Goal: Information Seeking & Learning: Learn about a topic

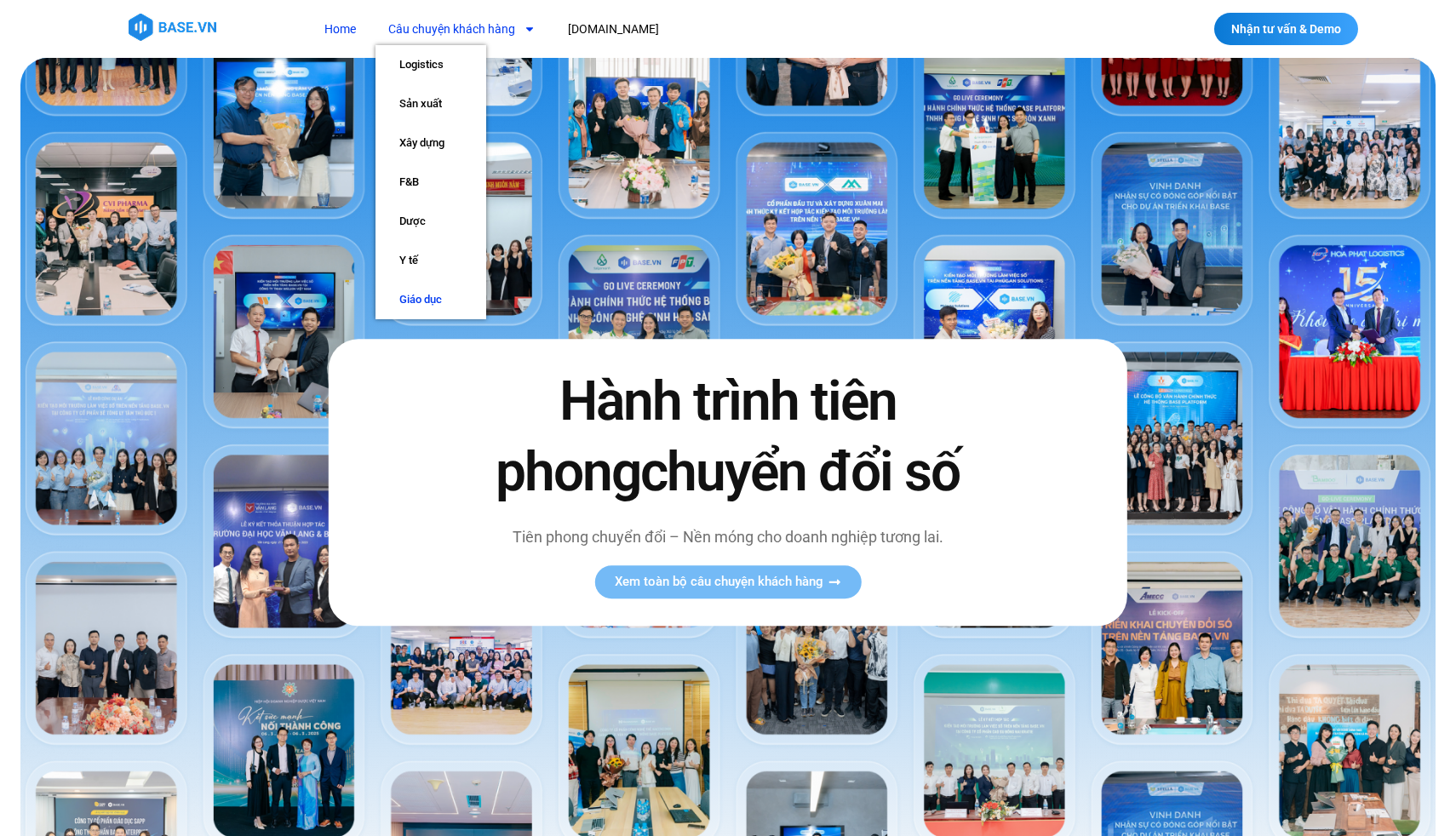
click at [418, 305] on link "Giáo dục" at bounding box center [431, 299] width 111 height 39
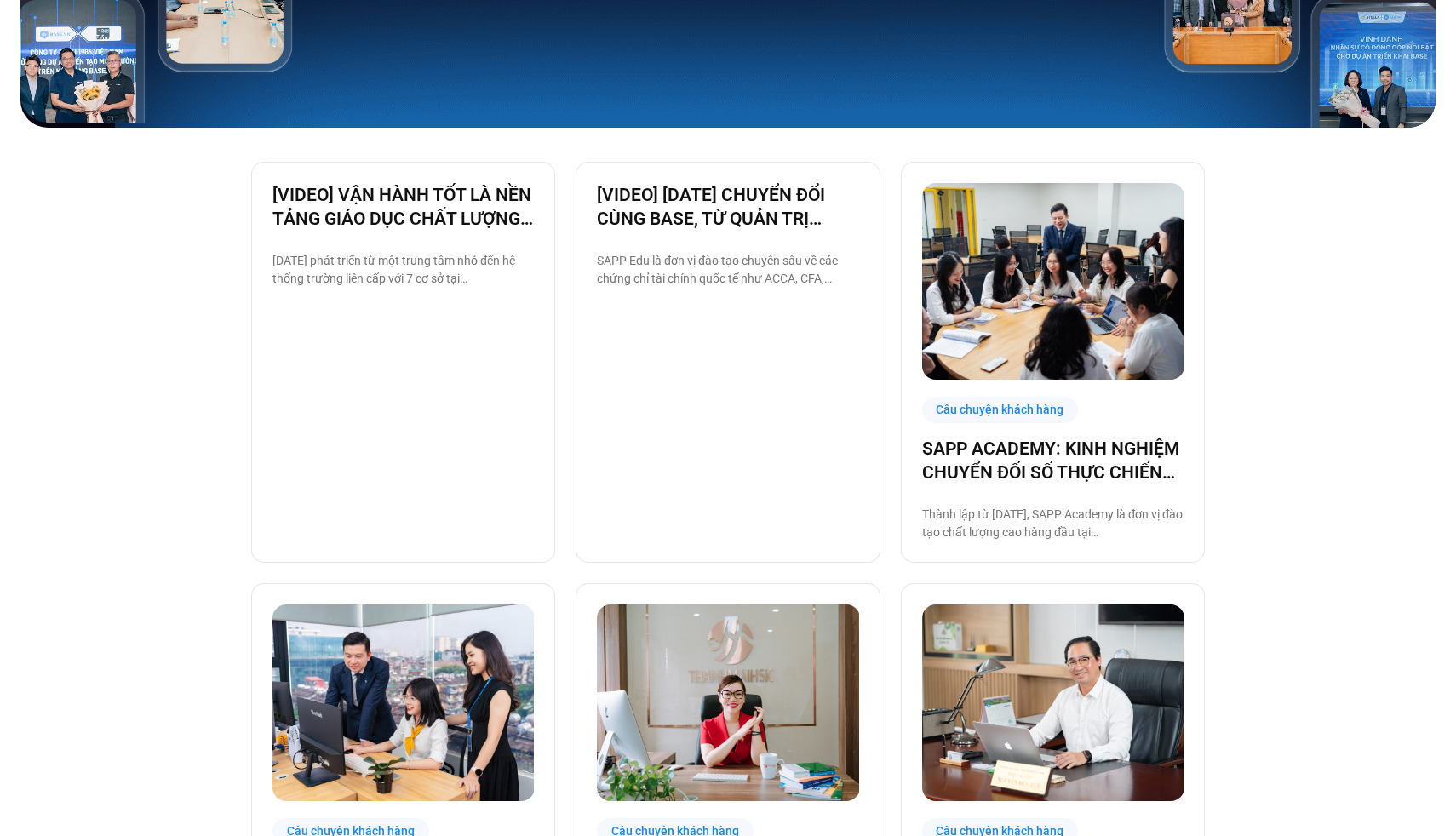
scroll to position [378, 0]
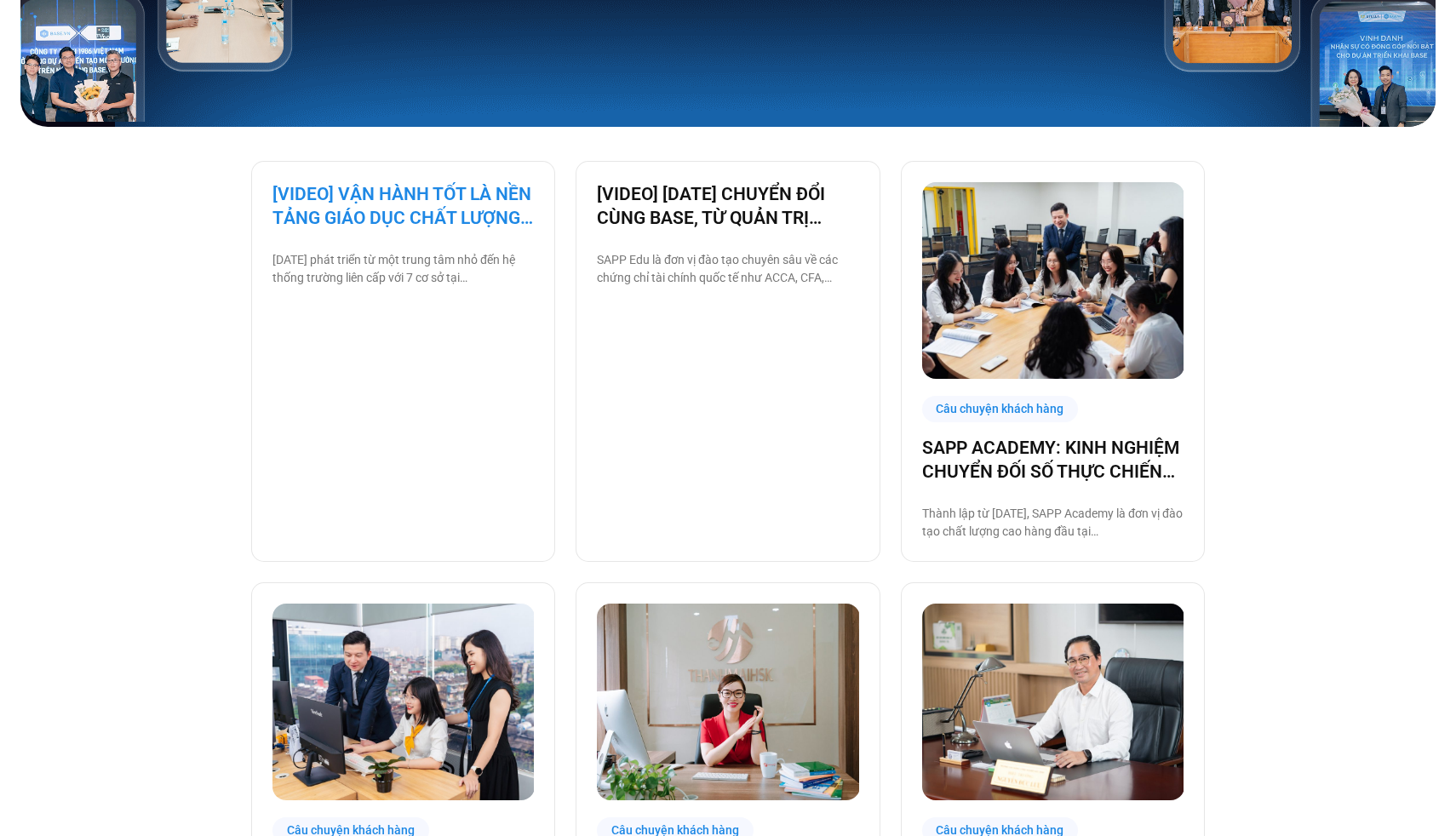
click at [433, 209] on link "[VIDEO] VẬN HÀNH TỐT LÀ NỀN TẢNG GIÁO DỤC CHẤT LƯỢNG – BAMBOO SCHOOL CHỌN BASE" at bounding box center [403, 205] width 262 height 48
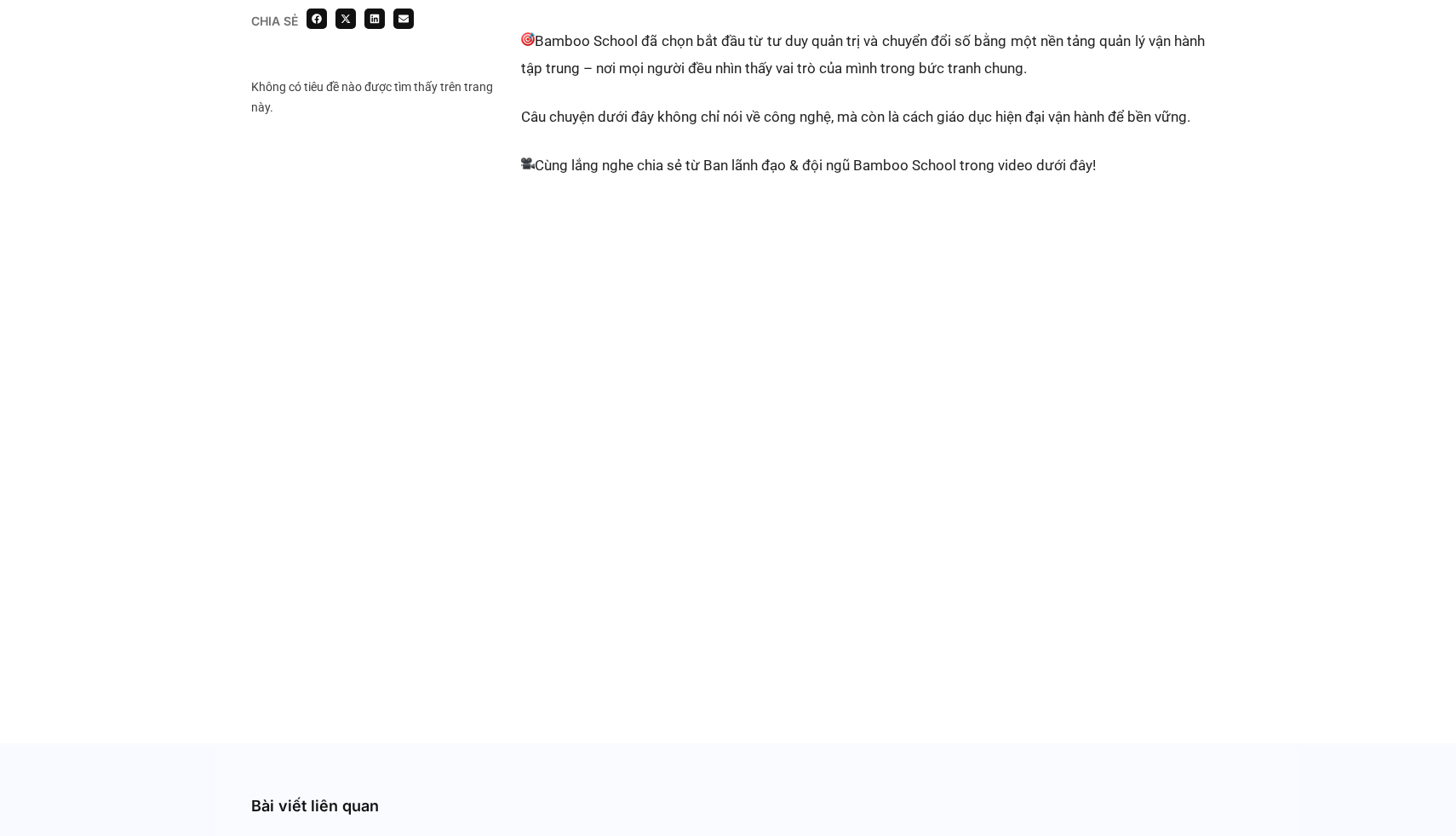
scroll to position [807, 0]
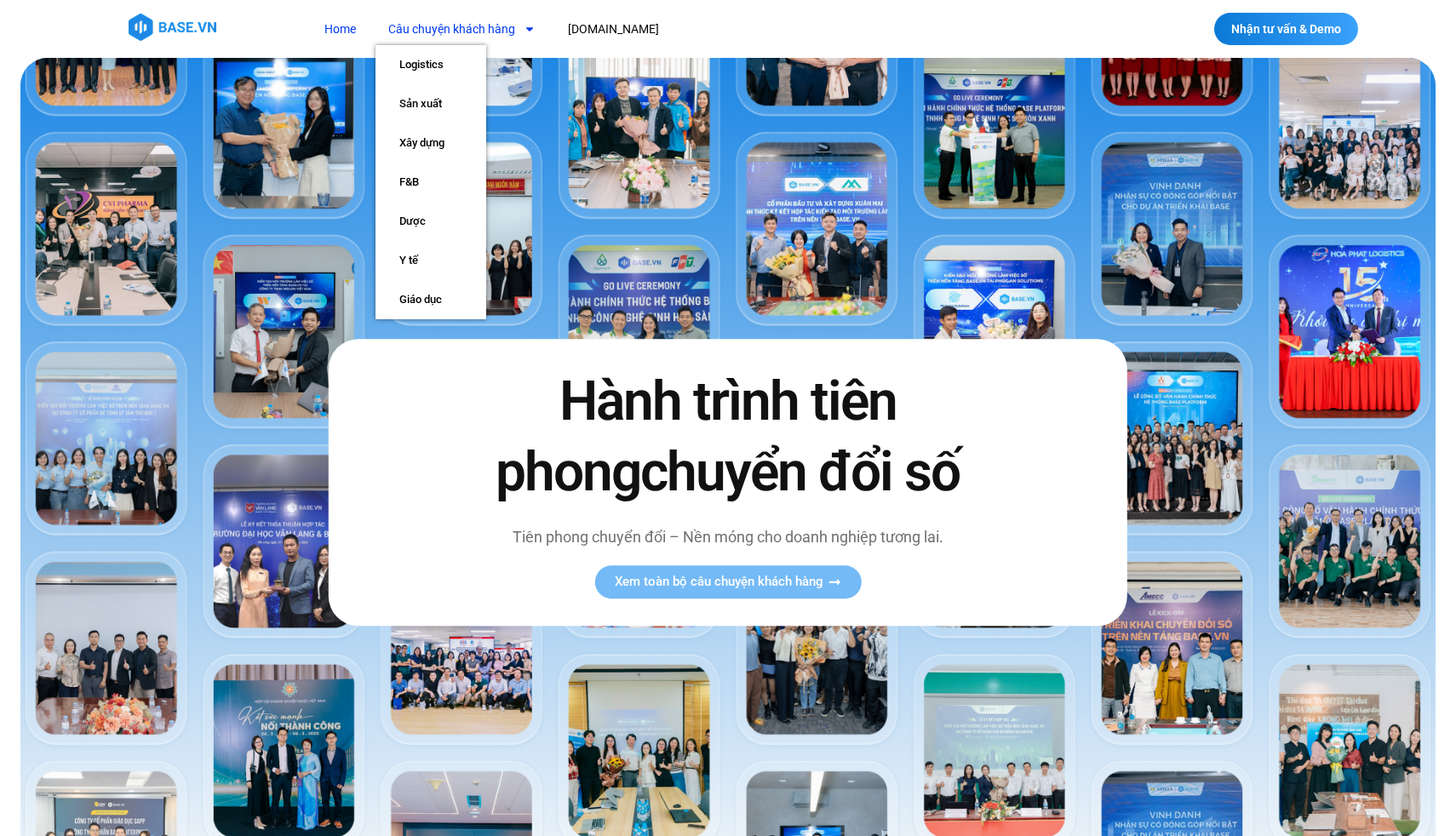
click at [473, 23] on link "Câu chuyện khách hàng" at bounding box center [461, 29] width 172 height 31
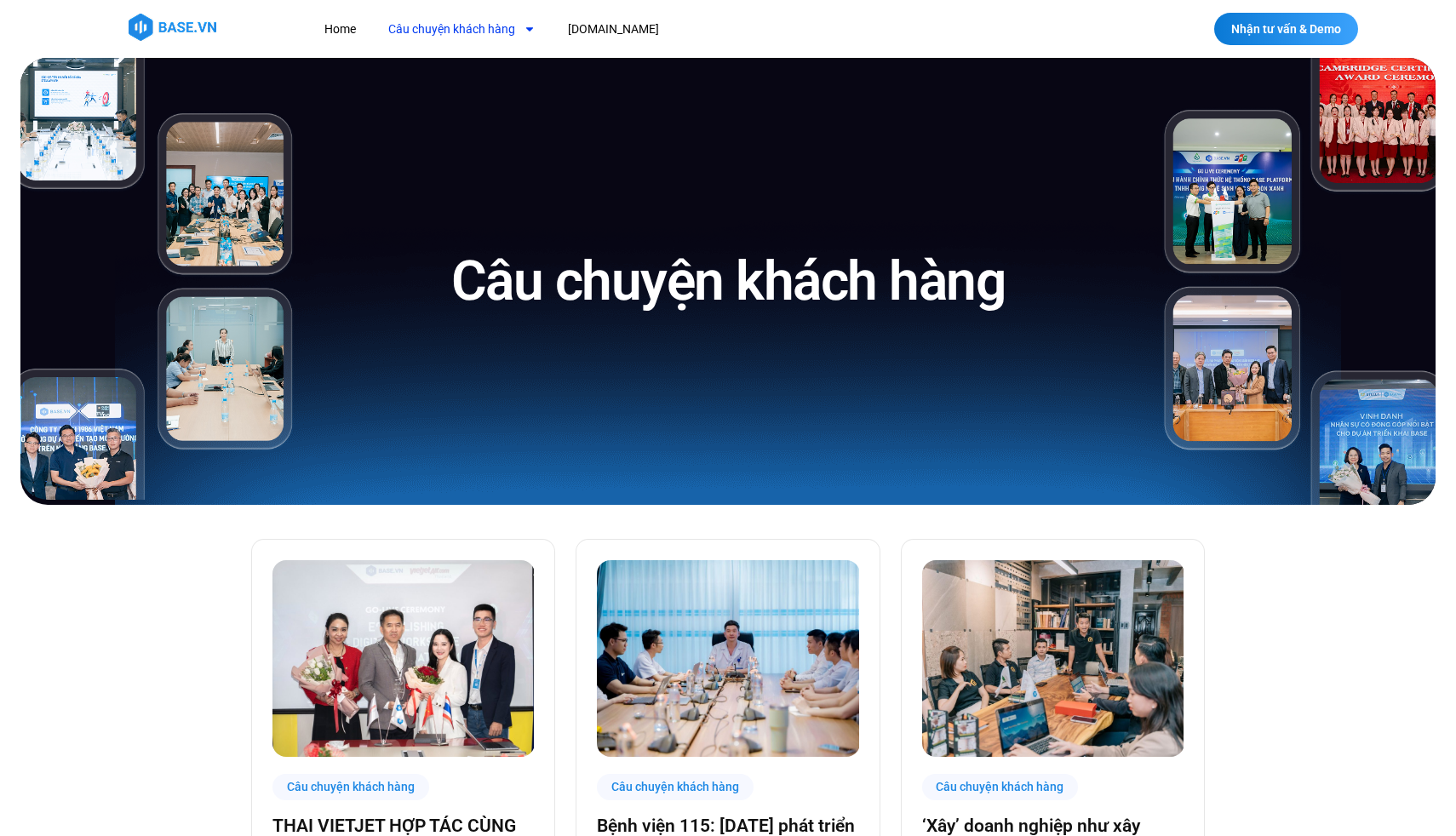
click at [474, 25] on link "Câu chuyện khách hàng" at bounding box center [461, 29] width 172 height 31
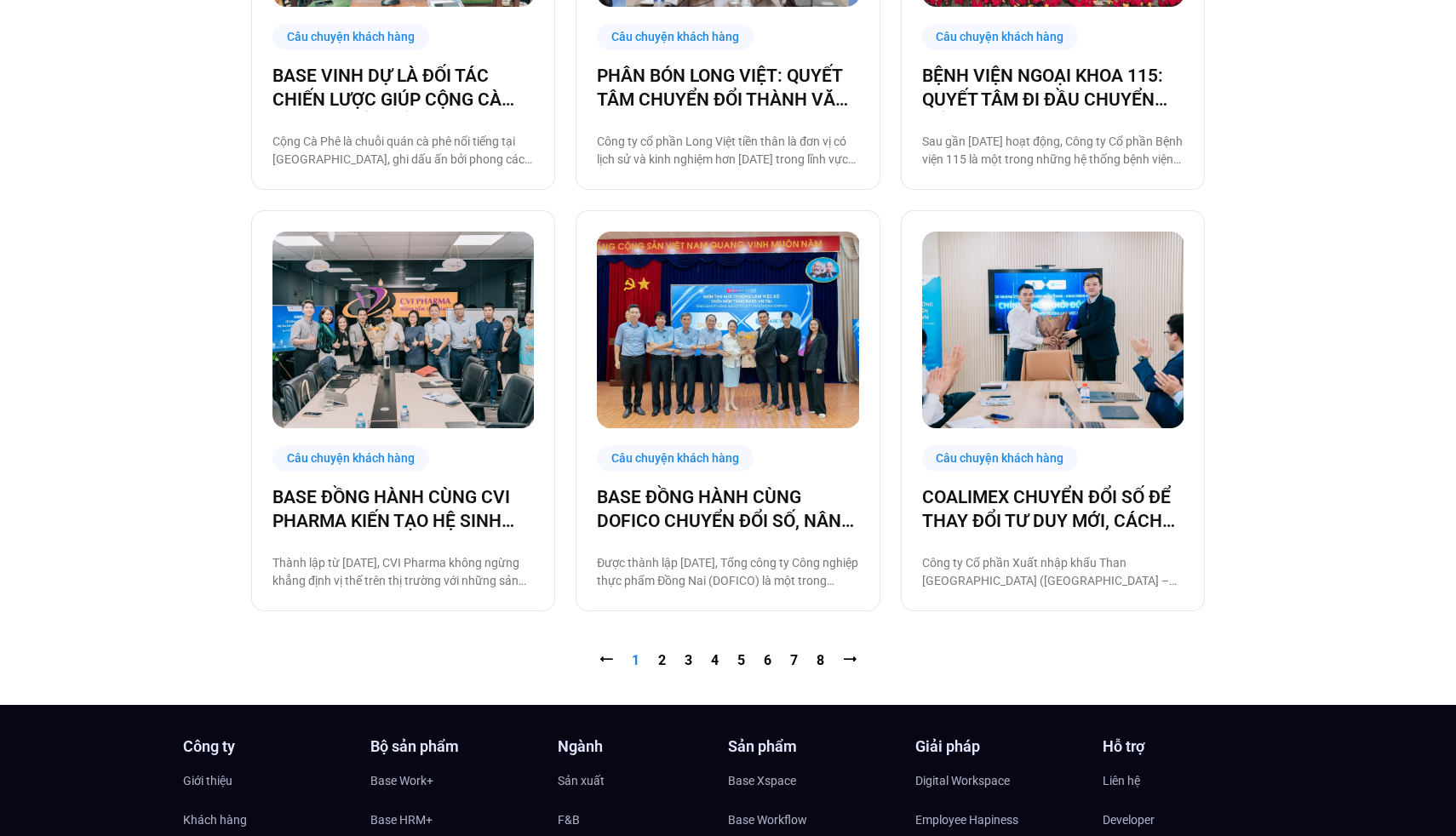
scroll to position [1591, 0]
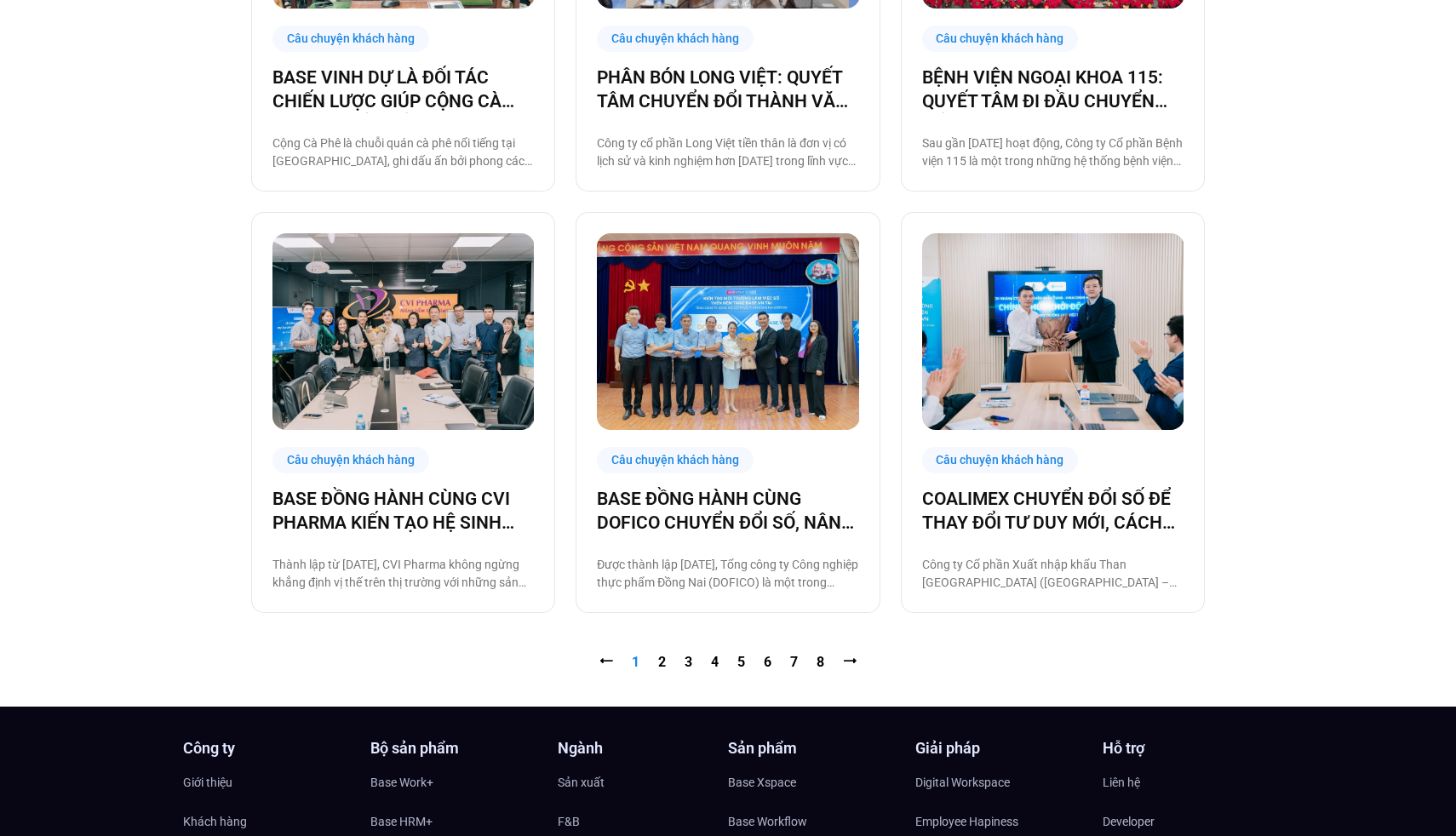
click at [666, 666] on nav "⭠ Trang 1 Trang 2 Trang 3 Trang 4 Trang 5 Trang 6 Trang 7 Trang 8 ⭢" at bounding box center [728, 662] width 953 height 21
click at [664, 663] on link "Trang 2" at bounding box center [661, 661] width 8 height 16
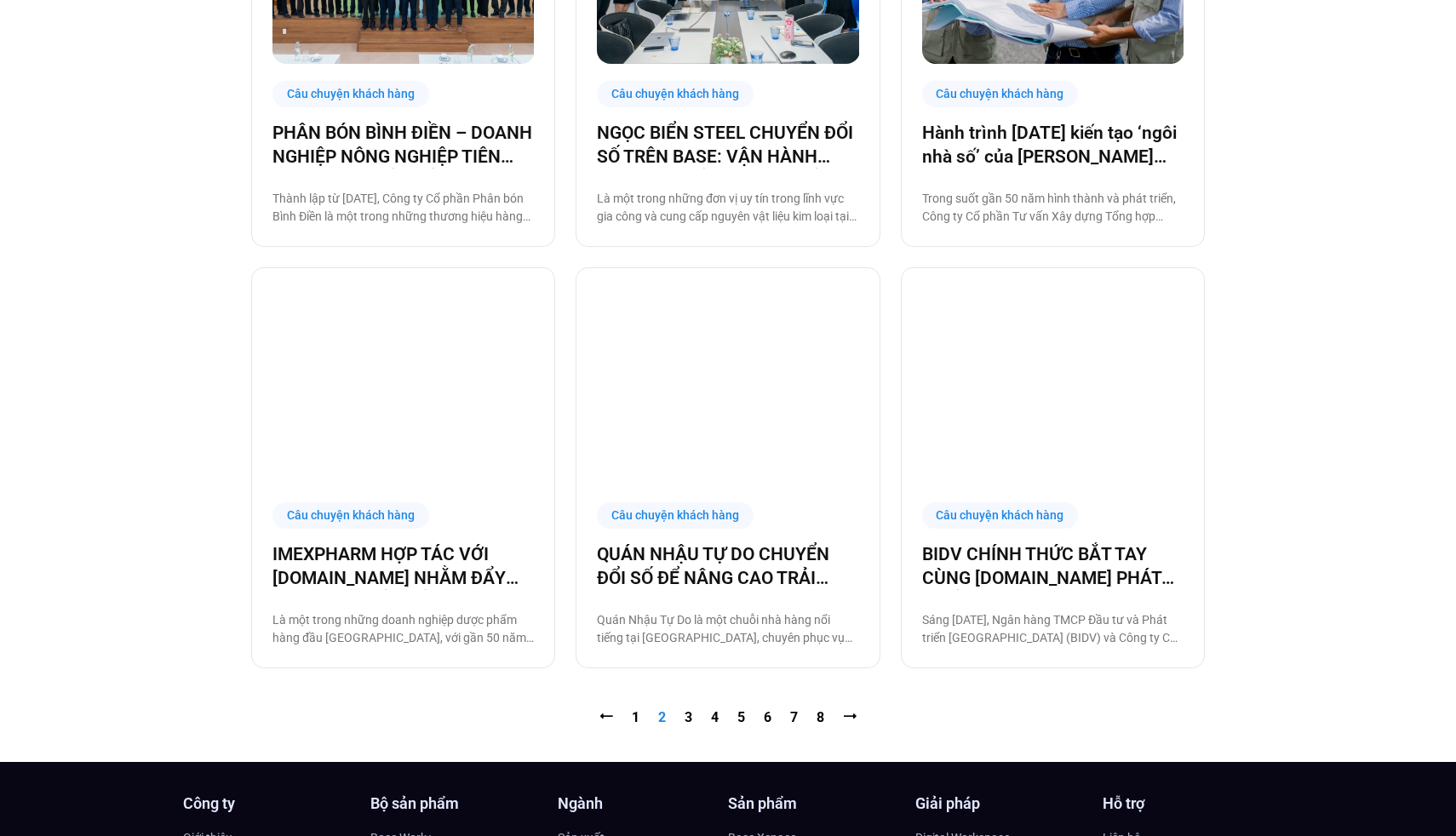
scroll to position [1537, 0]
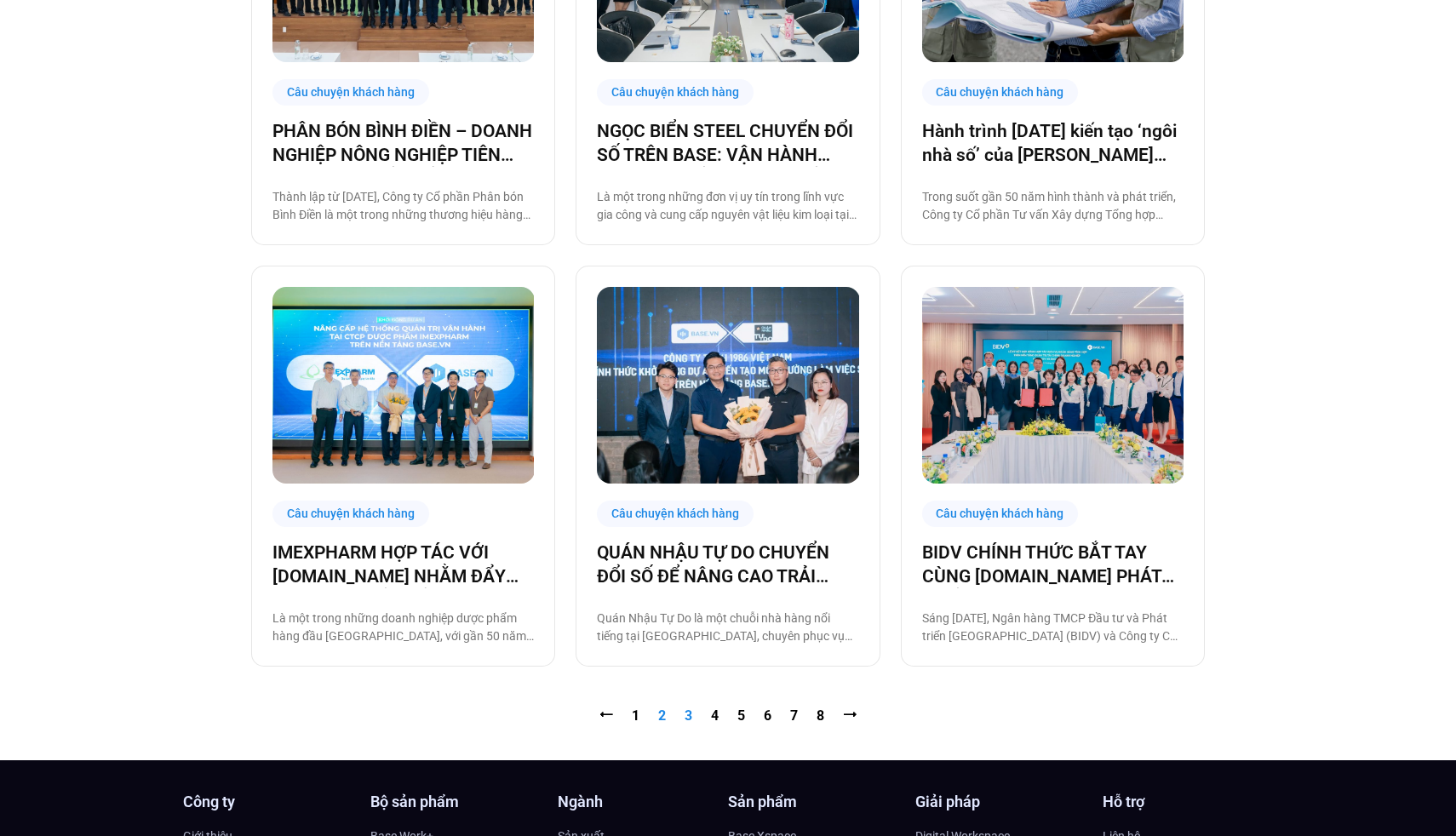
click at [688, 715] on link "Trang 3" at bounding box center [688, 715] width 8 height 16
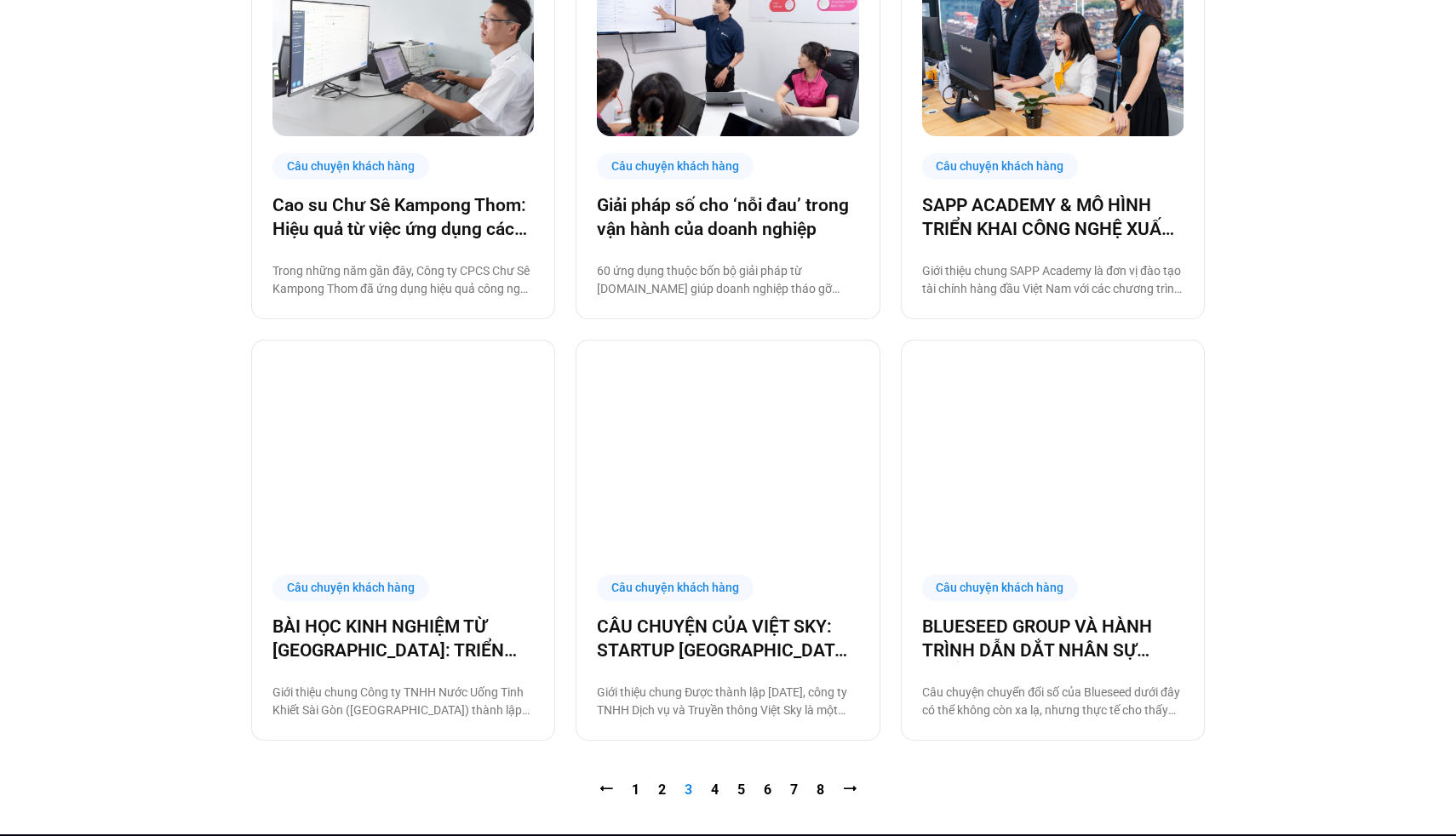
scroll to position [1608, 0]
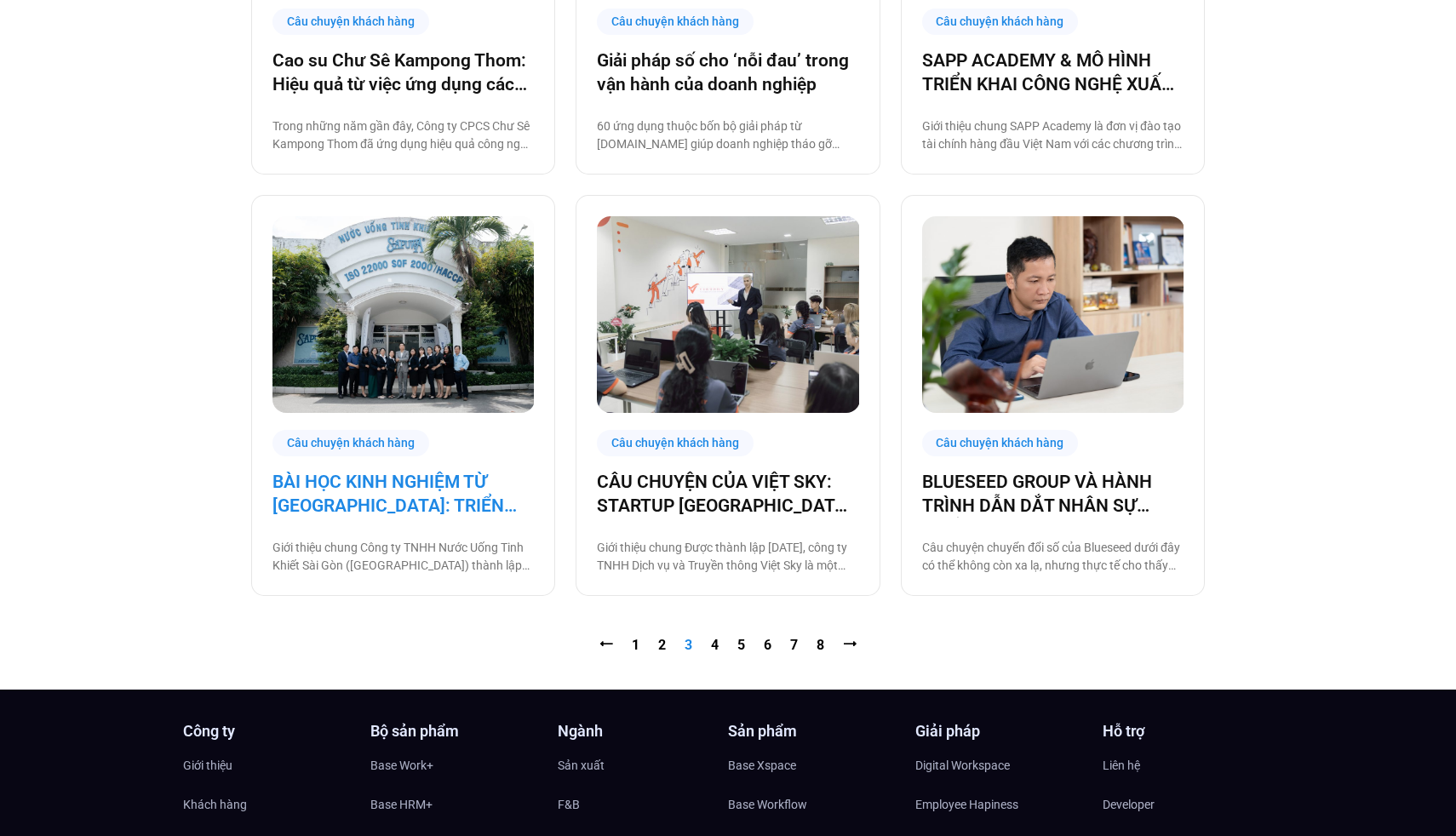
click at [467, 489] on link "BÀI HỌC KINH NGHIỆM TỪ [GEOGRAPHIC_DATA]: TRIỂN KHAI CÔNG NGHỆ CHO BA THẾ HỆ NH…" at bounding box center [403, 493] width 262 height 48
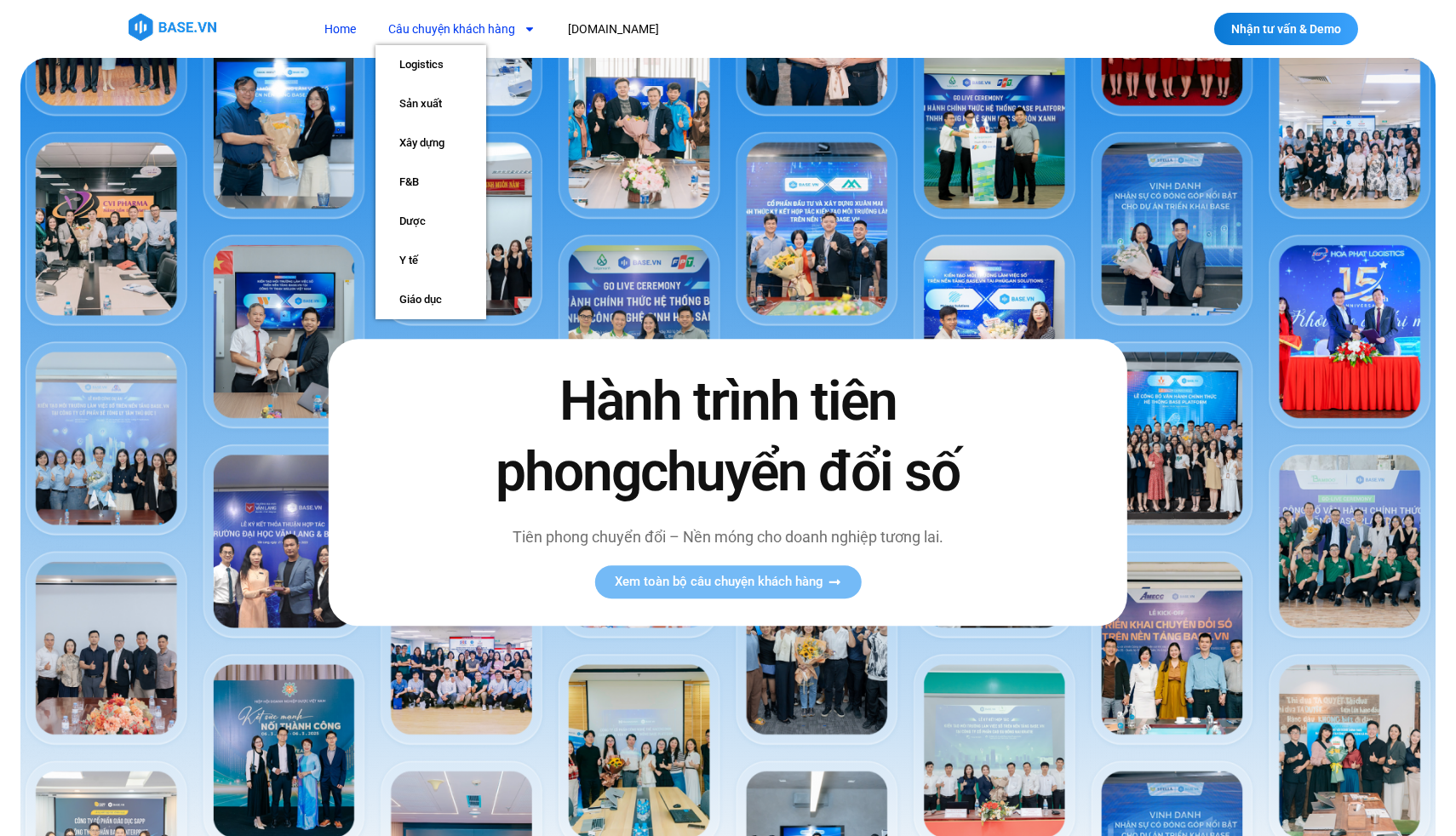
click at [413, 31] on link "Câu chuyện khách hàng" at bounding box center [461, 29] width 172 height 31
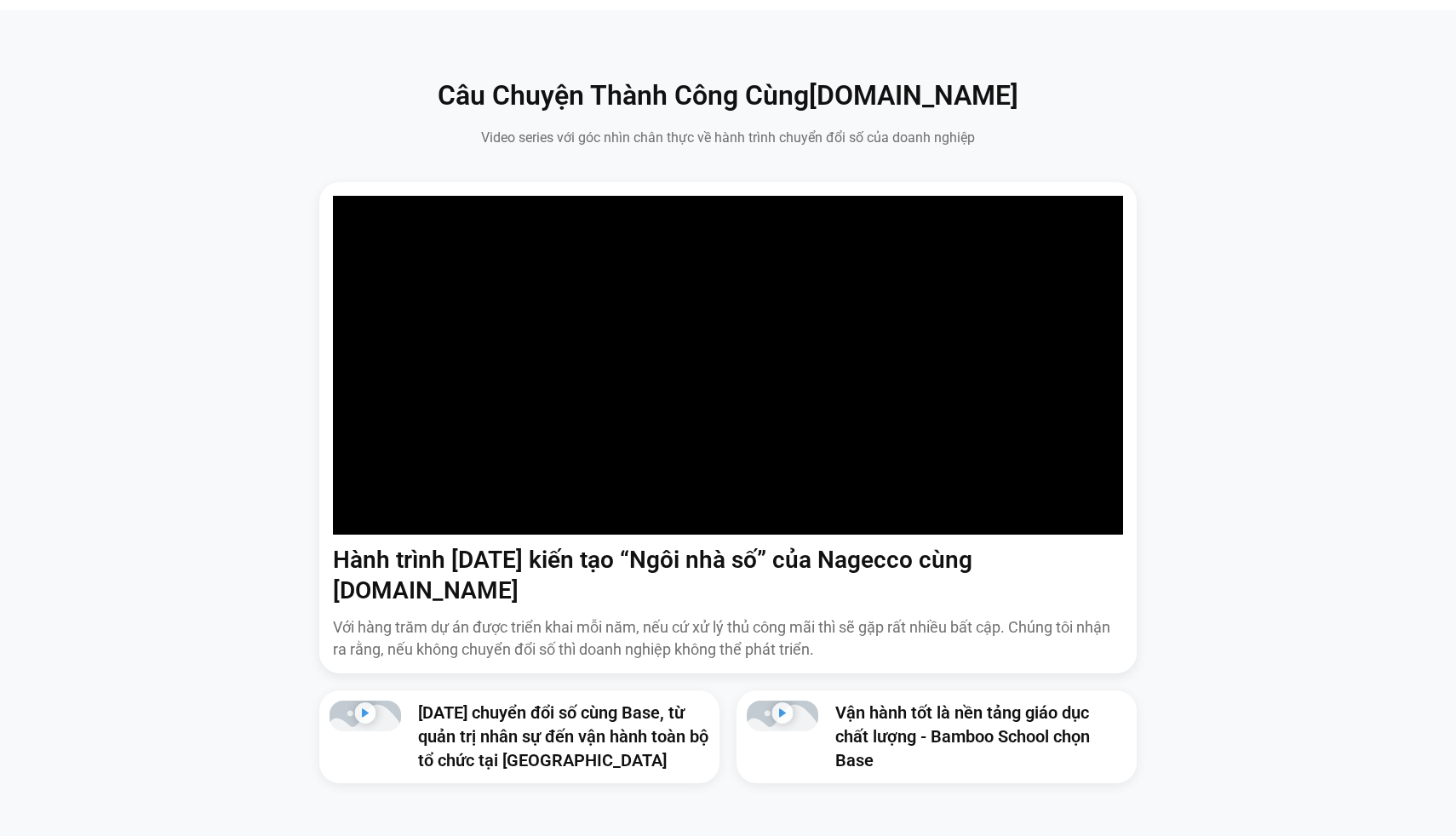
scroll to position [1073, 0]
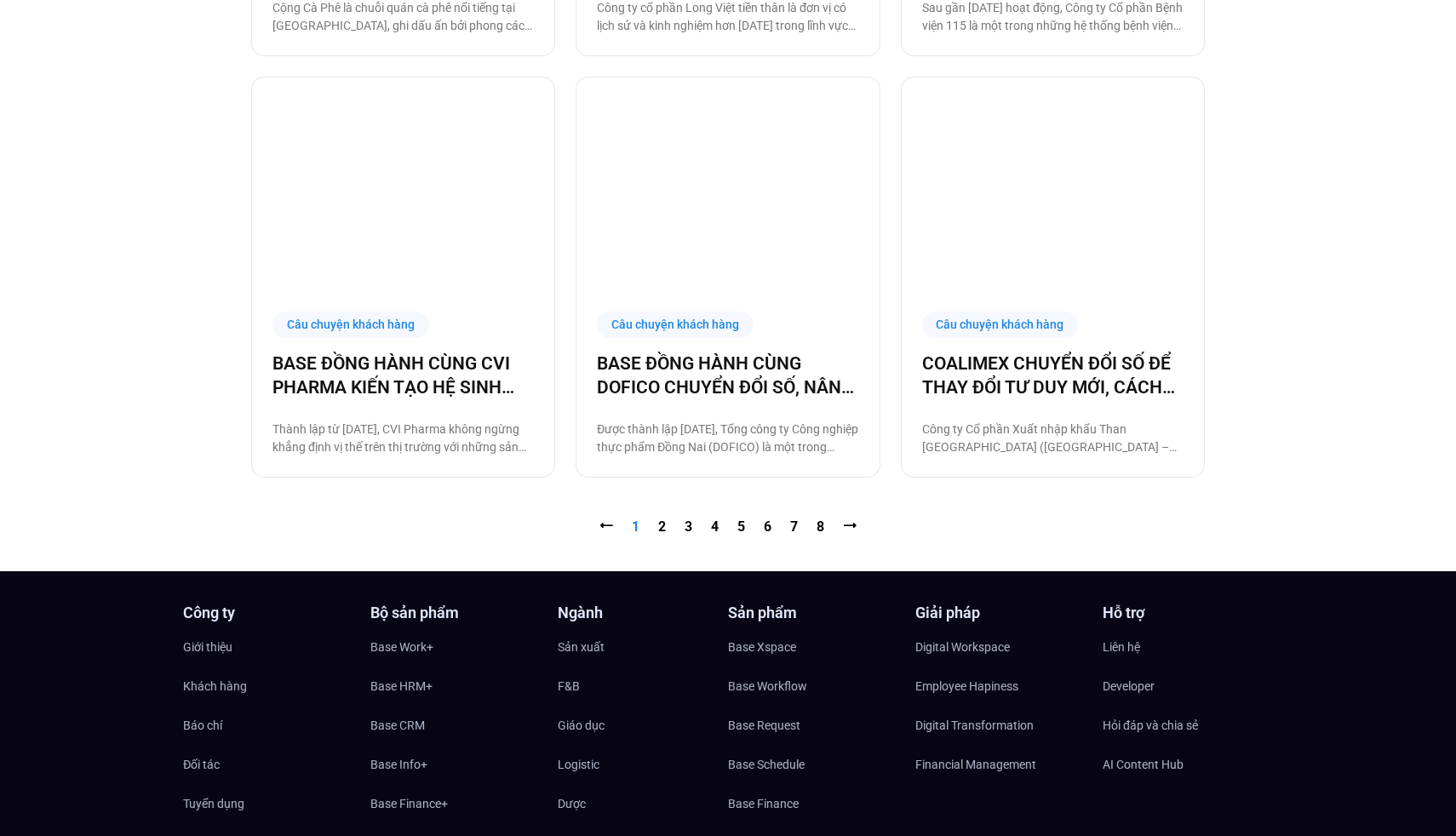
scroll to position [2023, 0]
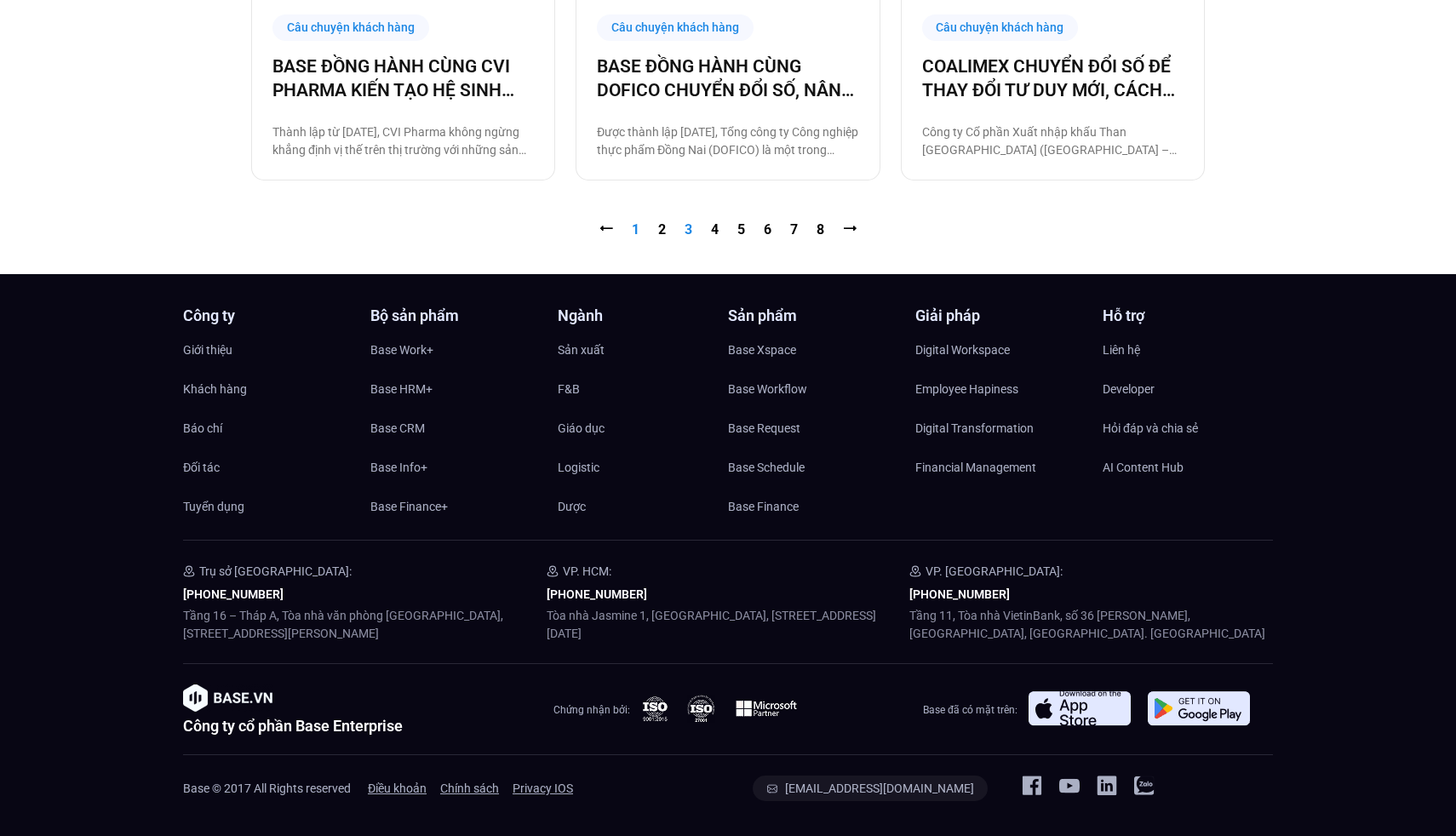
click at [686, 228] on link "Trang 3" at bounding box center [688, 229] width 8 height 16
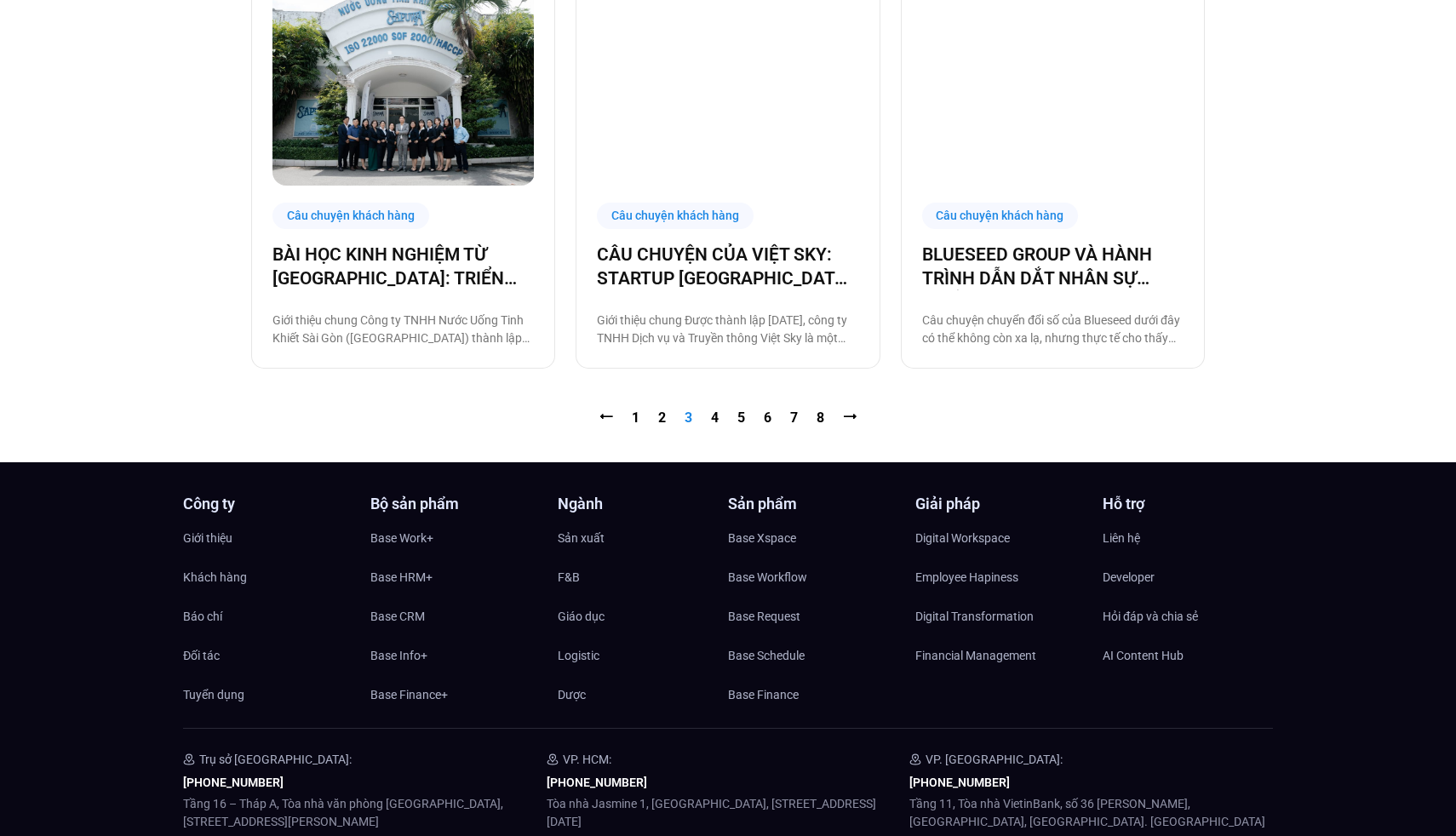
scroll to position [1790, 0]
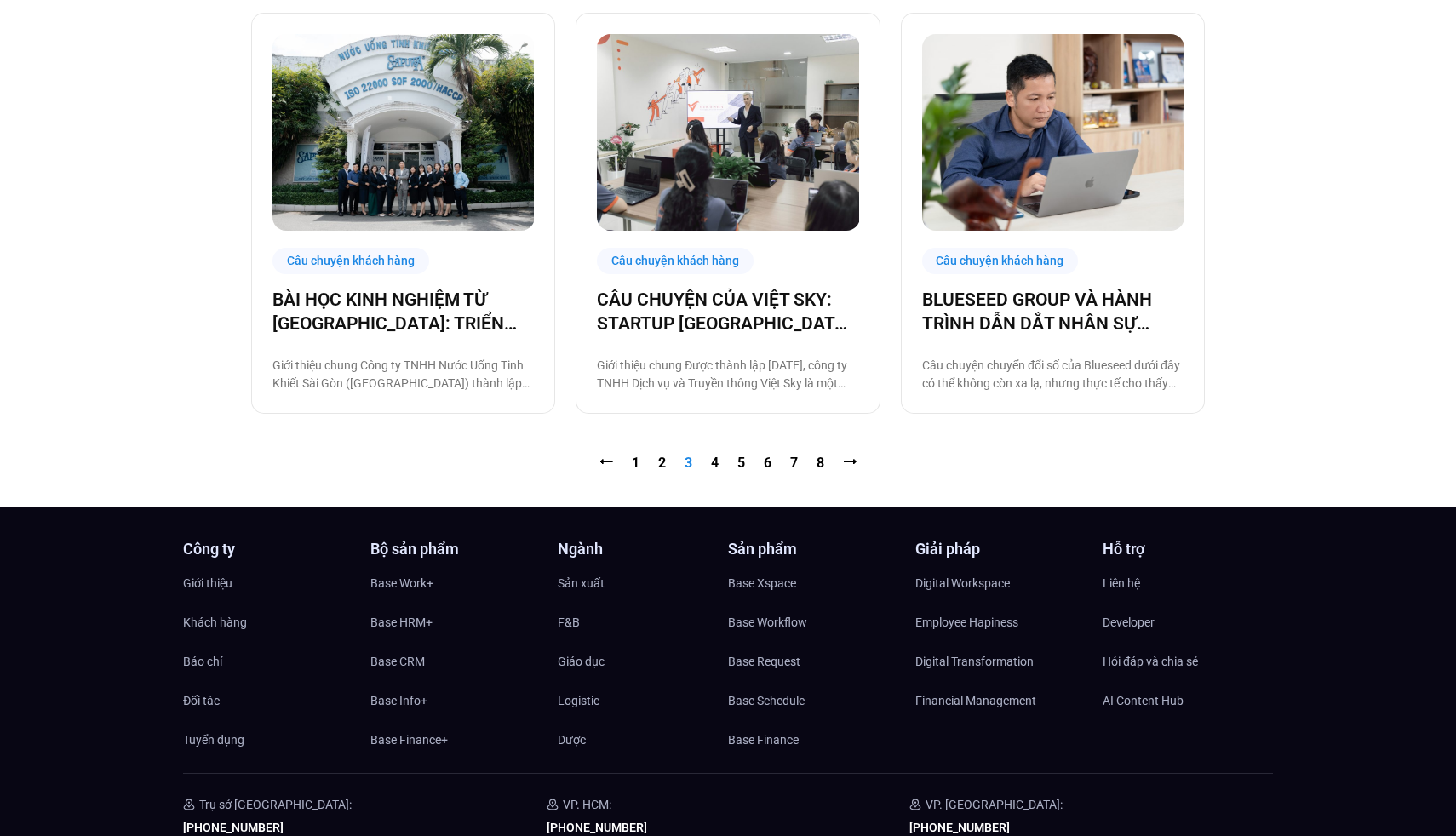
click at [980, 268] on div "Câu chuyện khách hàng" at bounding box center [1000, 261] width 157 height 26
click at [979, 302] on link "BLUESEED GROUP VÀ HÀNH TRÌNH DẪN DẮT NHÂN SỰ TRIỂN KHAI CÔNG NGHỆ" at bounding box center [1053, 311] width 262 height 48
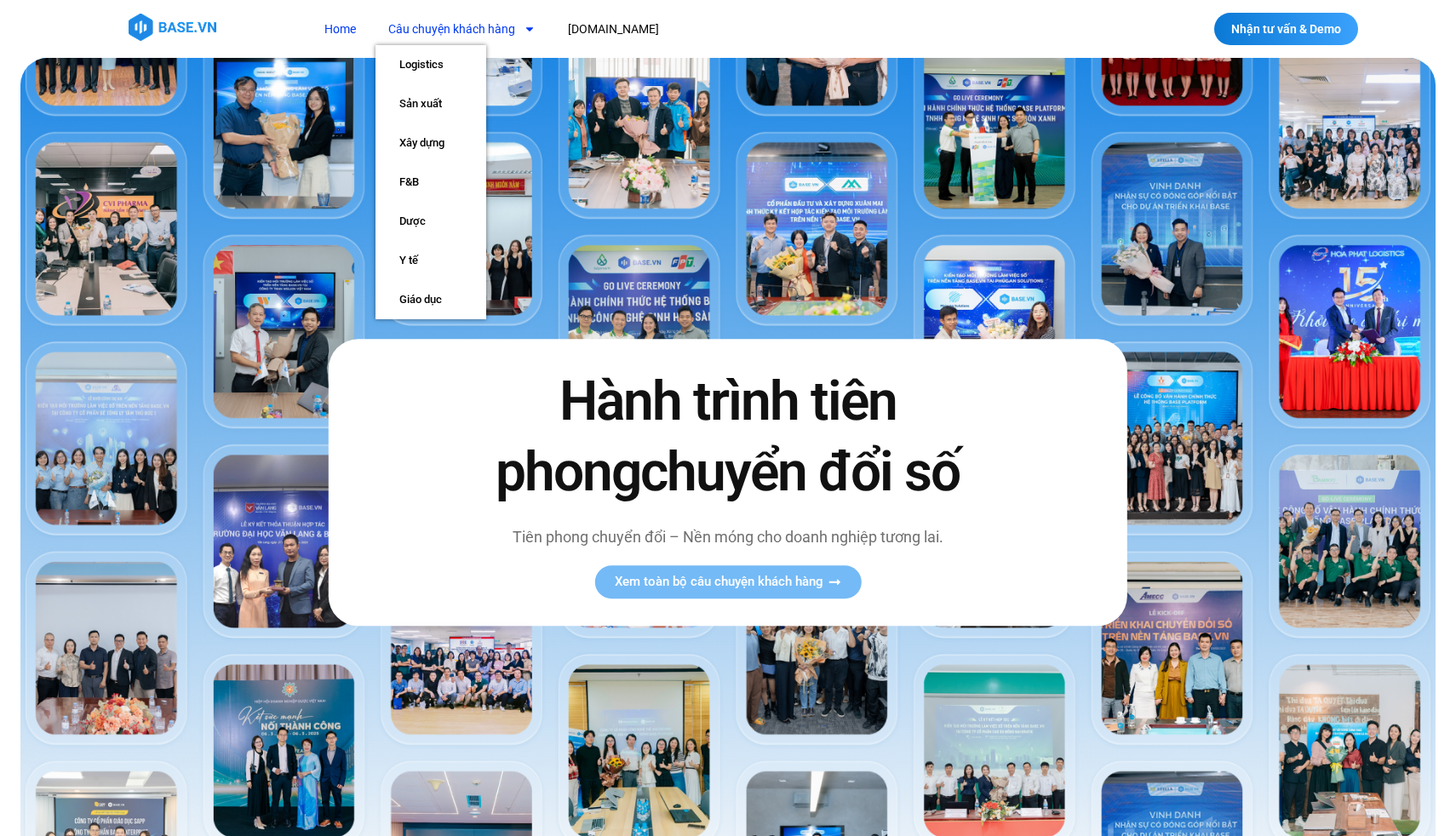
click at [478, 23] on link "Câu chuyện khách hàng" at bounding box center [461, 29] width 172 height 31
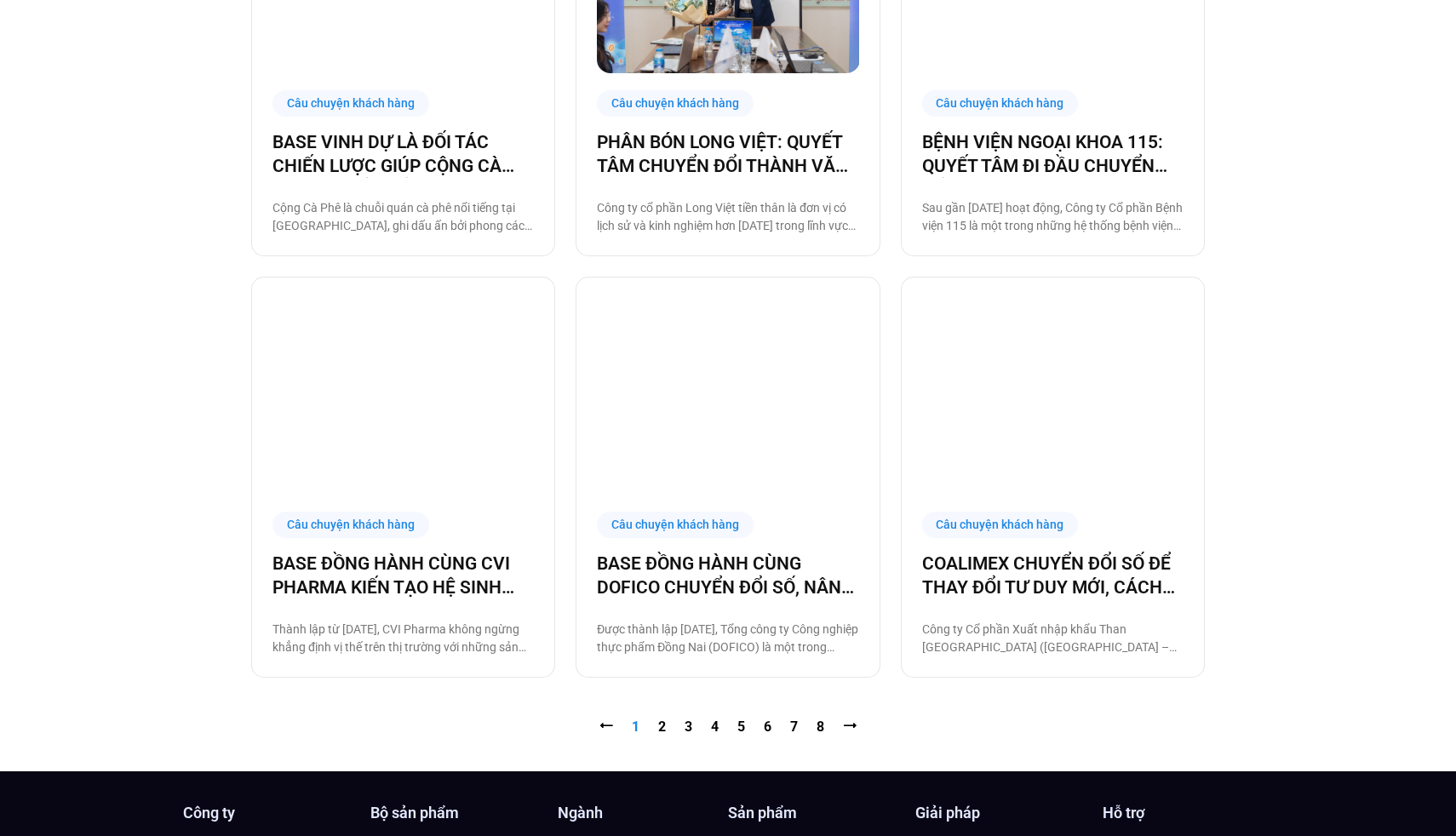
scroll to position [1582, 0]
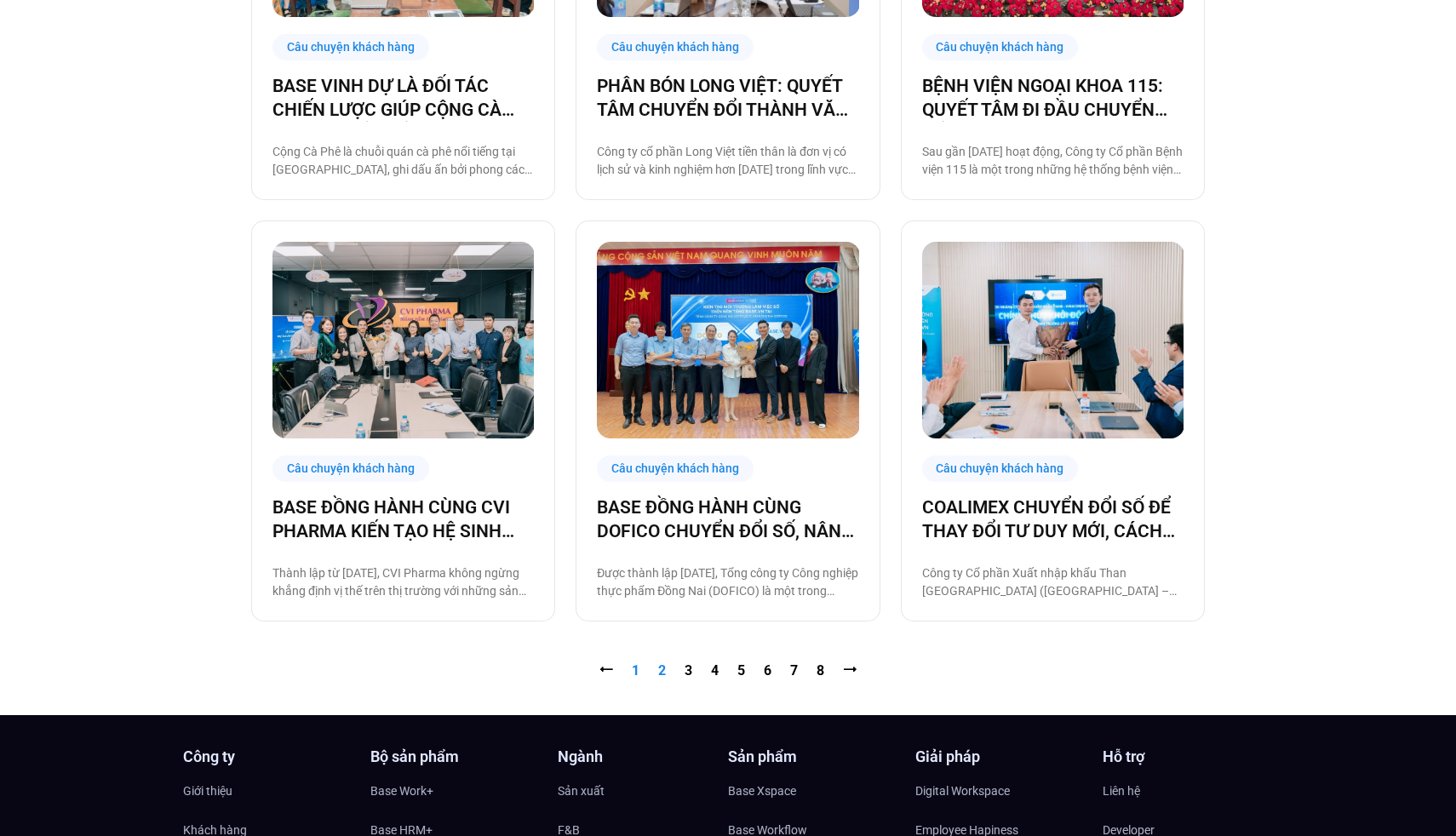
click at [658, 674] on link "Trang 2" at bounding box center [661, 670] width 8 height 16
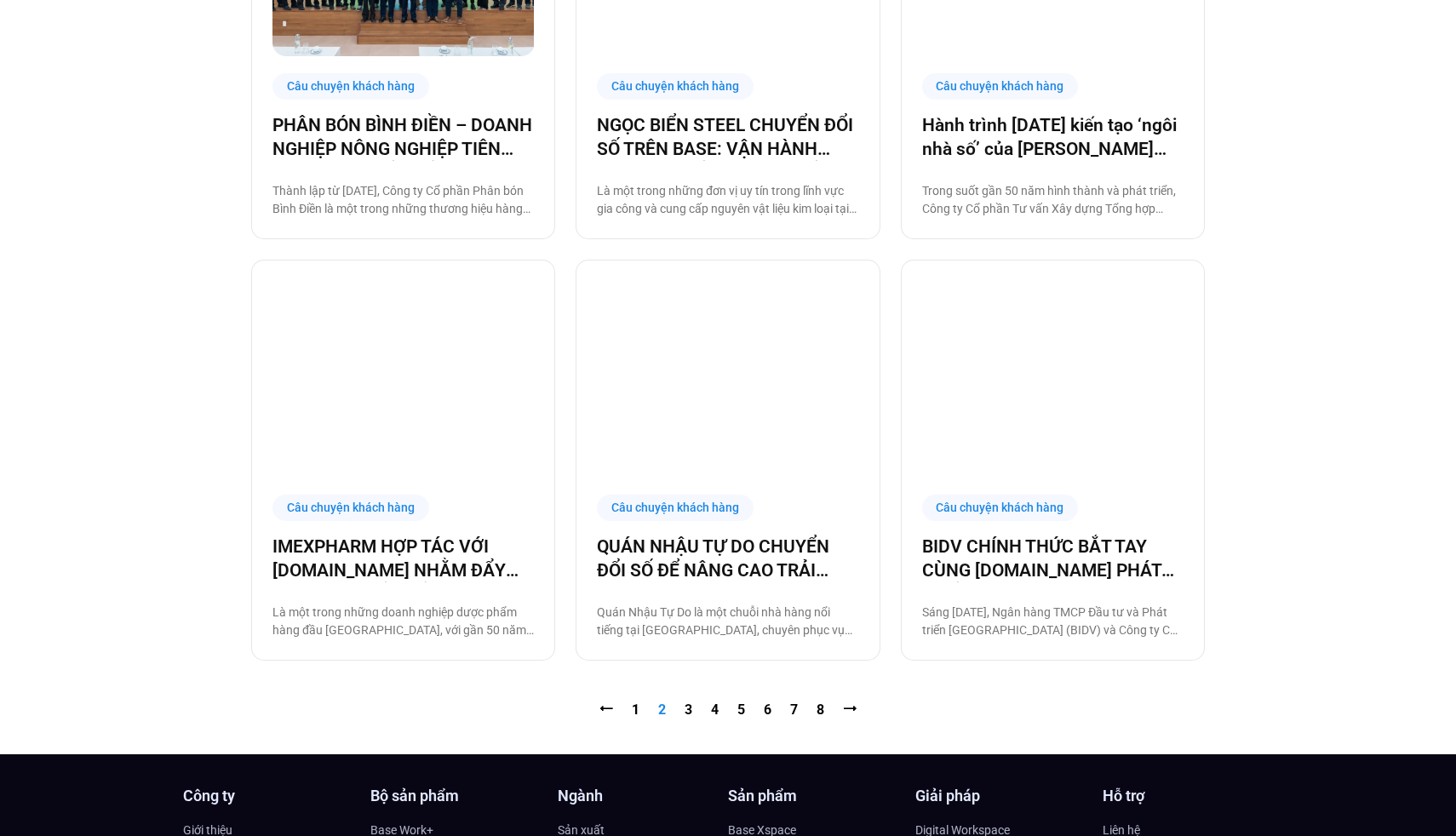
scroll to position [1496, 0]
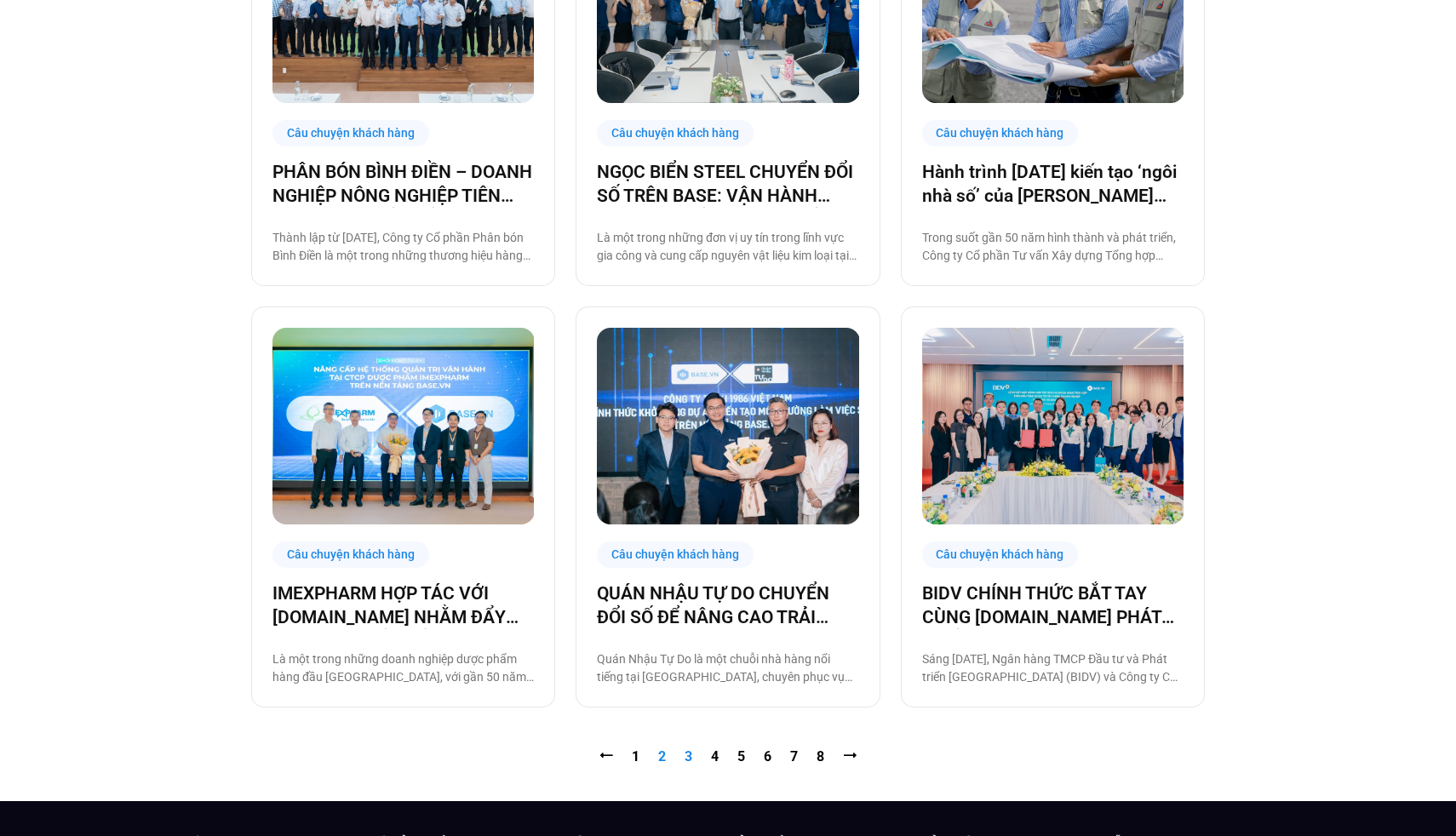
click at [689, 759] on link "Trang 3" at bounding box center [688, 755] width 8 height 16
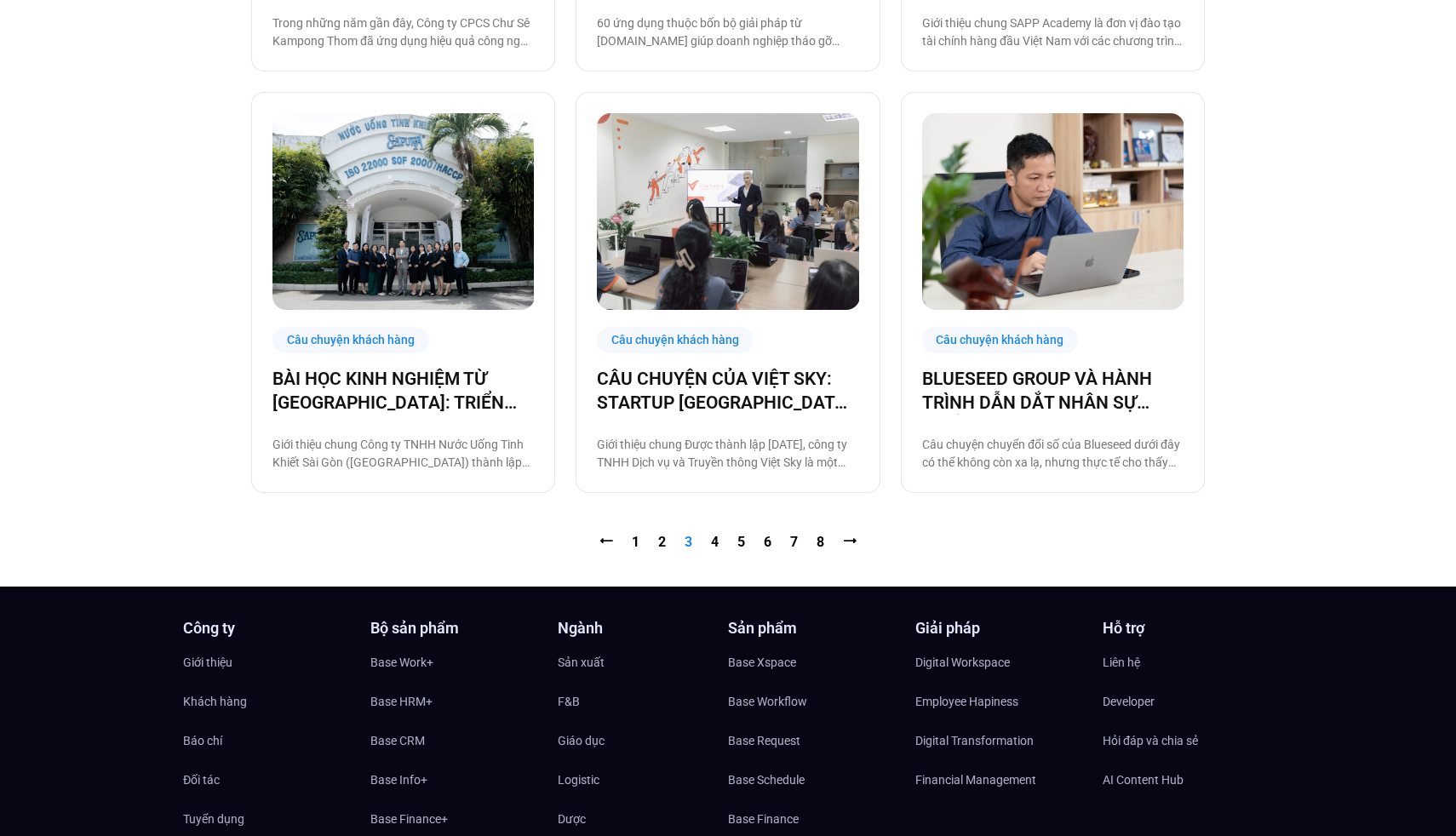
scroll to position [1750, 0]
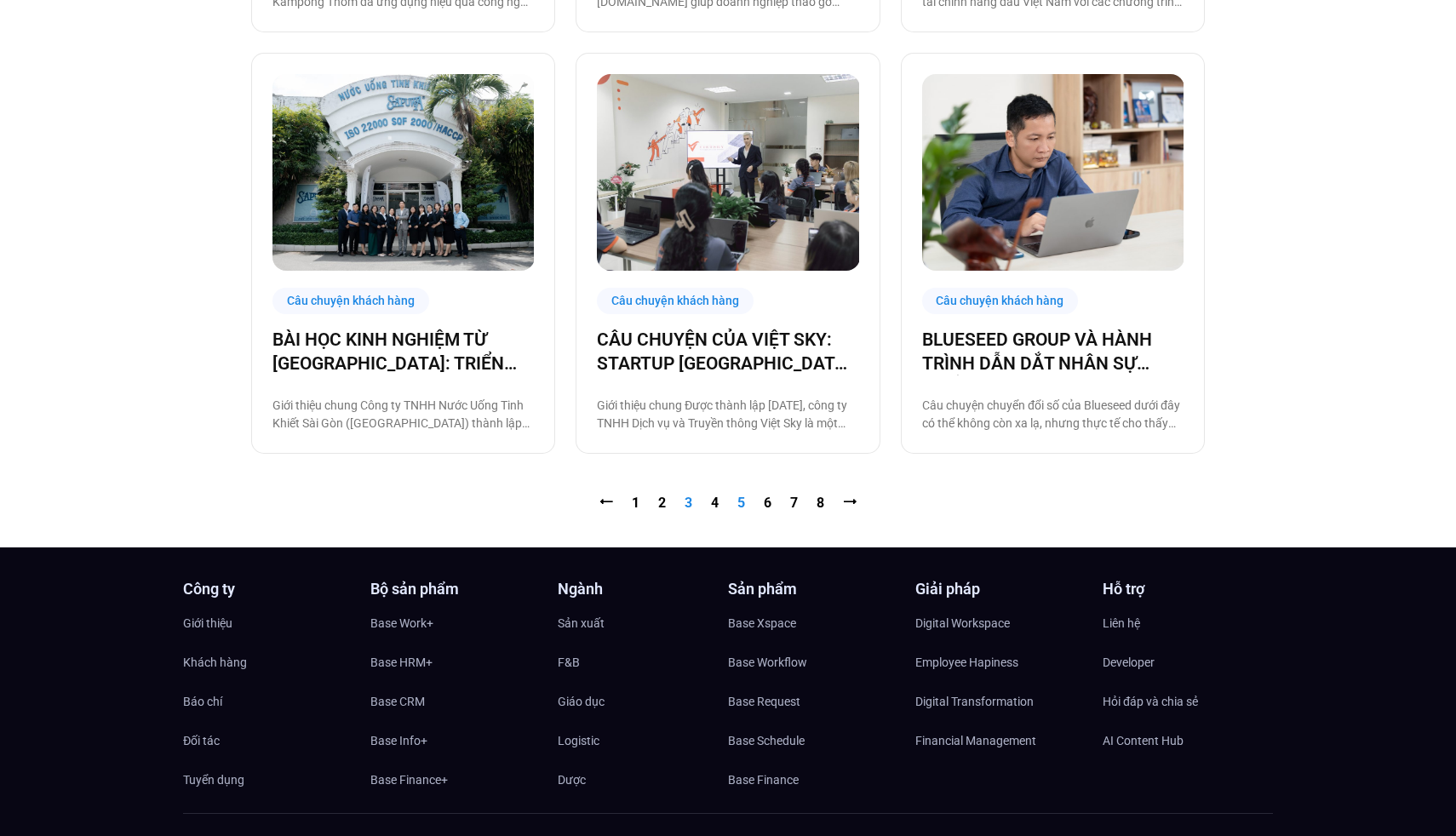
click at [740, 499] on link "Trang 5" at bounding box center [741, 502] width 8 height 16
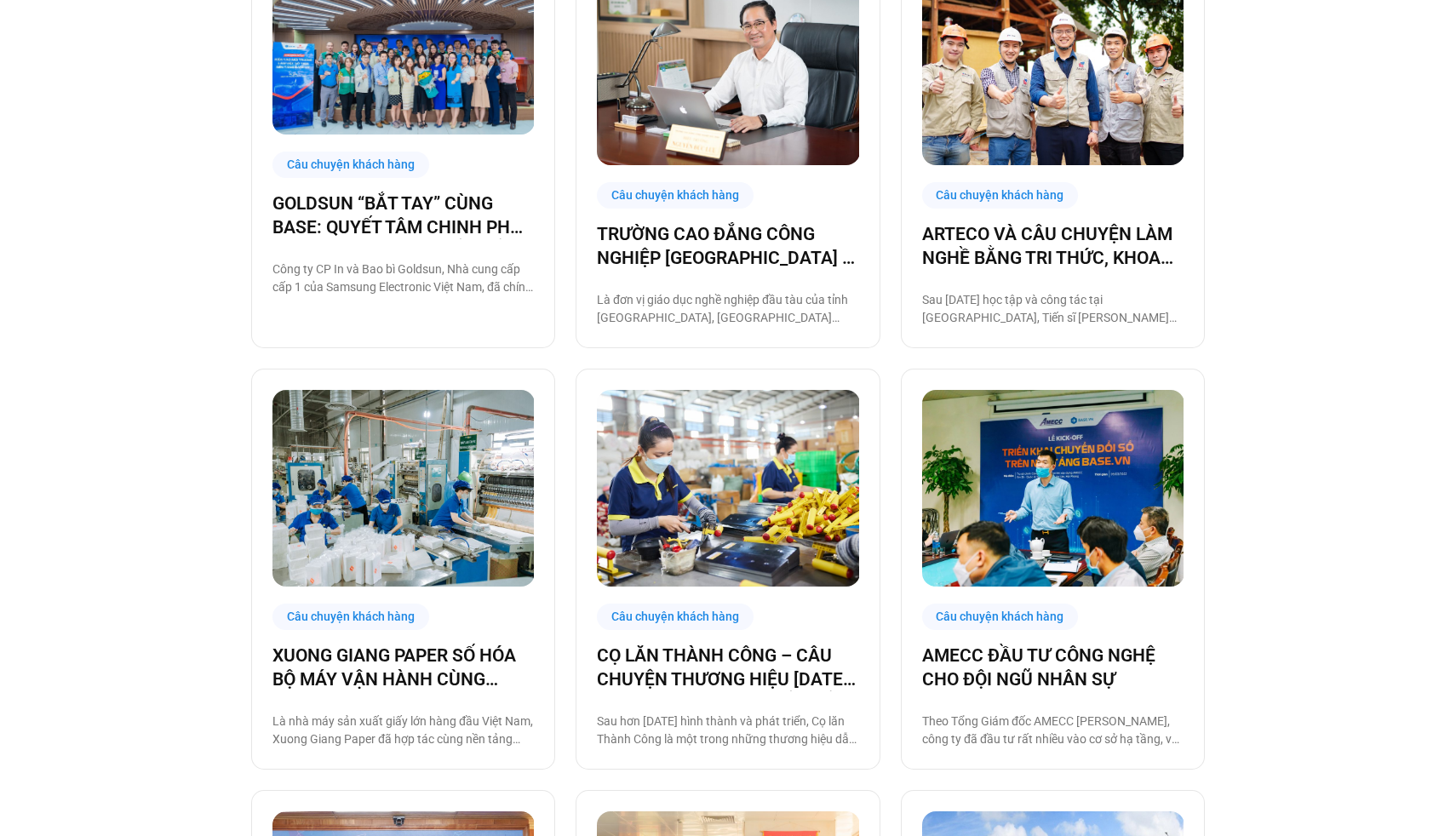
scroll to position [1027, 0]
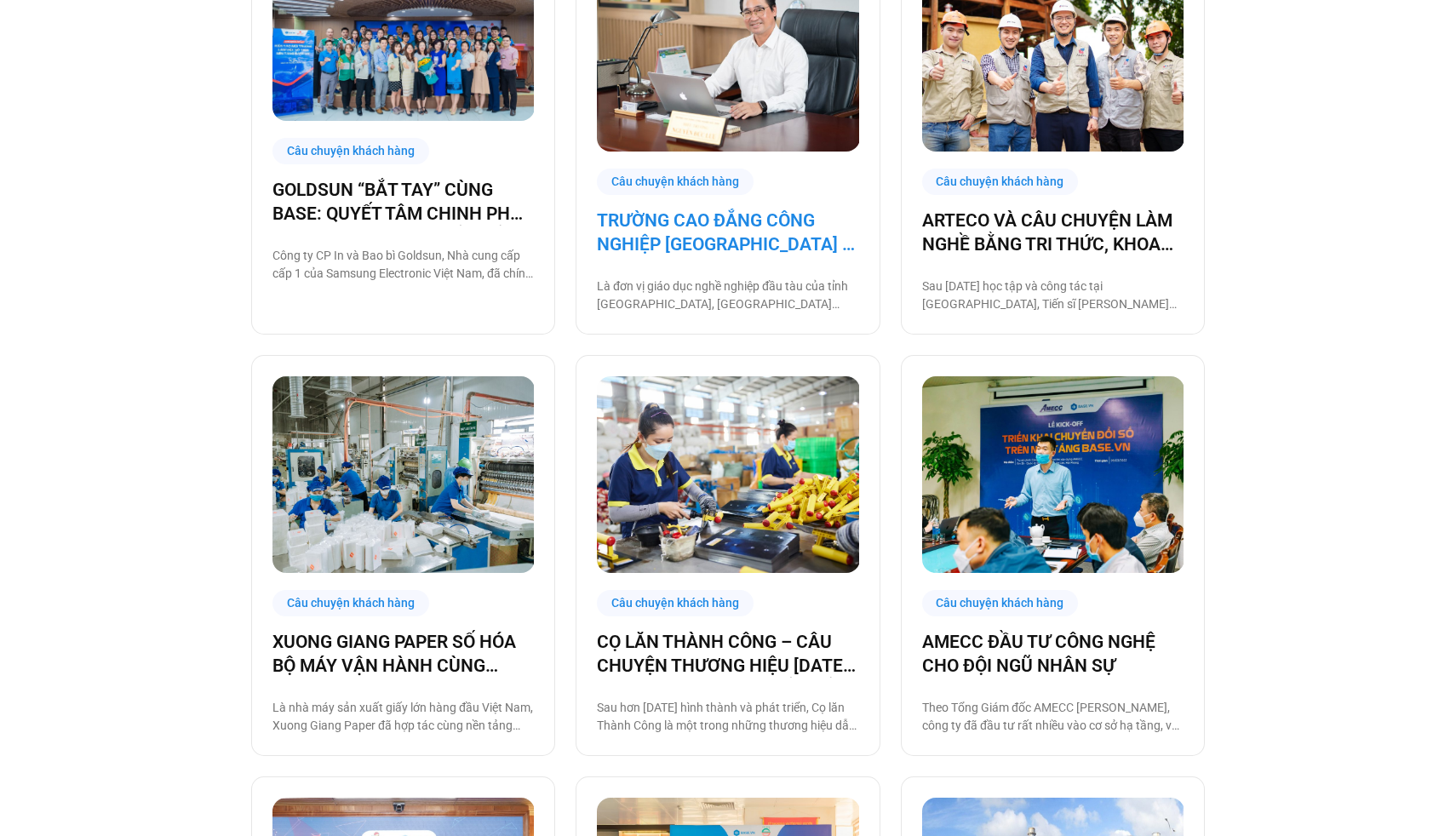
click at [721, 237] on link "TRƯỜNG CAO ĐẲNG CÔNG NGHIỆP BẮC NINH – ĐƠN VỊ GIÁO DỤC CÔNG TIÊN PHONG CHUYỂN Đ…" at bounding box center [728, 232] width 262 height 48
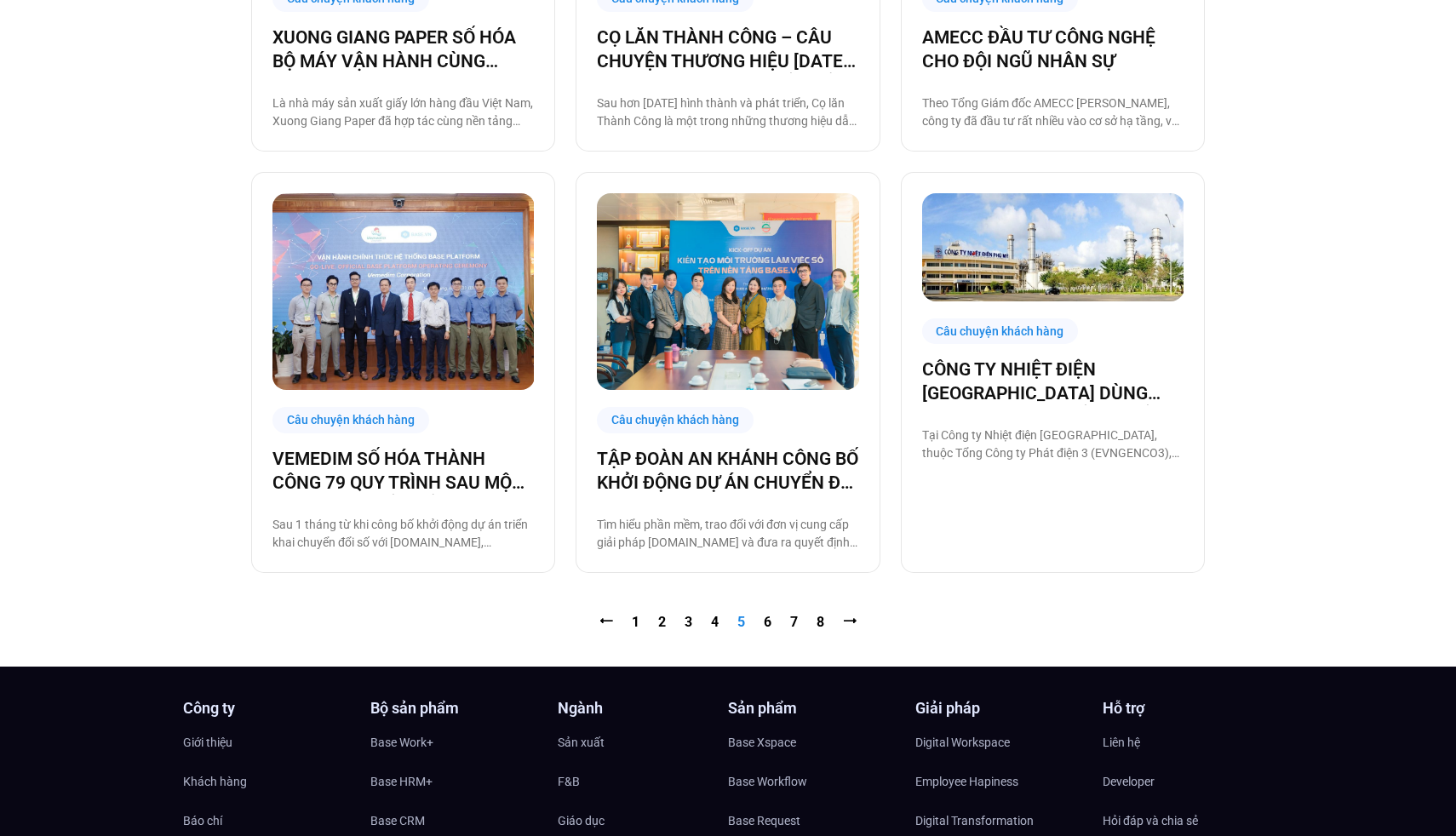
scroll to position [1659, 0]
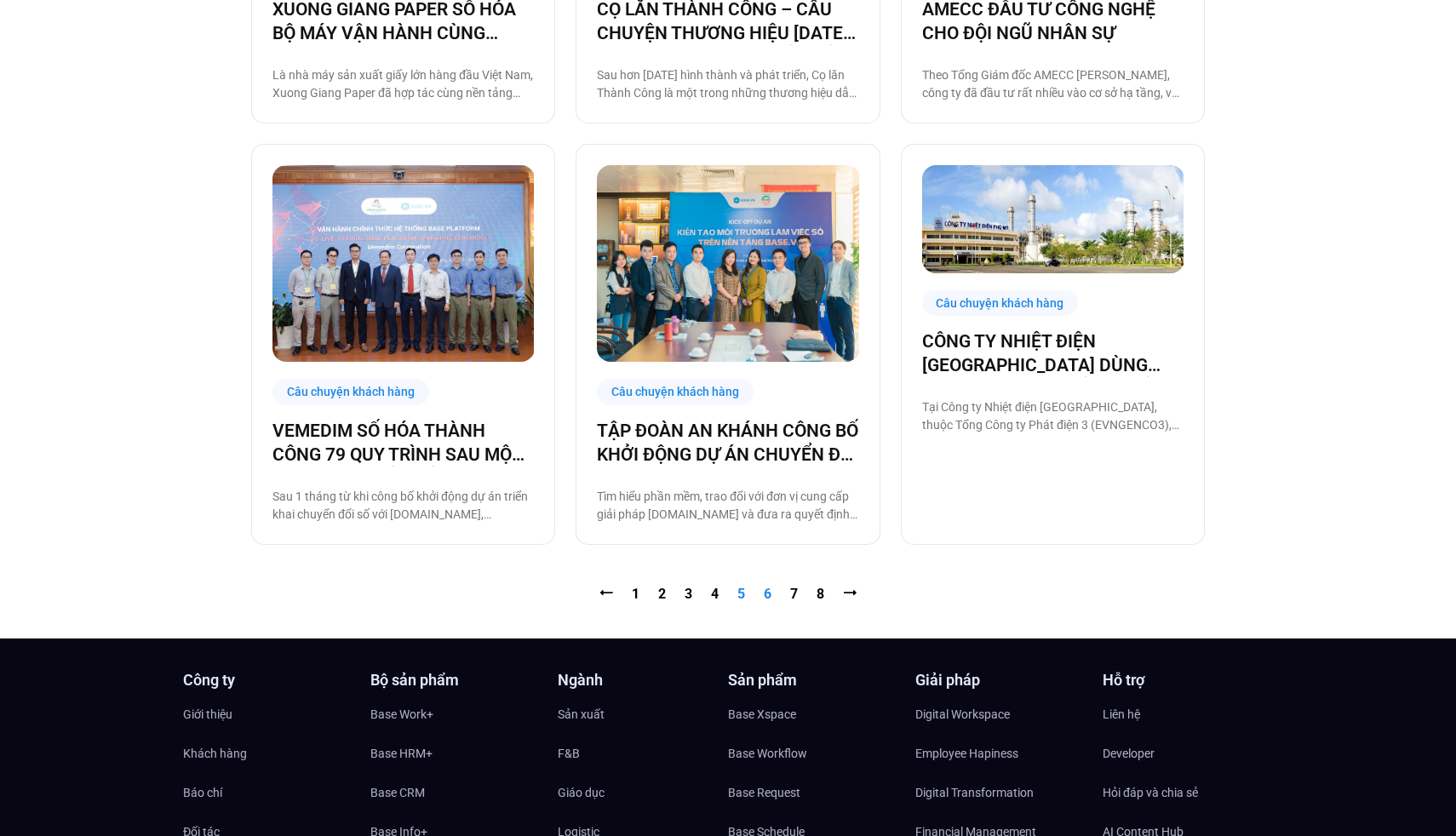
click at [766, 596] on link "Trang 6" at bounding box center [767, 593] width 8 height 16
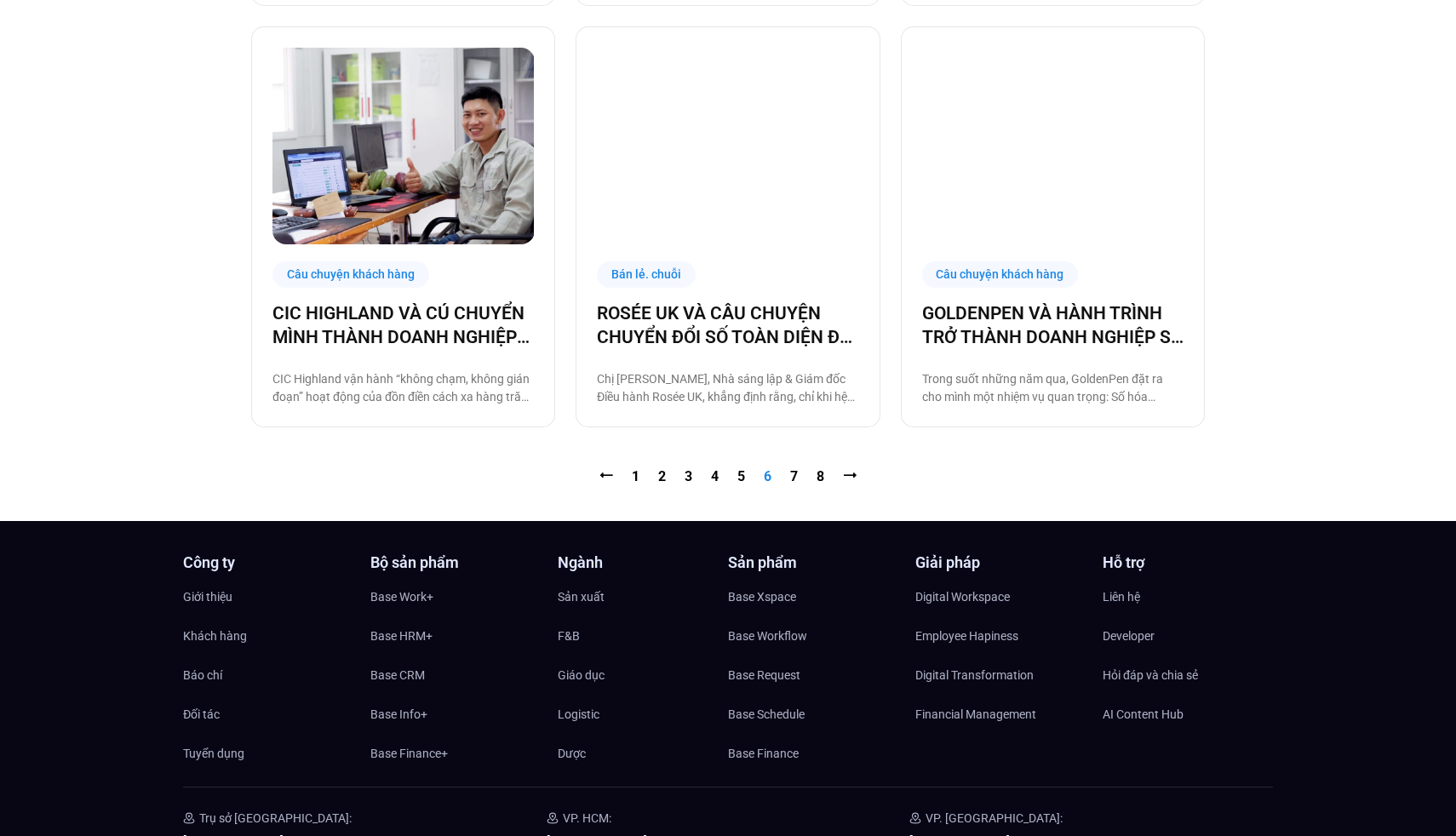
scroll to position [1798, 0]
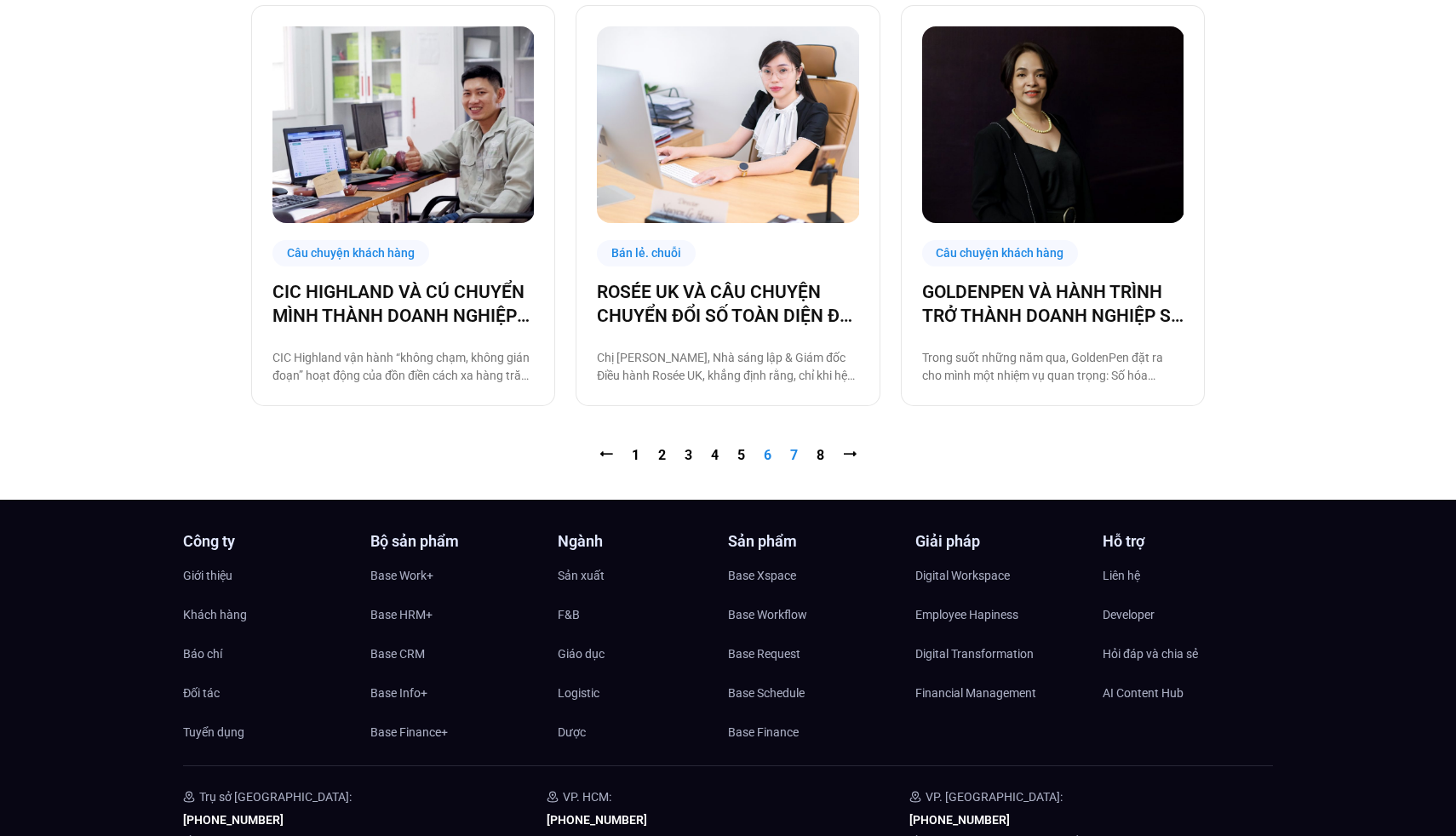
click at [792, 459] on link "Trang 7" at bounding box center [794, 455] width 8 height 16
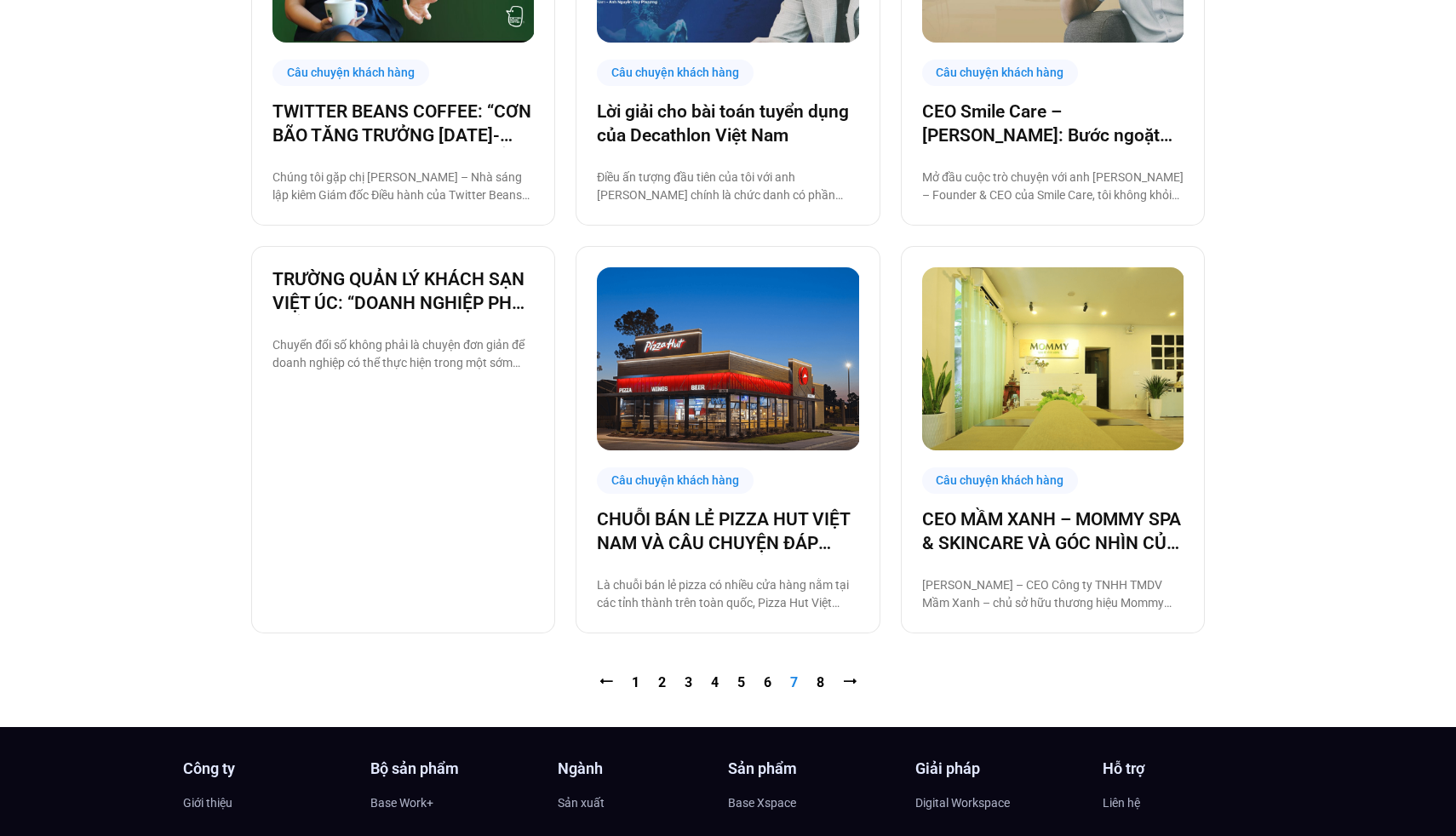
scroll to position [1565, 0]
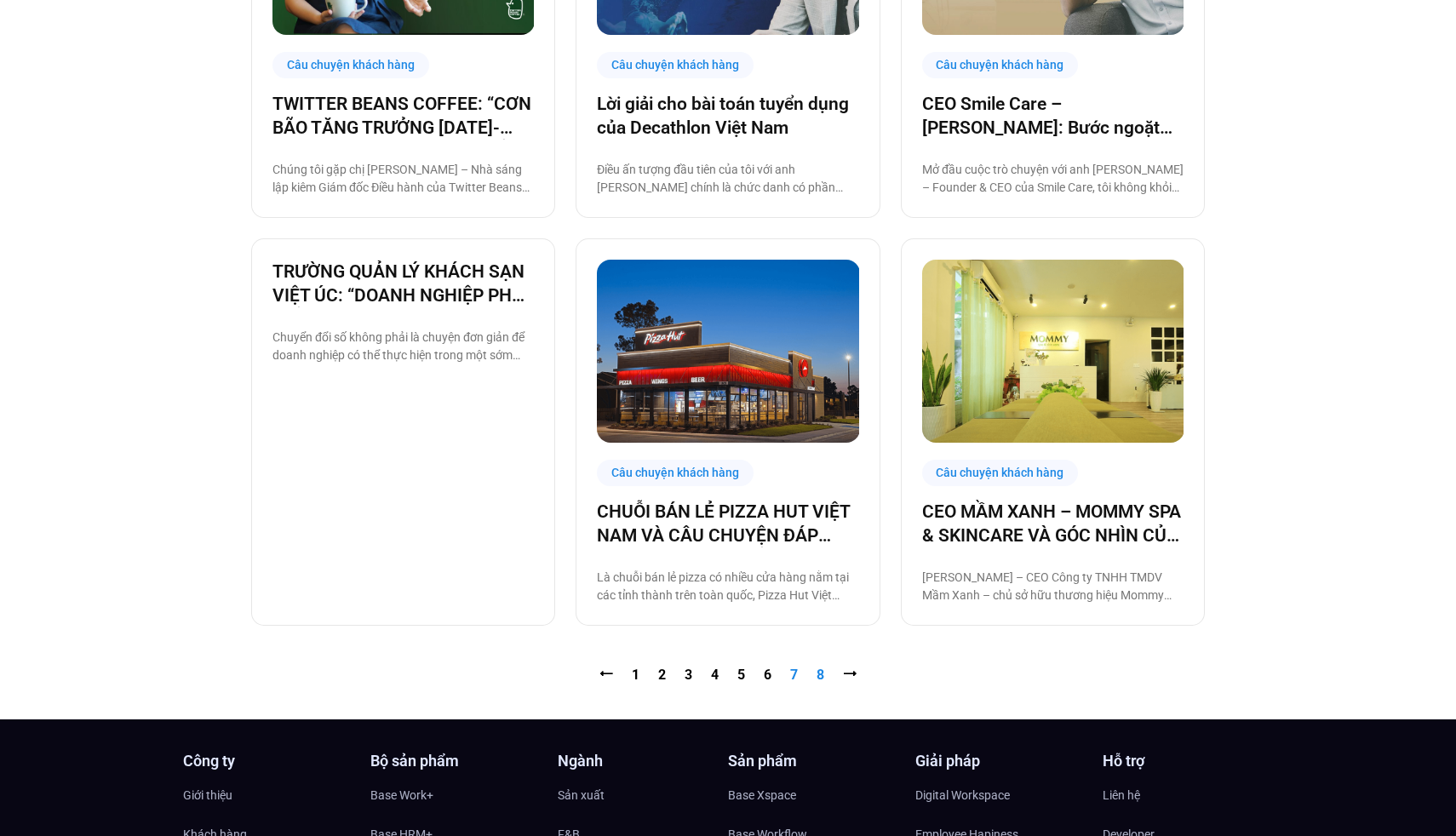
click at [818, 677] on link "Trang 8" at bounding box center [820, 674] width 8 height 16
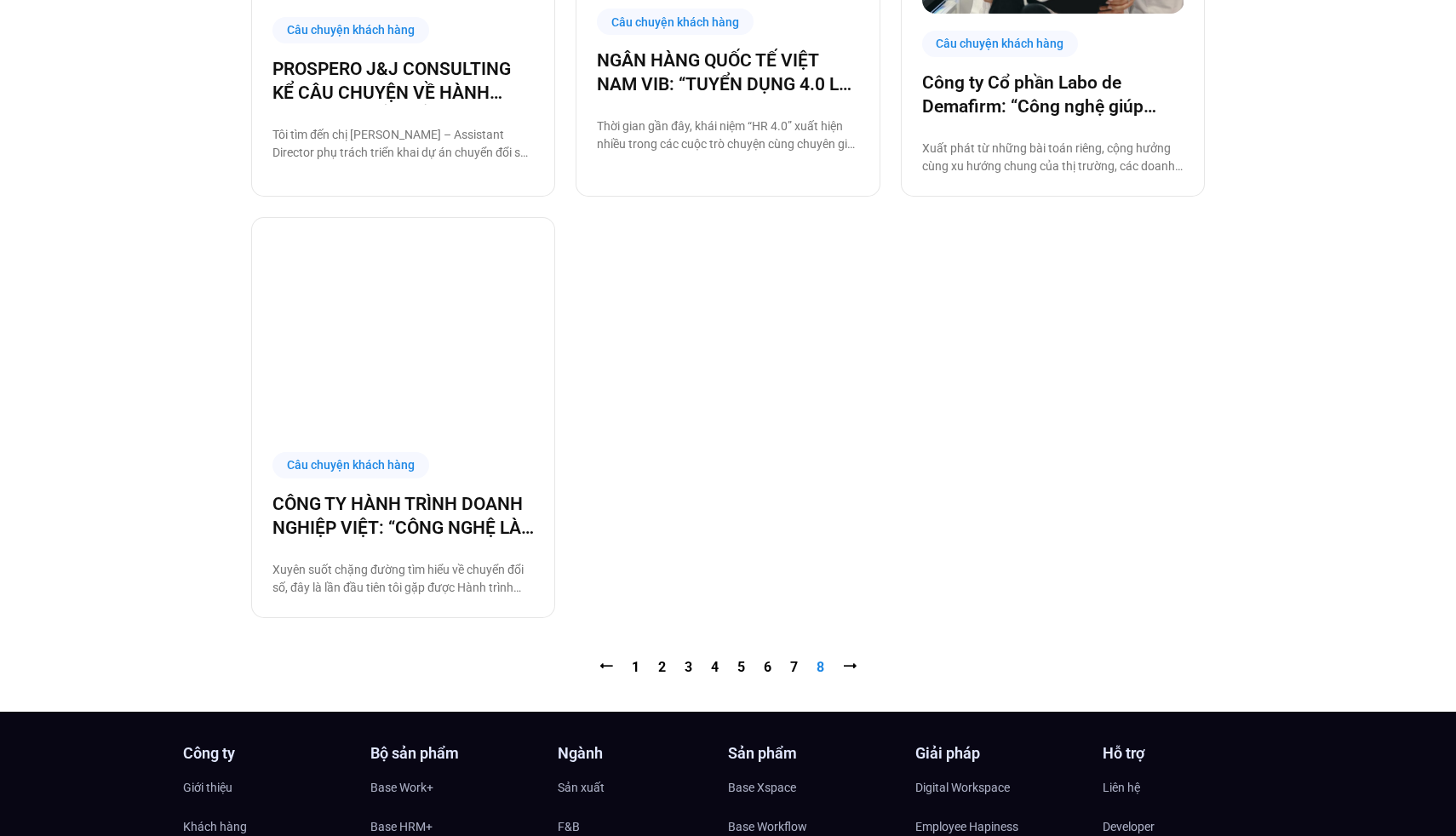
scroll to position [786, 0]
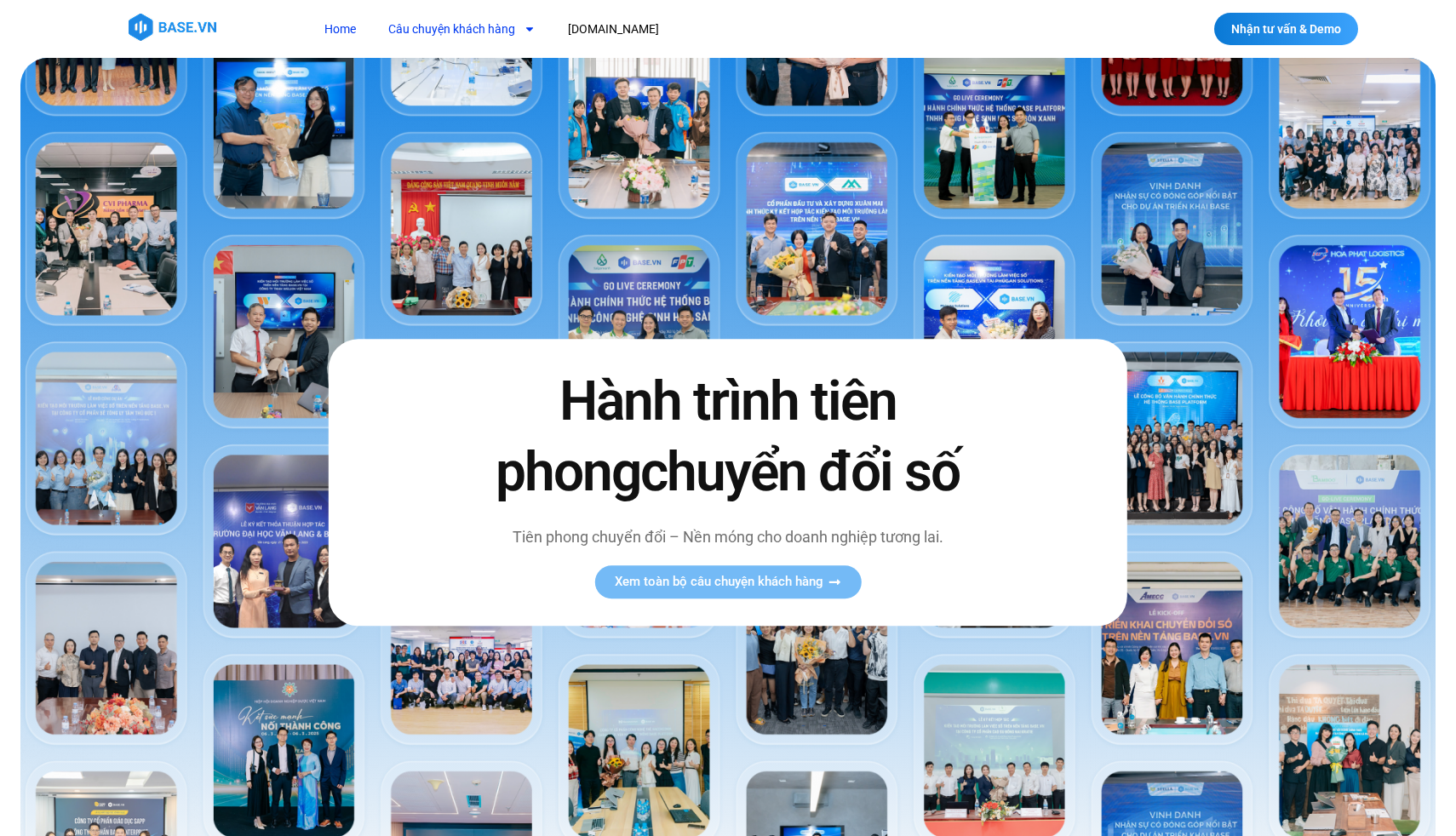
click at [465, 34] on link "Câu chuyện khách hàng" at bounding box center [461, 29] width 172 height 31
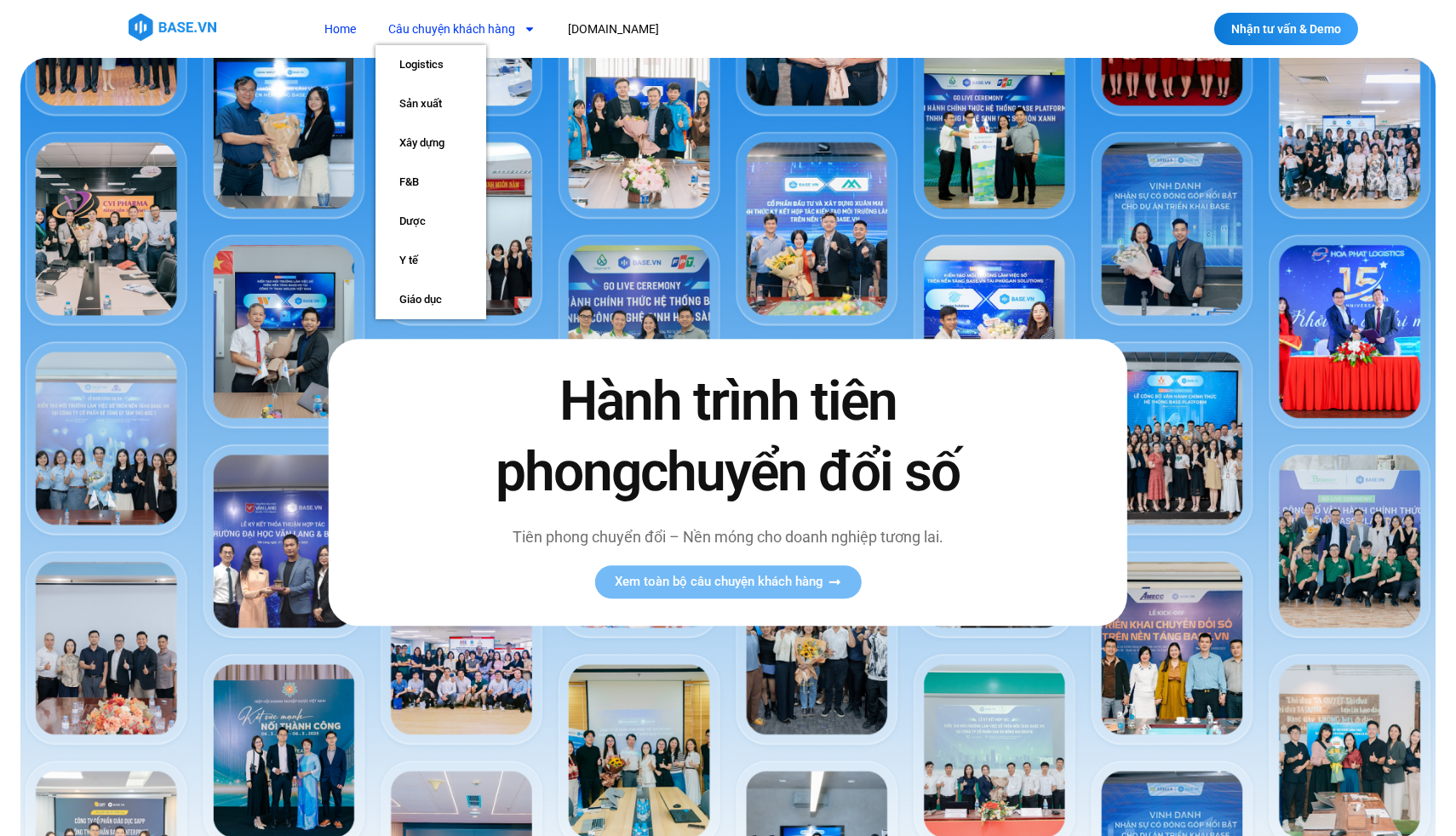
click at [488, 39] on link "Câu chuyện khách hàng" at bounding box center [461, 29] width 172 height 31
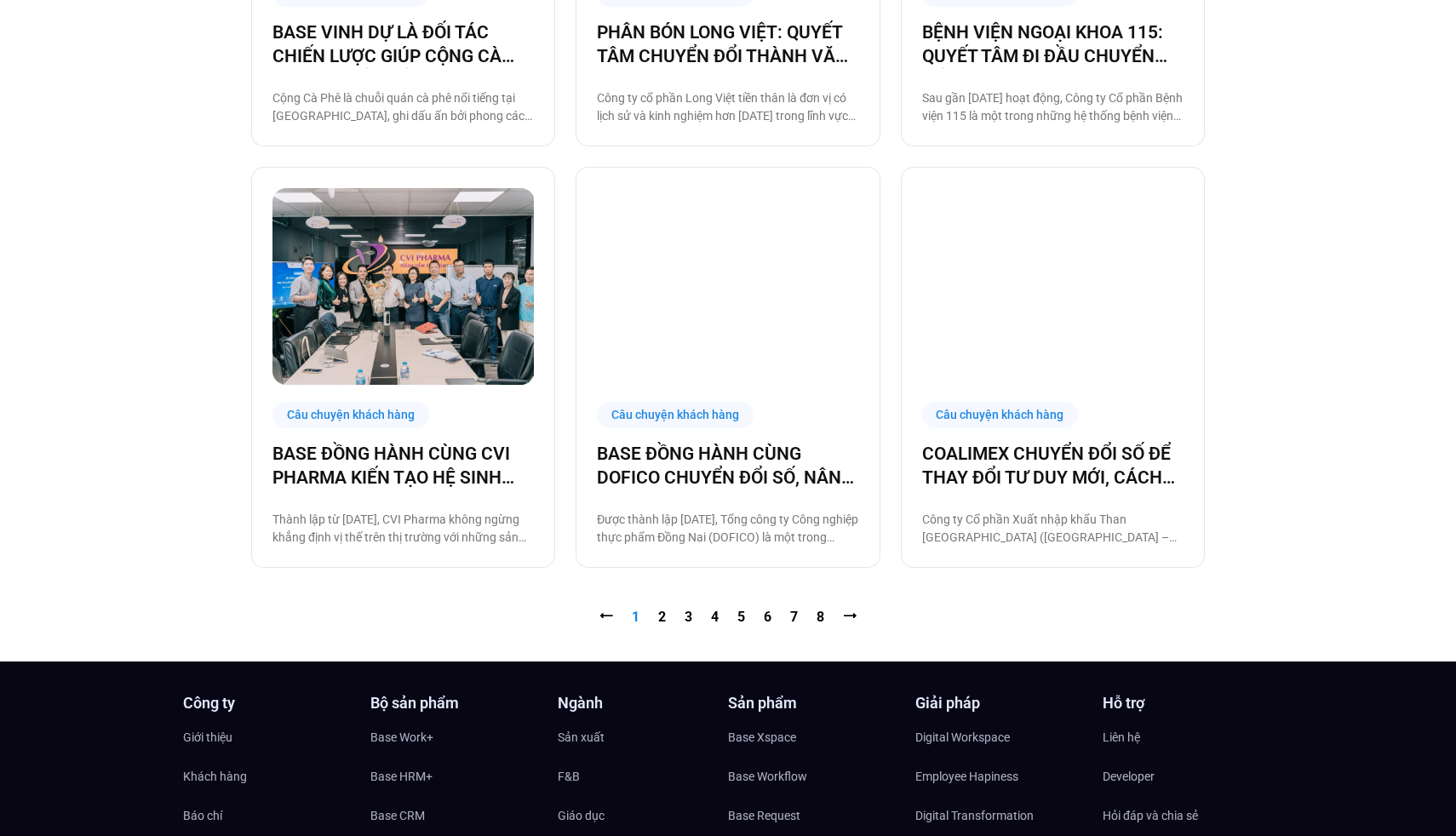
scroll to position [1745, 0]
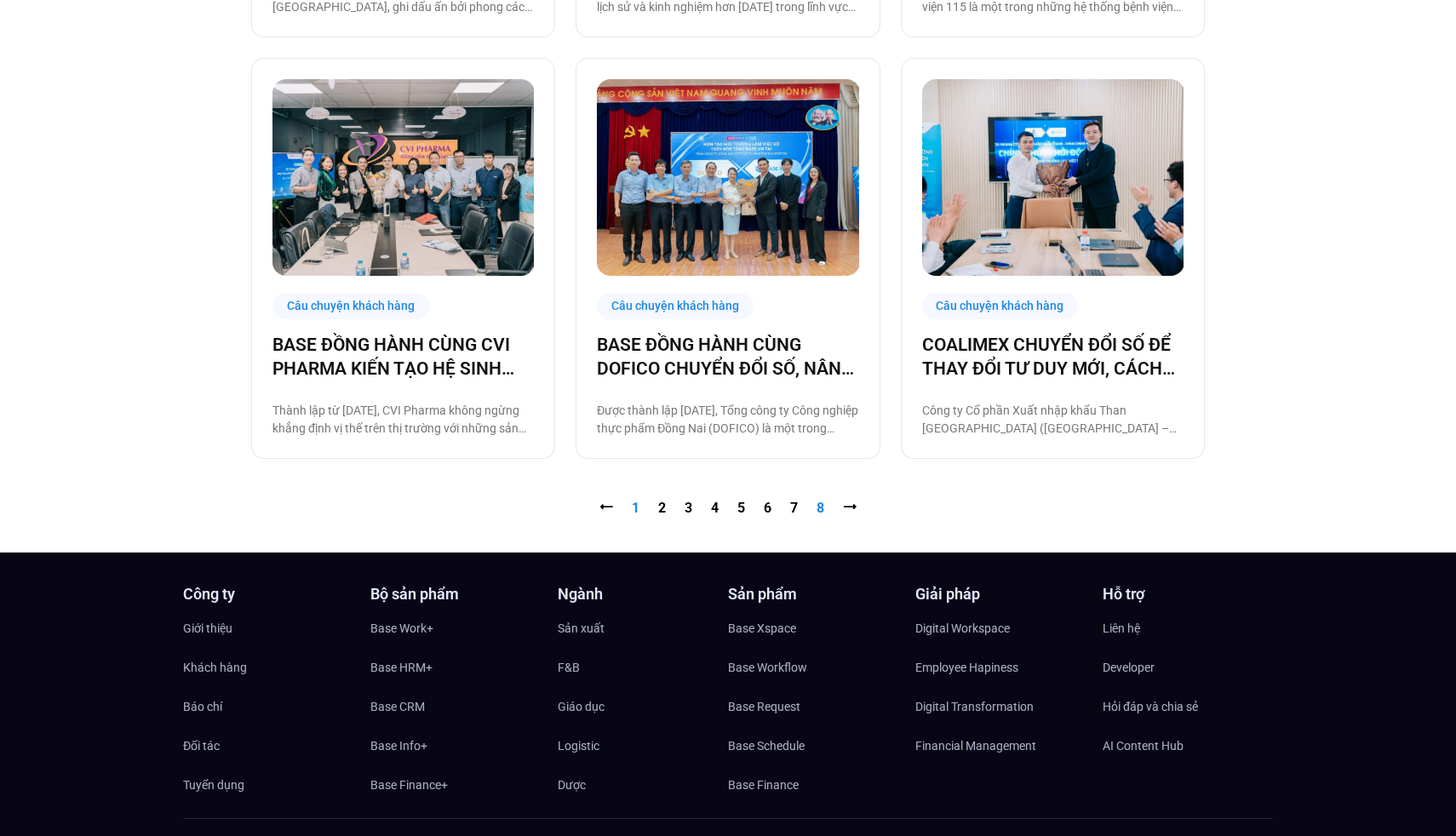
click at [821, 508] on link "Trang 8" at bounding box center [820, 508] width 8 height 16
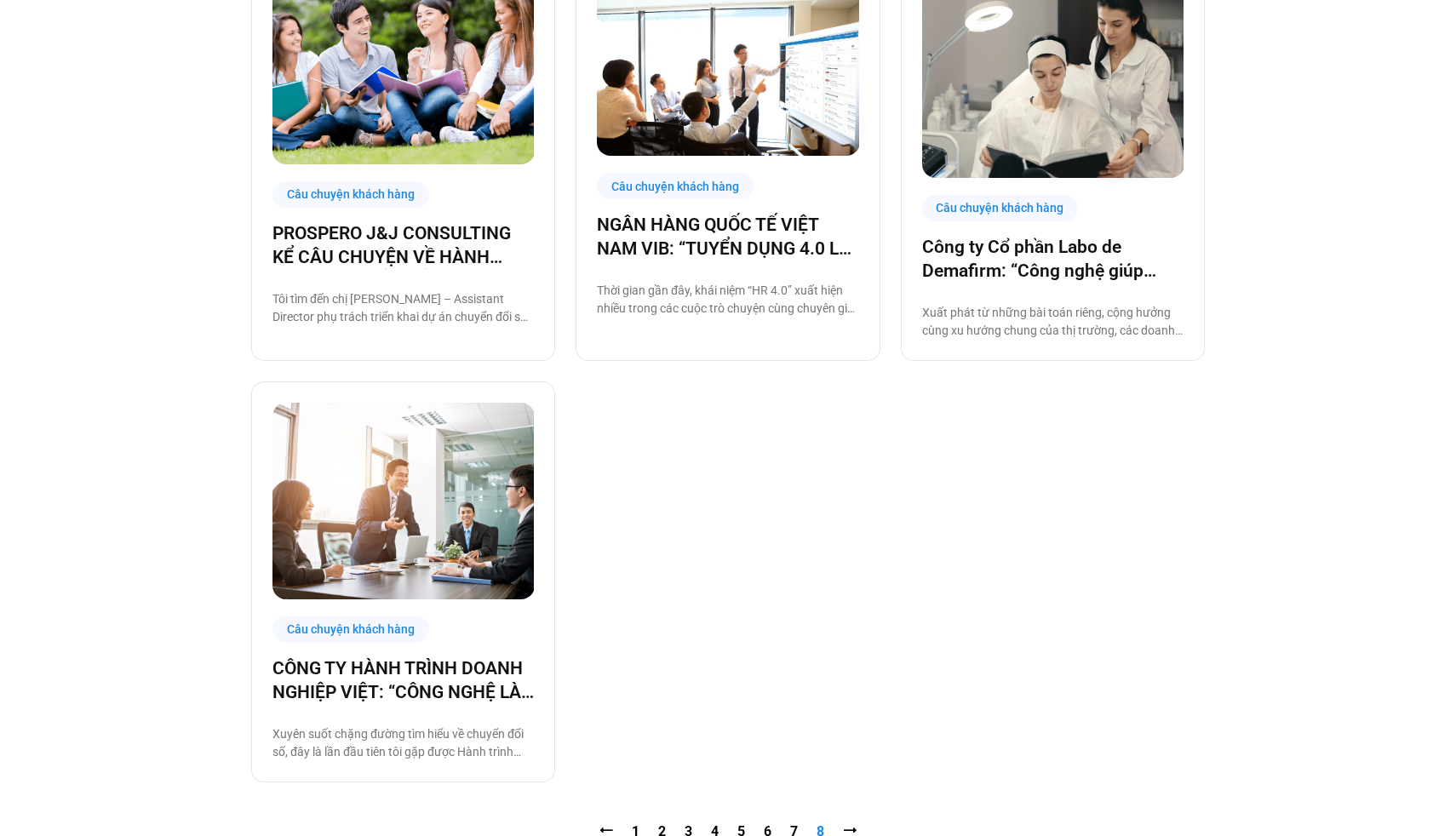
scroll to position [684, 0]
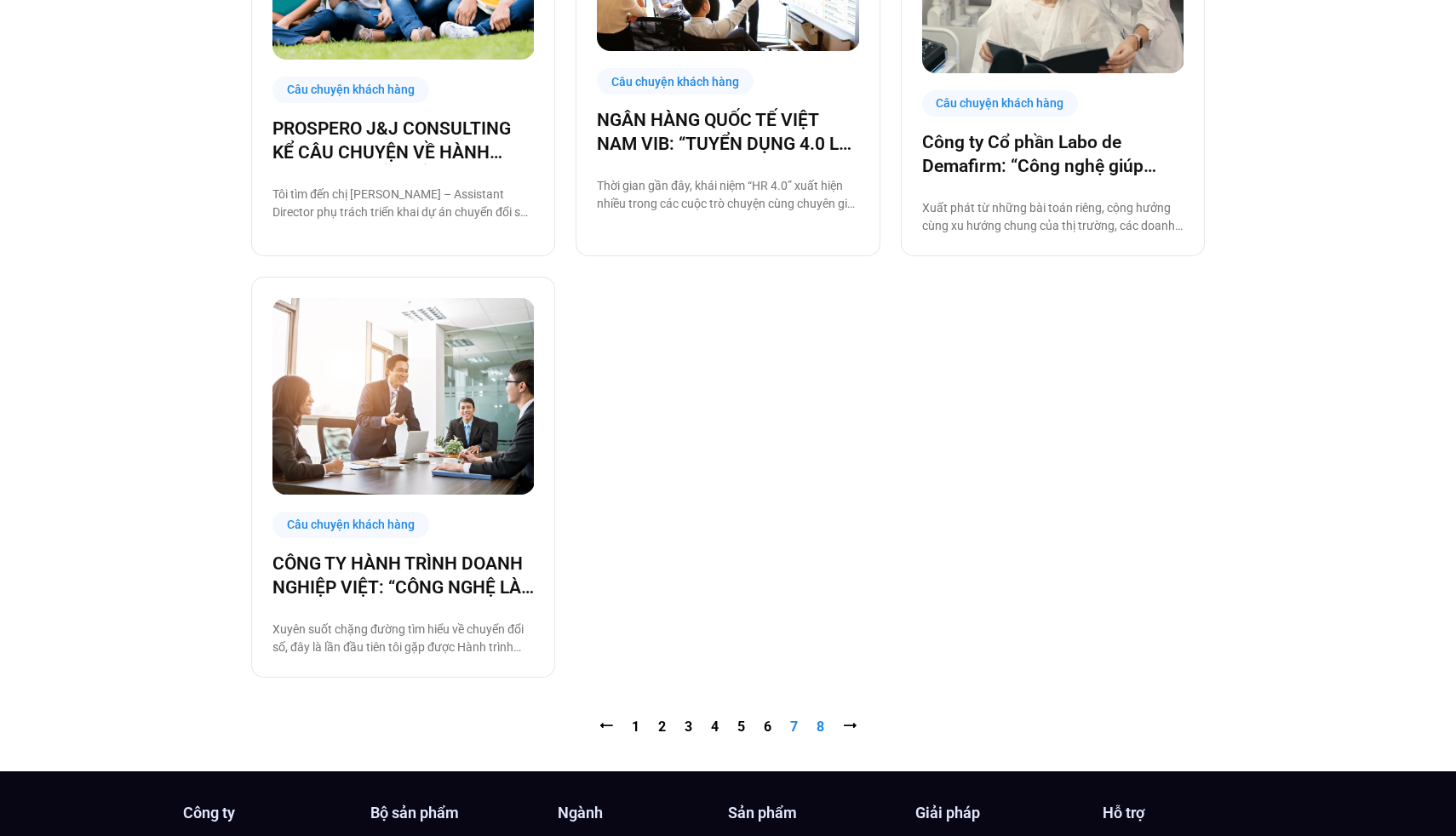
click at [795, 726] on link "Trang 7" at bounding box center [794, 726] width 8 height 16
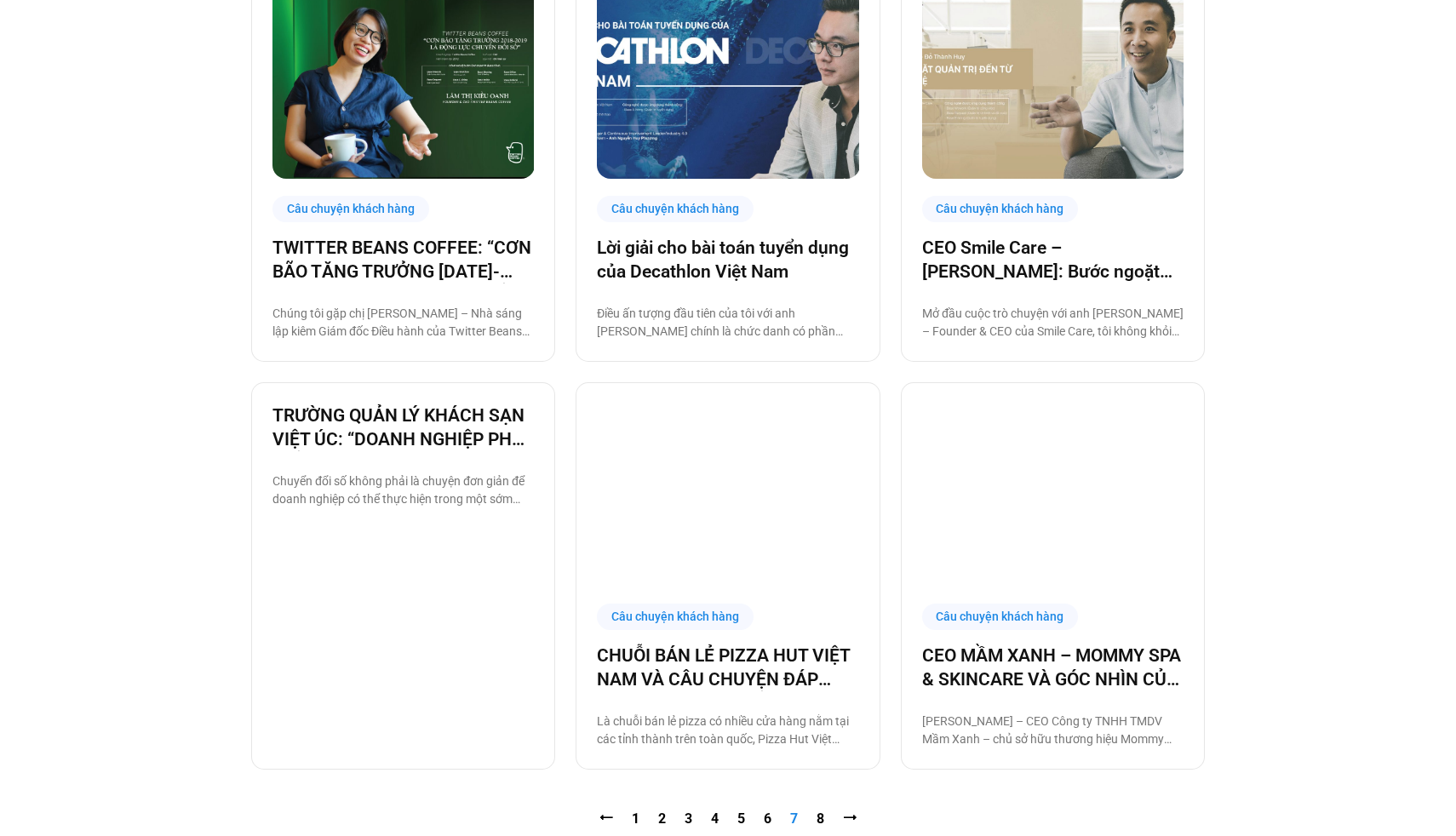
scroll to position [1537, 0]
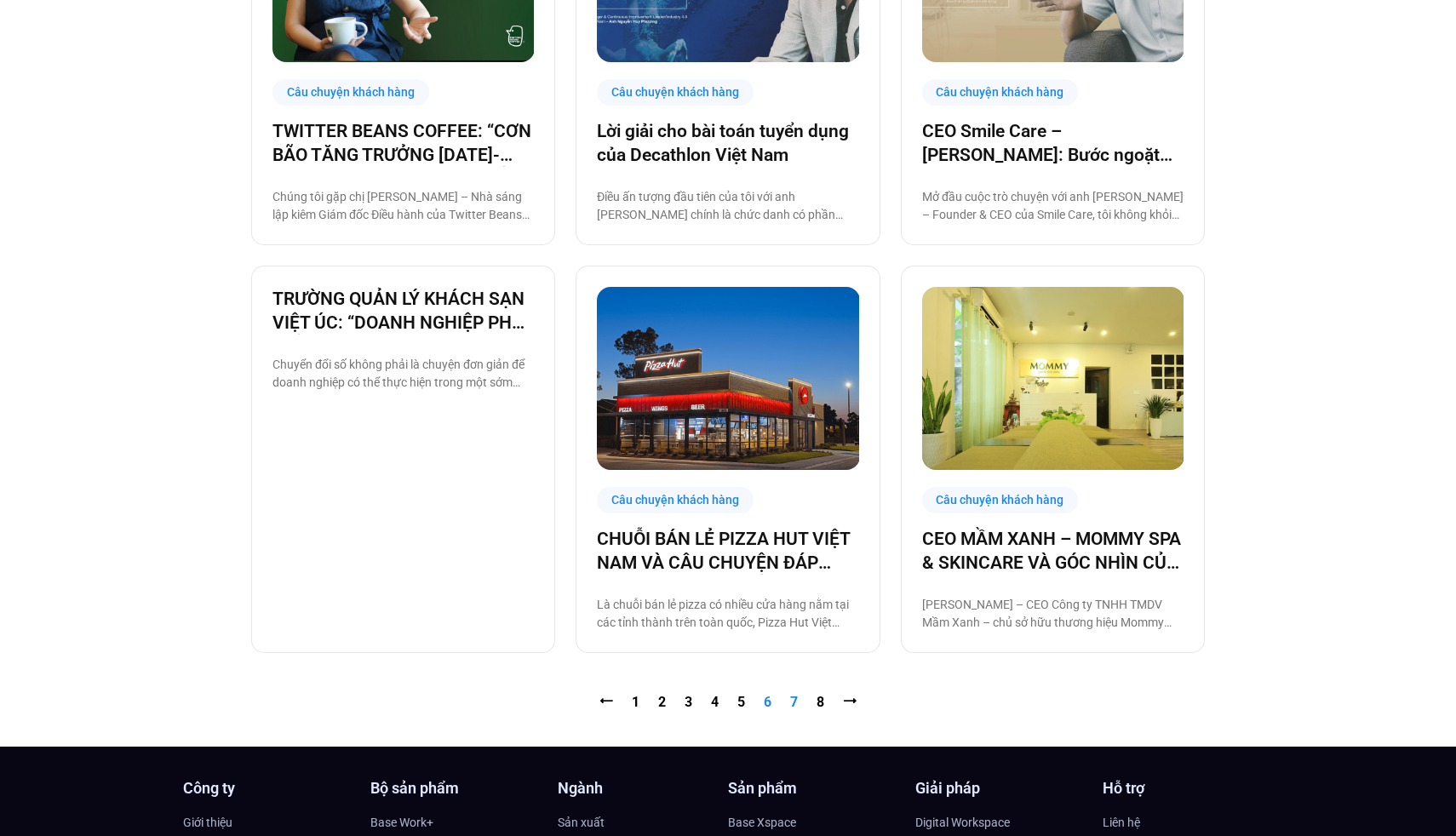
click at [766, 701] on link "Trang 6" at bounding box center [767, 702] width 8 height 16
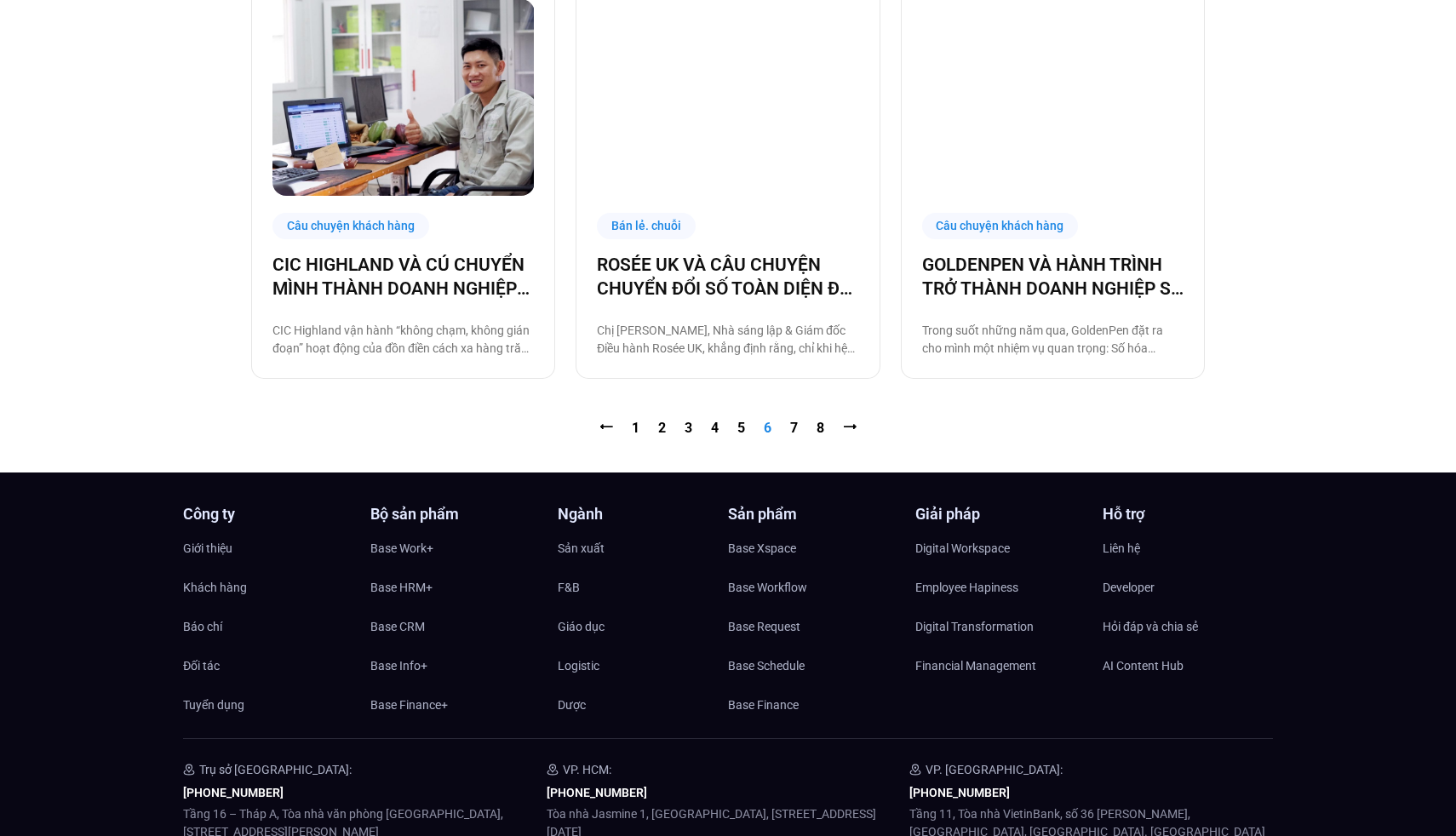
scroll to position [1862, 0]
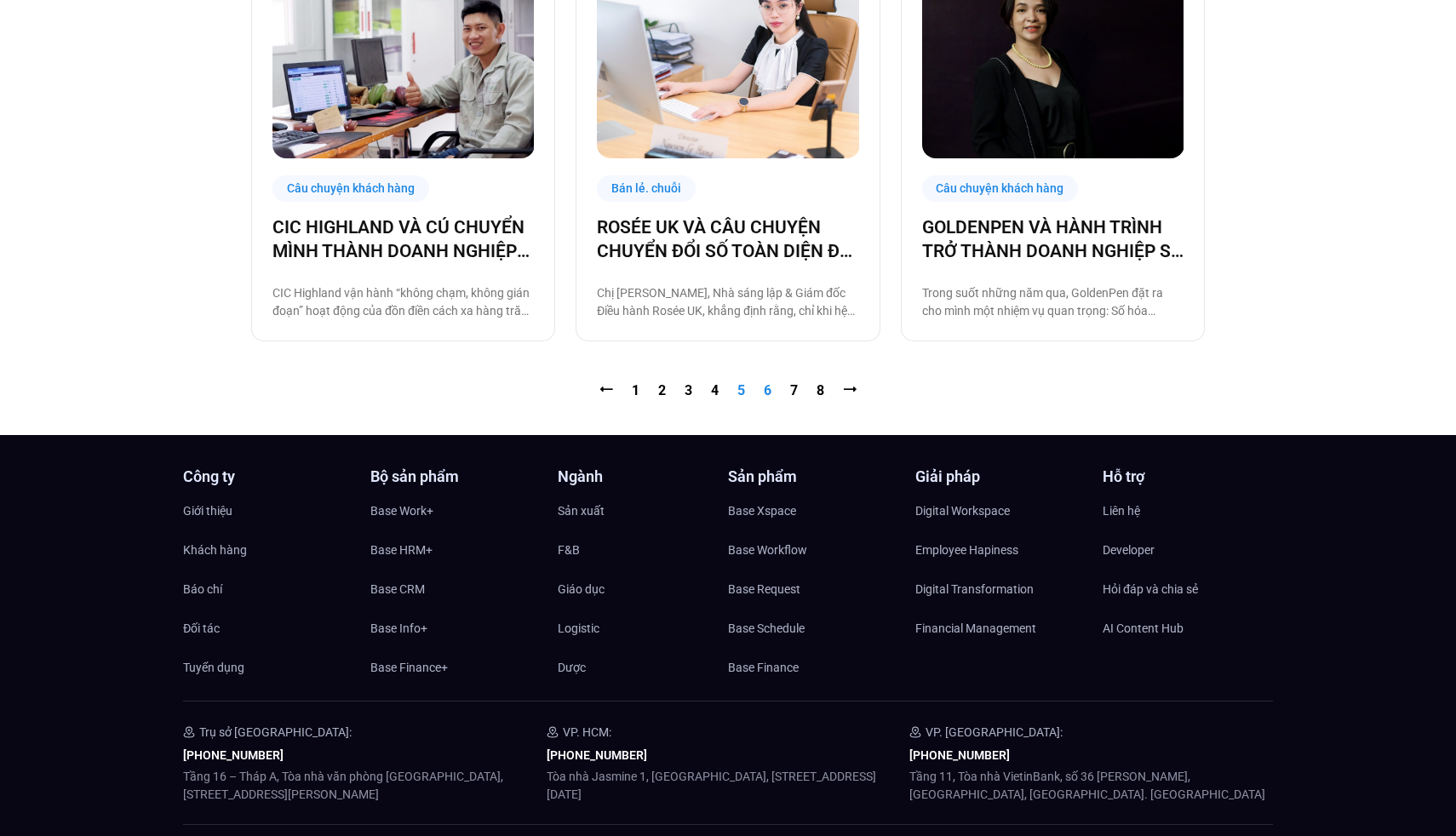
click at [744, 388] on link "Trang 5" at bounding box center [741, 390] width 8 height 16
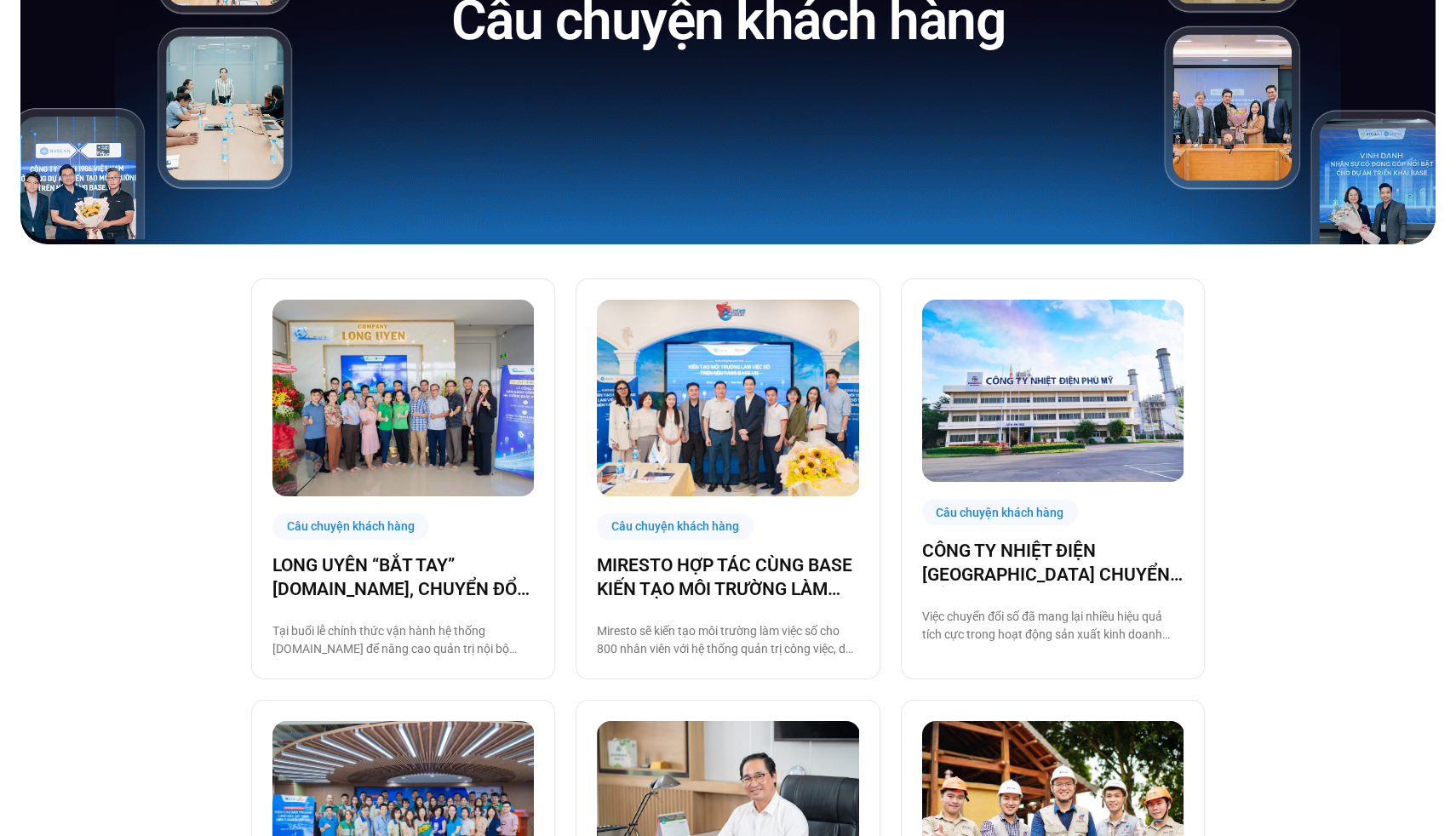
scroll to position [395, 0]
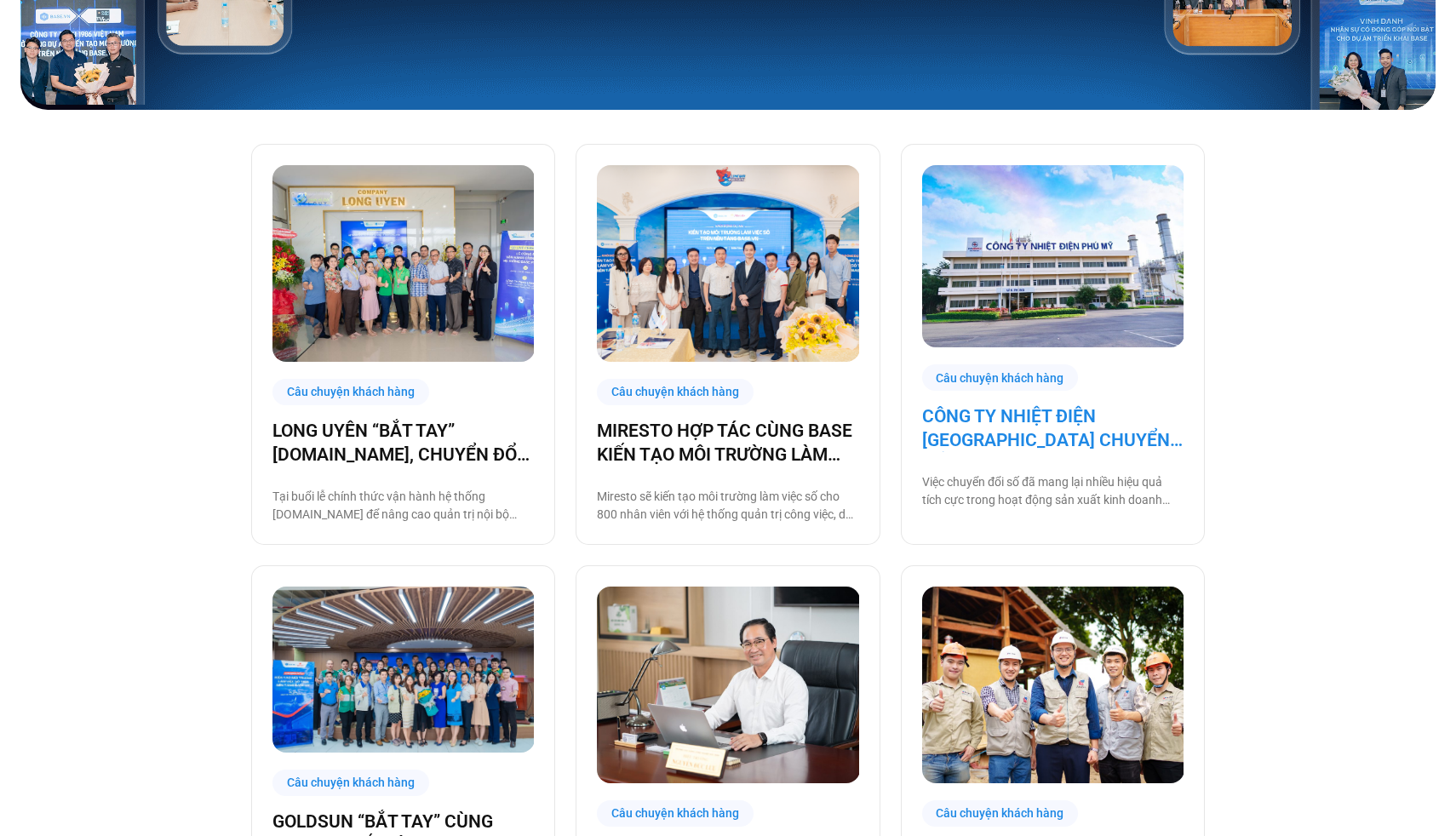
click at [991, 430] on link "CÔNG TY NHIỆT ĐIỆN [GEOGRAPHIC_DATA] CHUYỂN ĐỔI SỐ CÙNG [DOMAIN_NAME]" at bounding box center [1053, 428] width 262 height 48
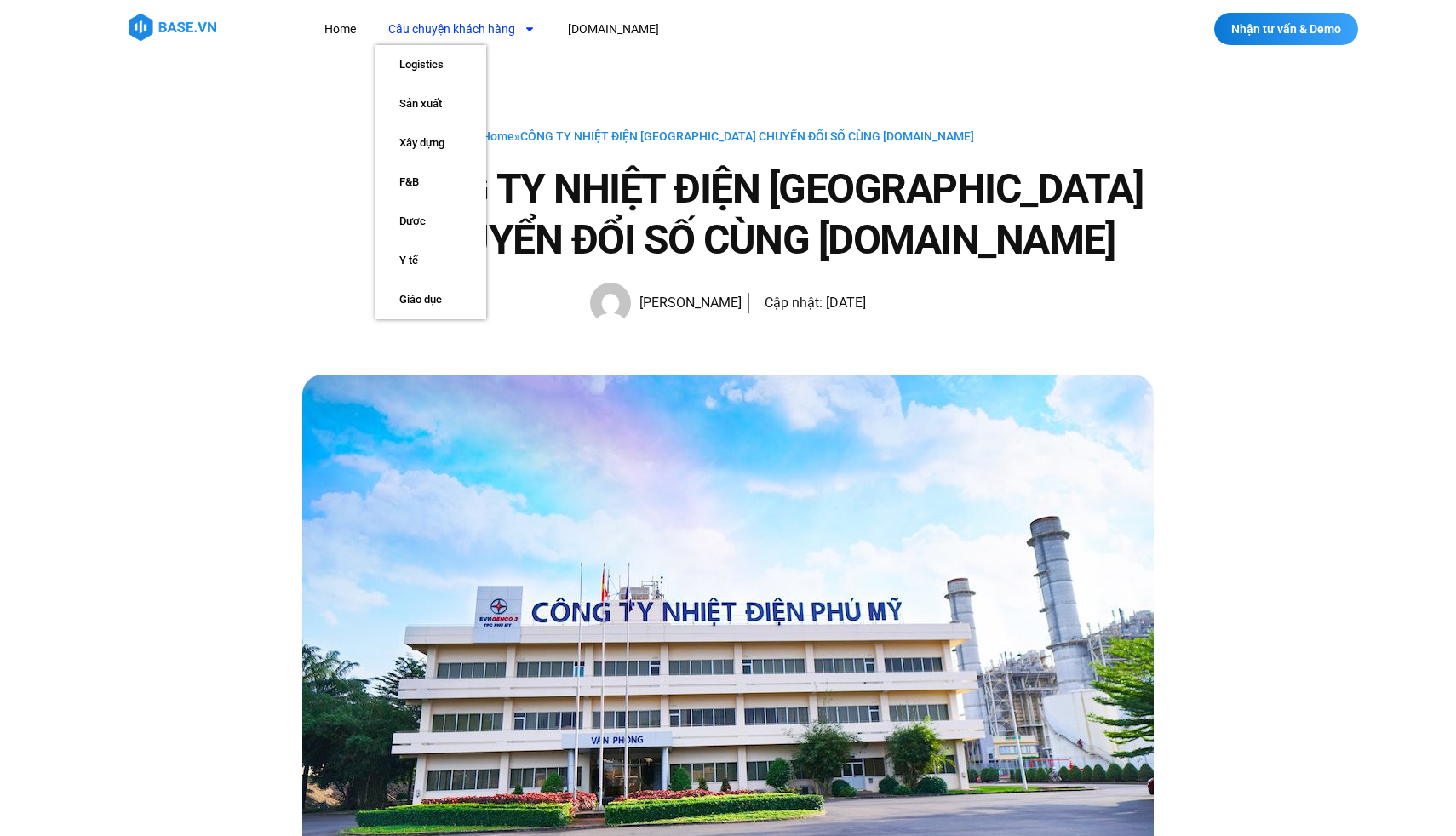
click at [465, 22] on link "Câu chuyện khách hàng" at bounding box center [461, 29] width 172 height 31
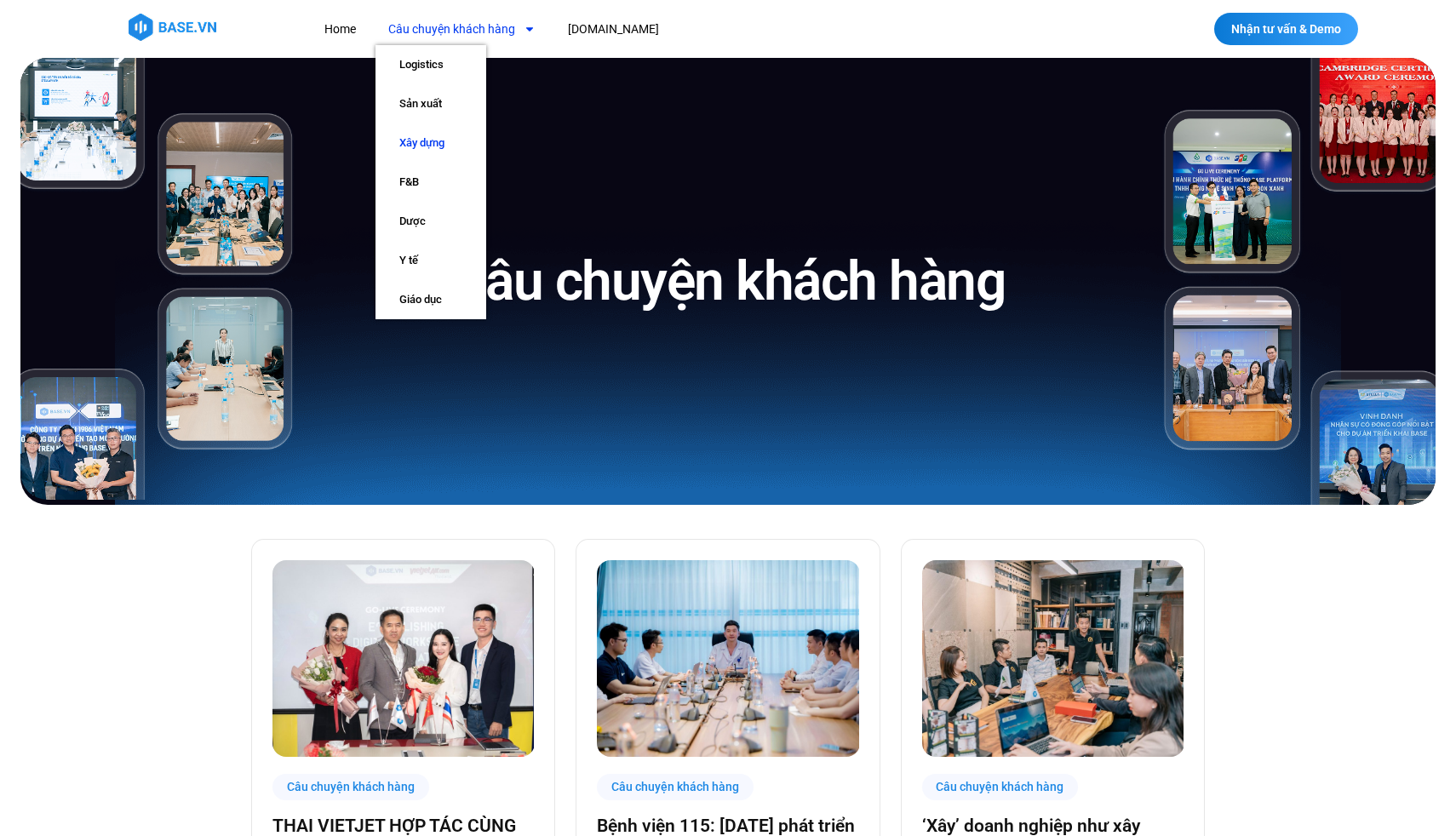
click at [432, 137] on link "Xây dựng" at bounding box center [431, 142] width 111 height 39
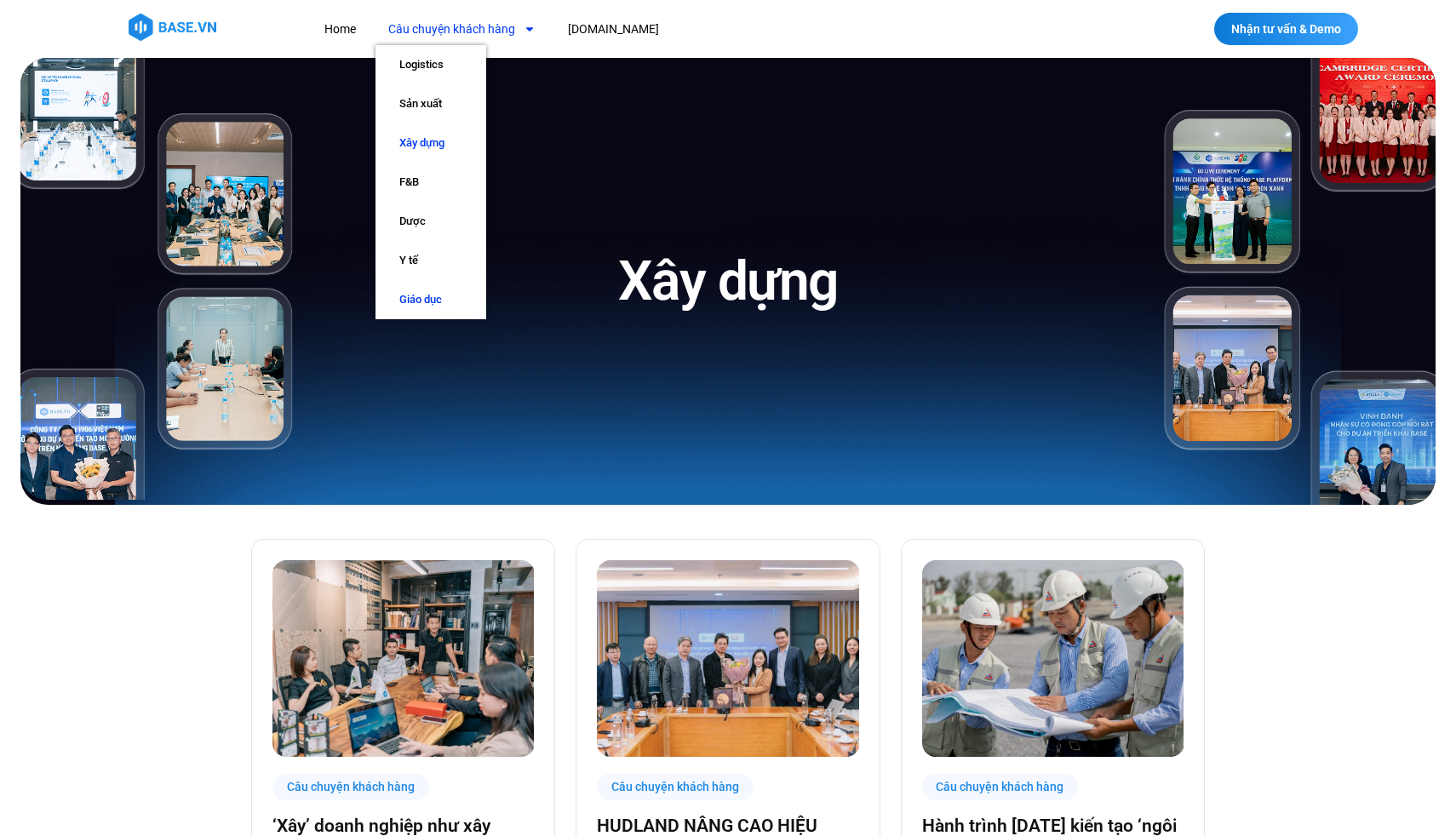
click at [429, 299] on link "Giáo dục" at bounding box center [431, 299] width 111 height 39
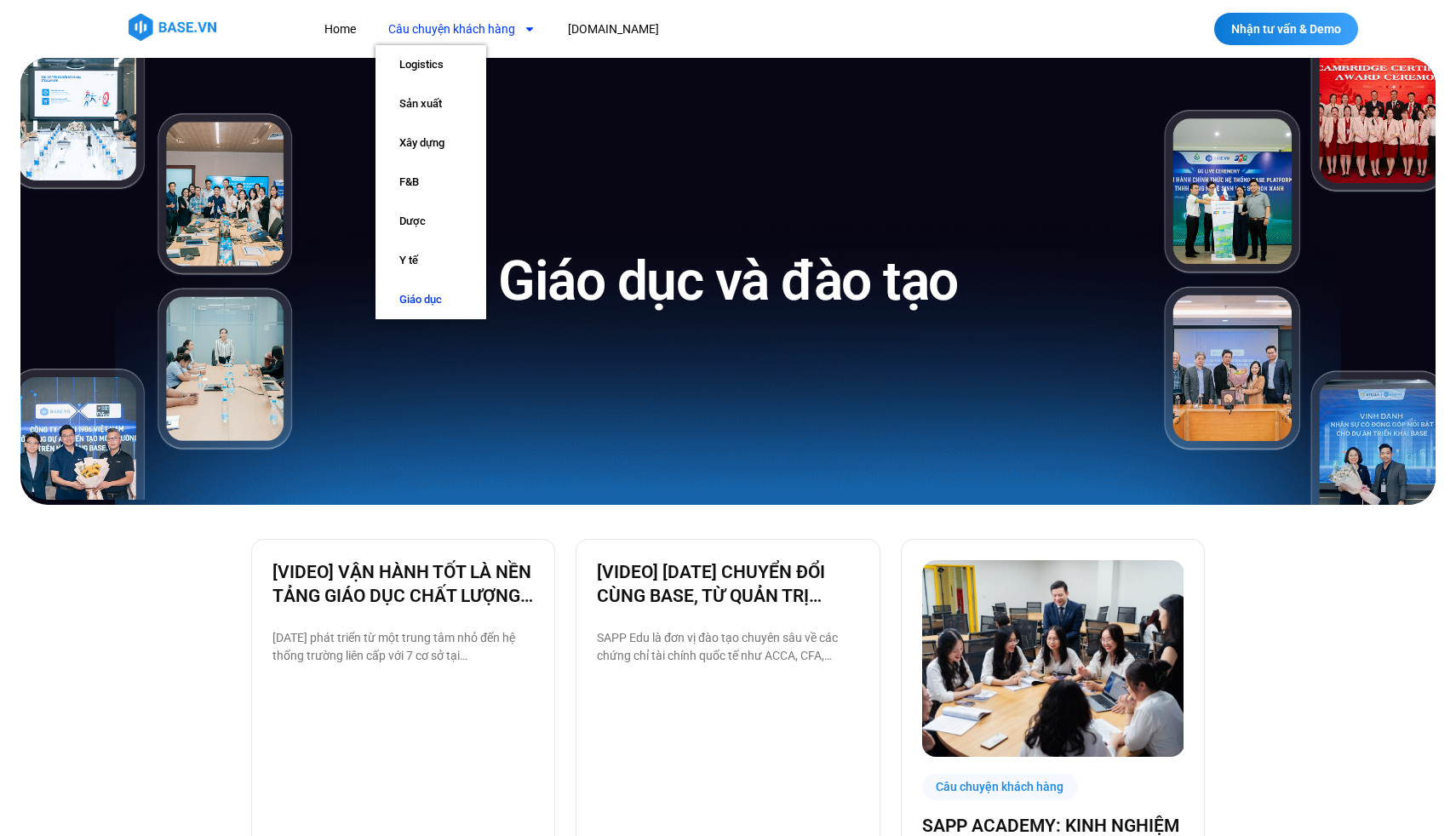
click at [493, 25] on link "Câu chuyện khách hàng" at bounding box center [461, 29] width 172 height 31
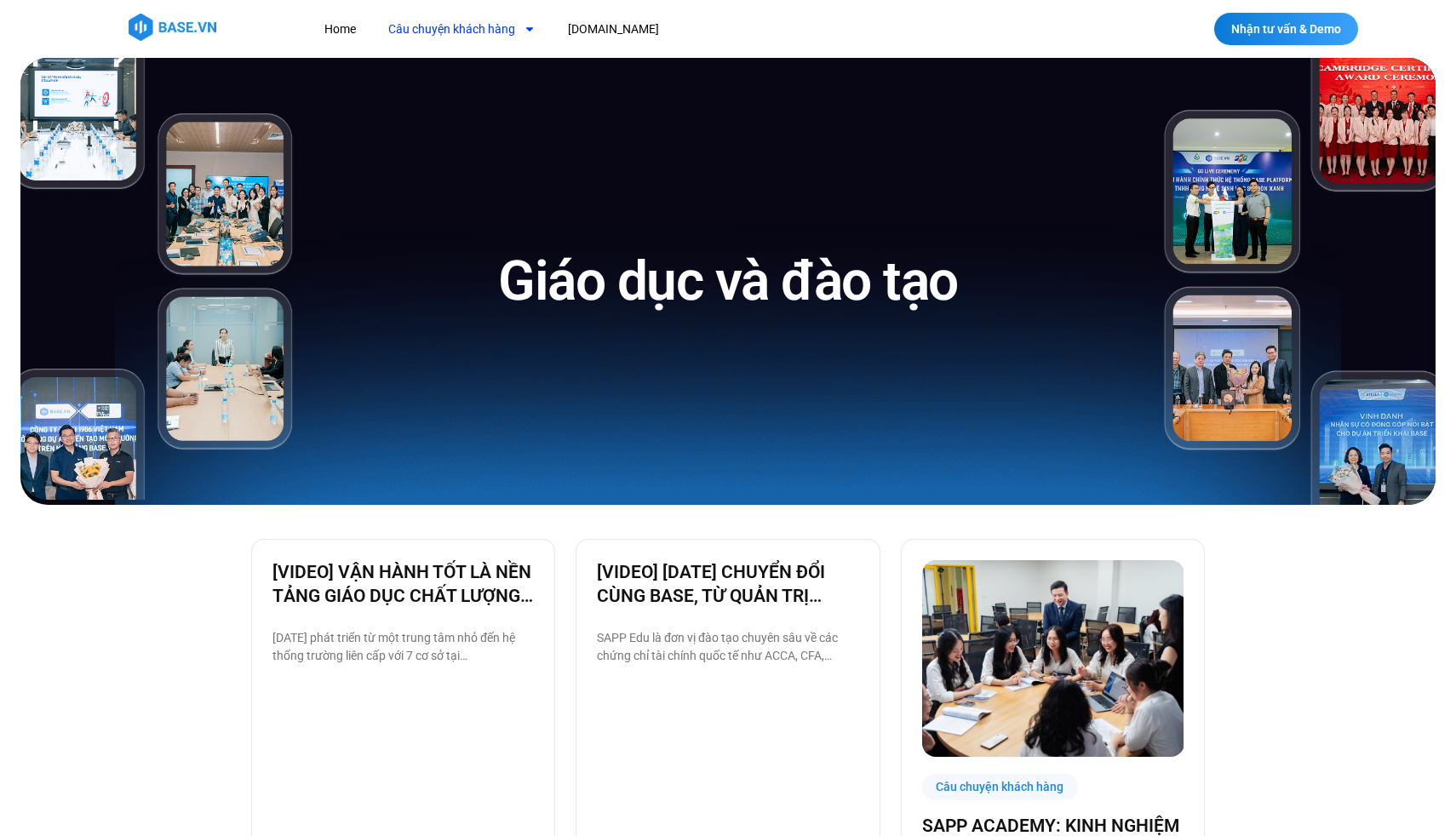
click at [492, 32] on link "Câu chuyện khách hàng" at bounding box center [461, 29] width 172 height 31
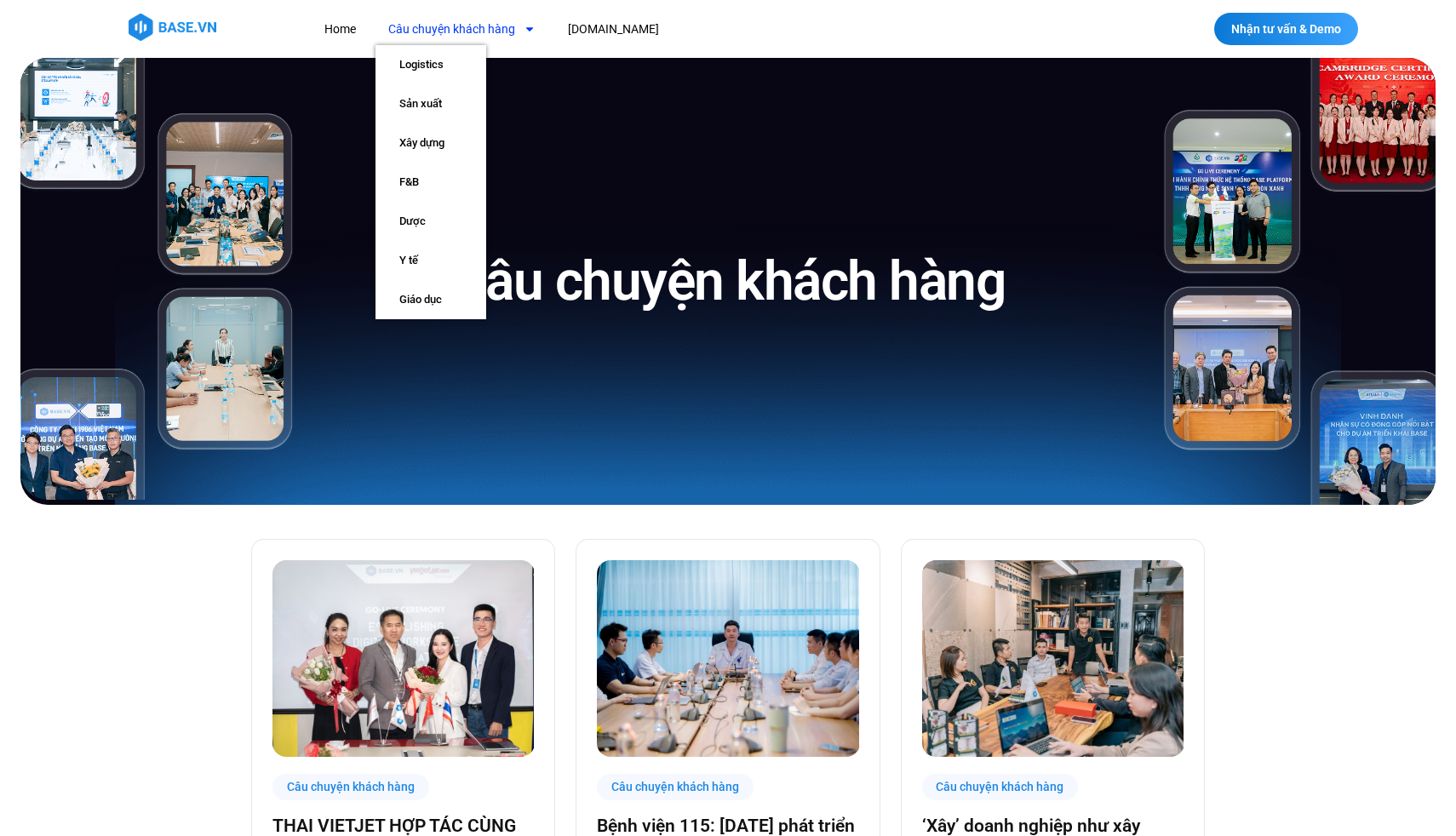
click at [481, 25] on link "Câu chuyện khách hàng" at bounding box center [461, 29] width 172 height 31
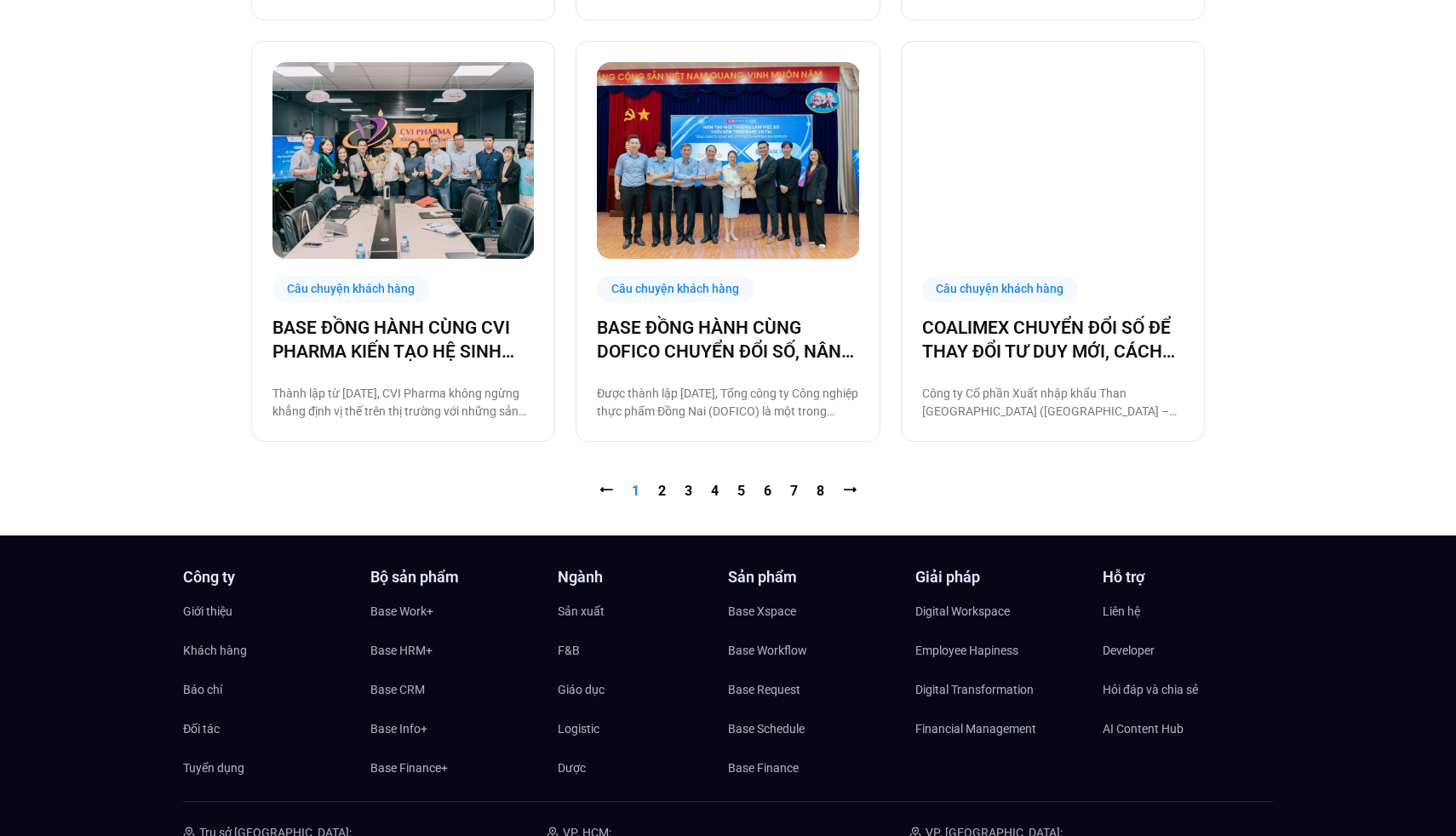
scroll to position [1831, 0]
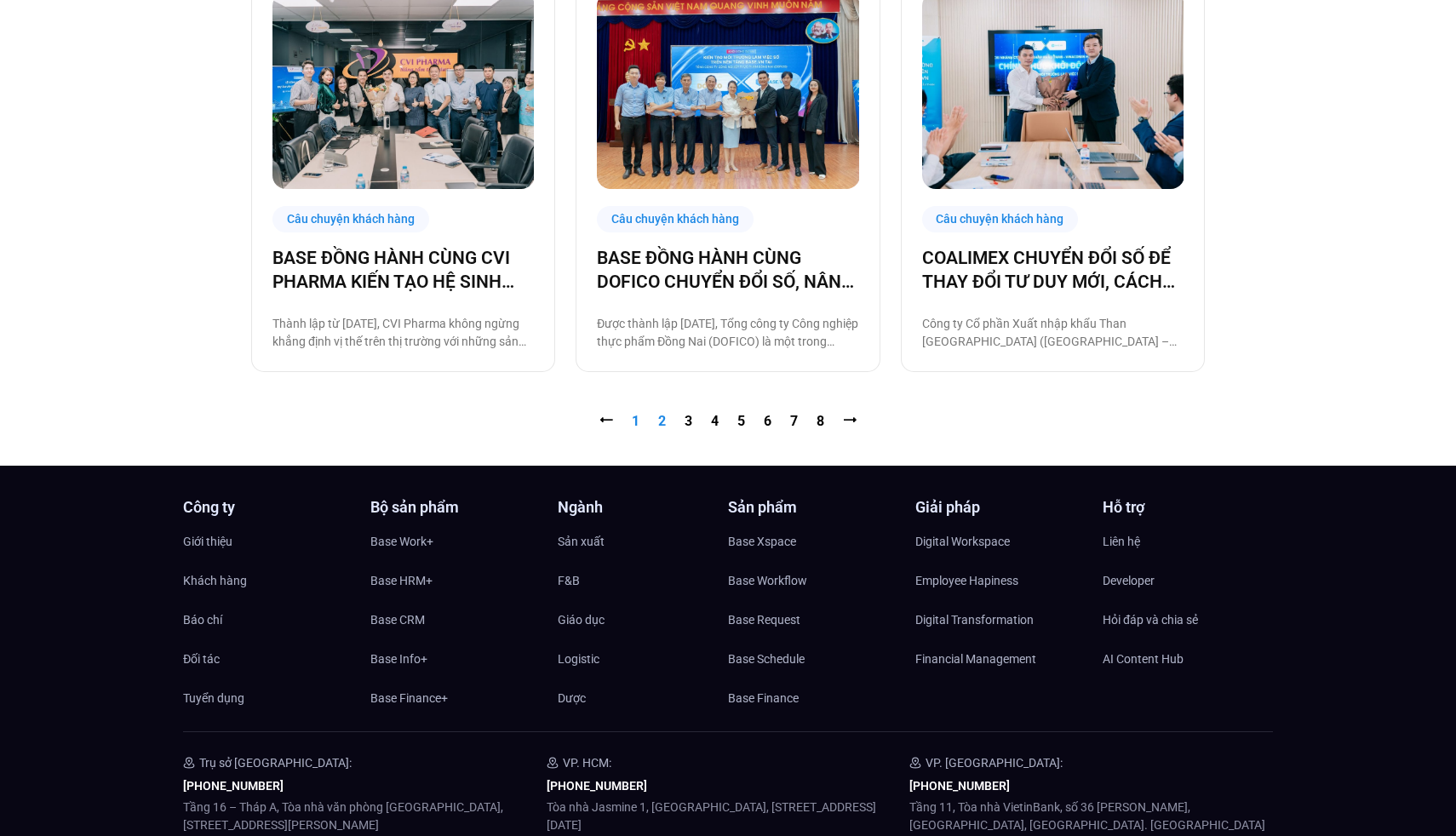
click at [661, 424] on link "Trang 2" at bounding box center [661, 420] width 8 height 16
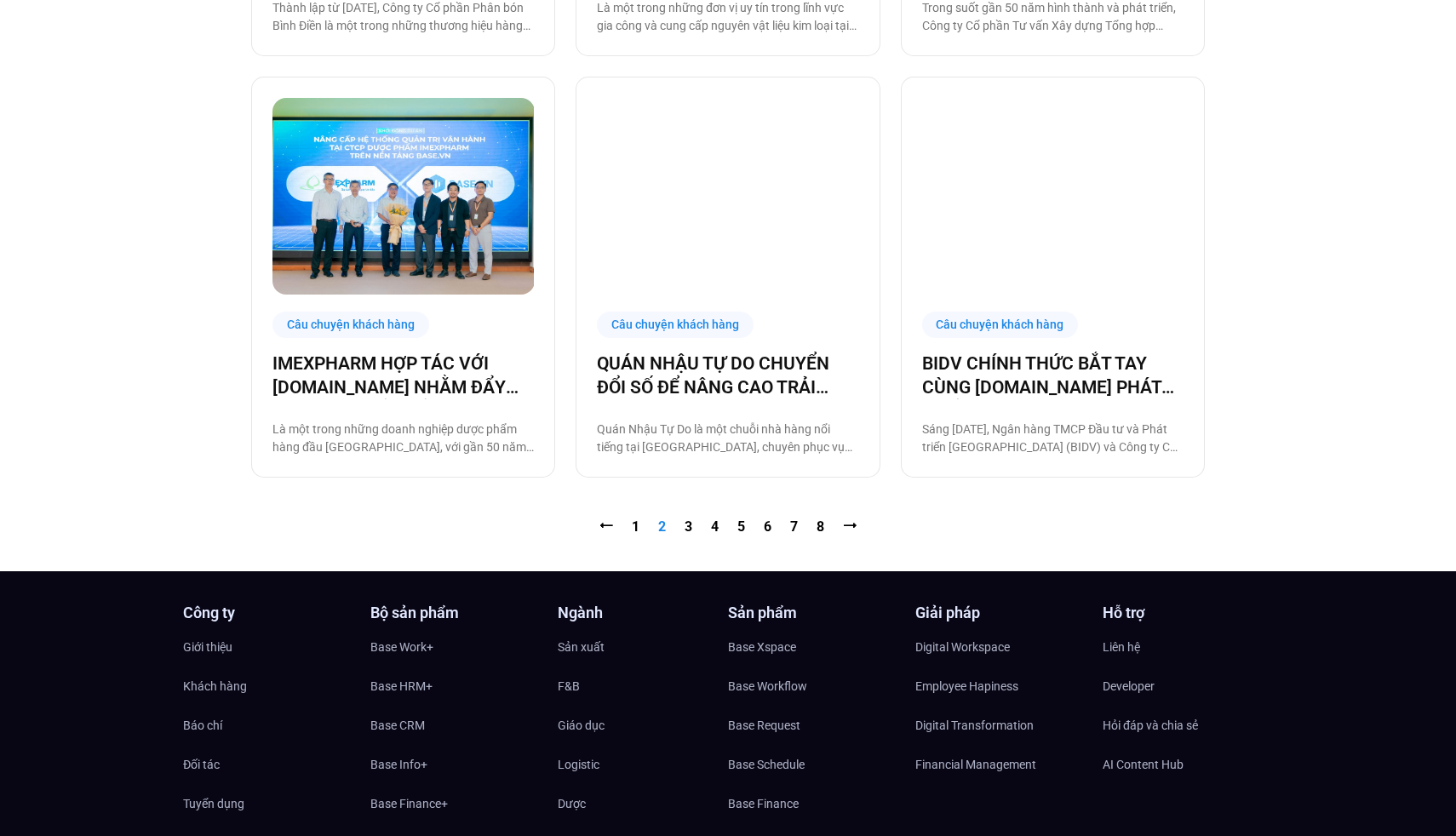
scroll to position [1820, 0]
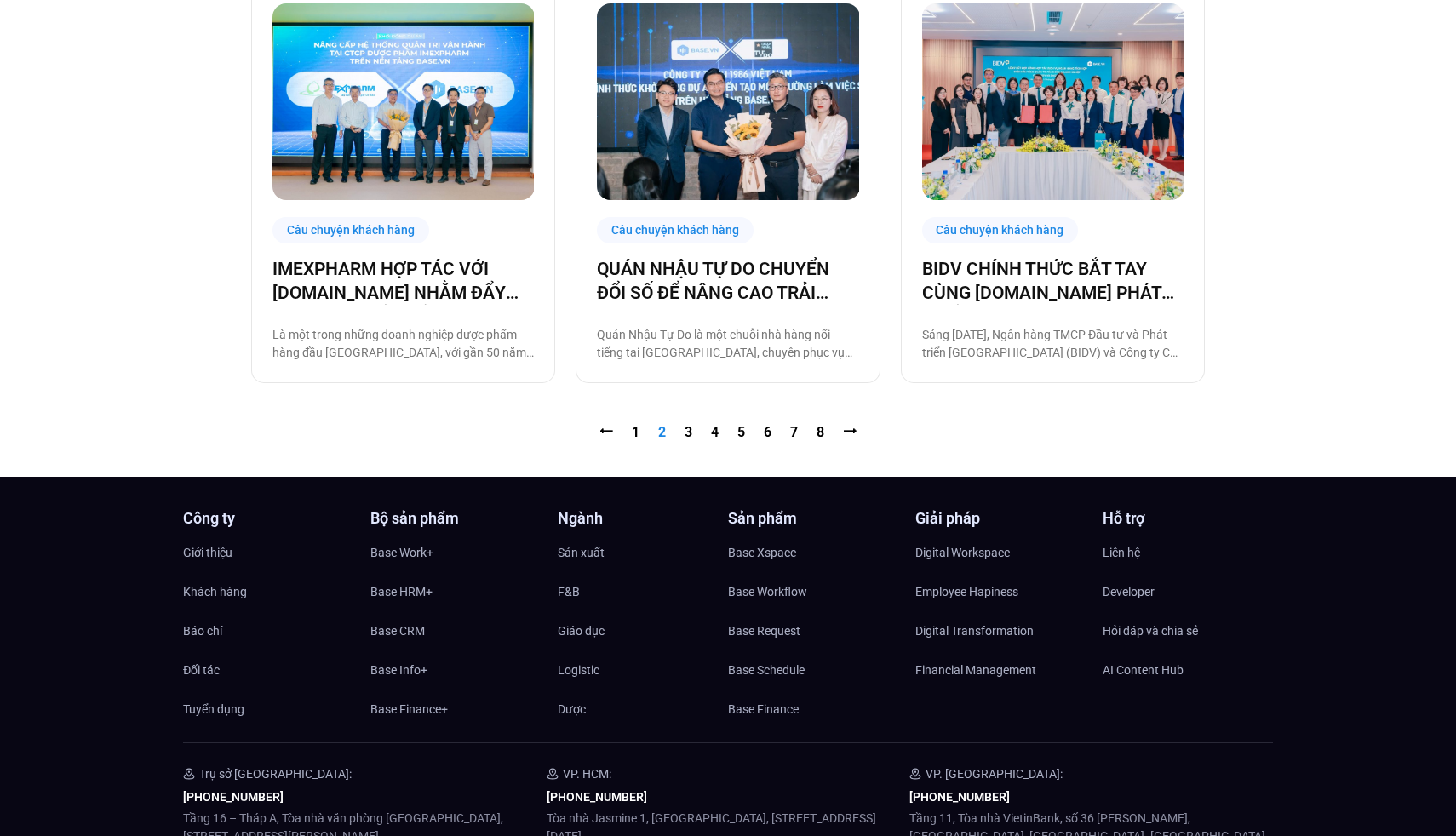
click at [683, 431] on nav "⭠ Trang 1 Trang 2 Trang 3 Trang 4 Trang 5 Trang 6 Trang 7 Trang 8 ⭢" at bounding box center [728, 432] width 953 height 21
click at [687, 431] on link "Trang 3" at bounding box center [688, 431] width 8 height 16
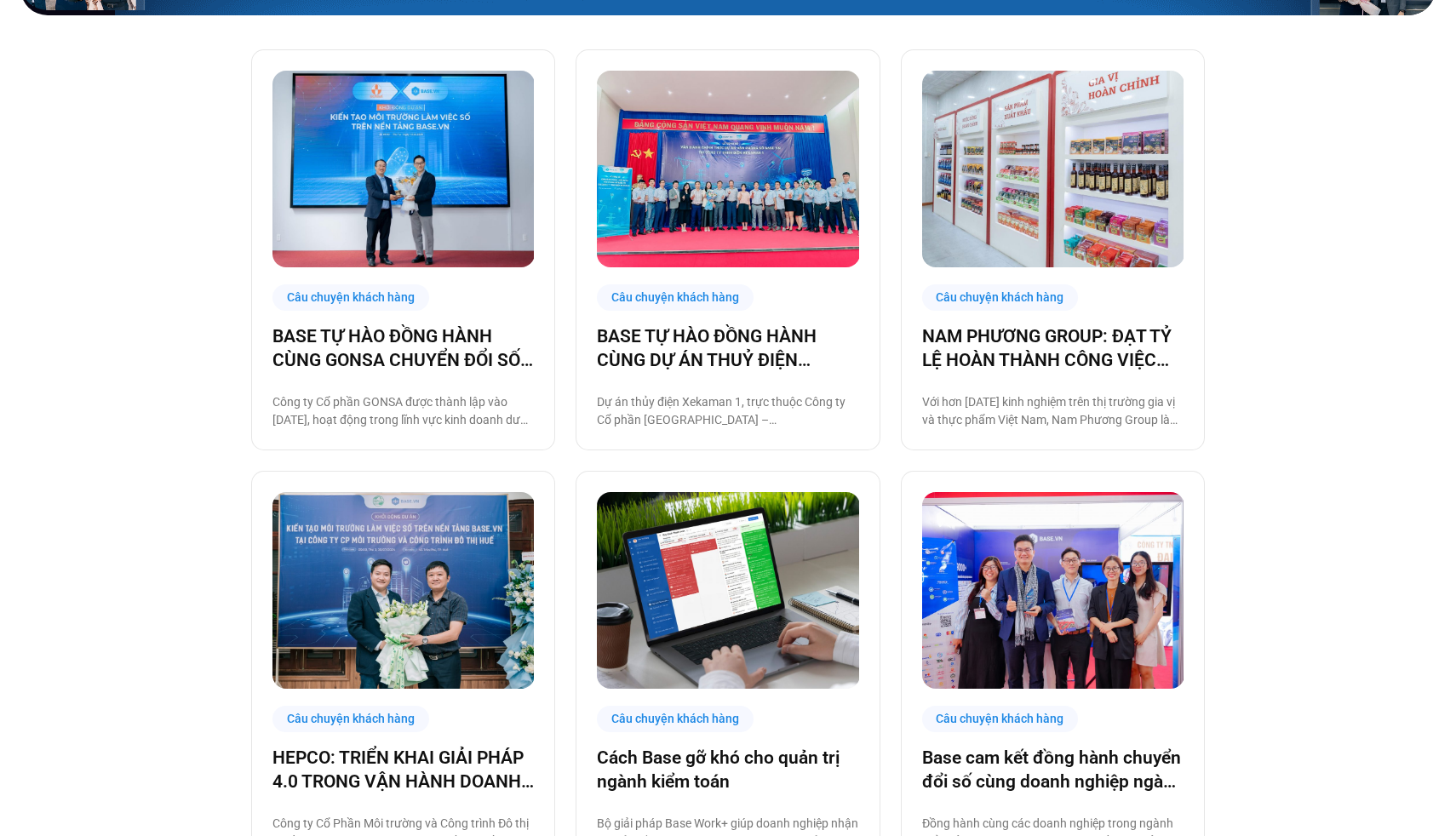
scroll to position [492, 0]
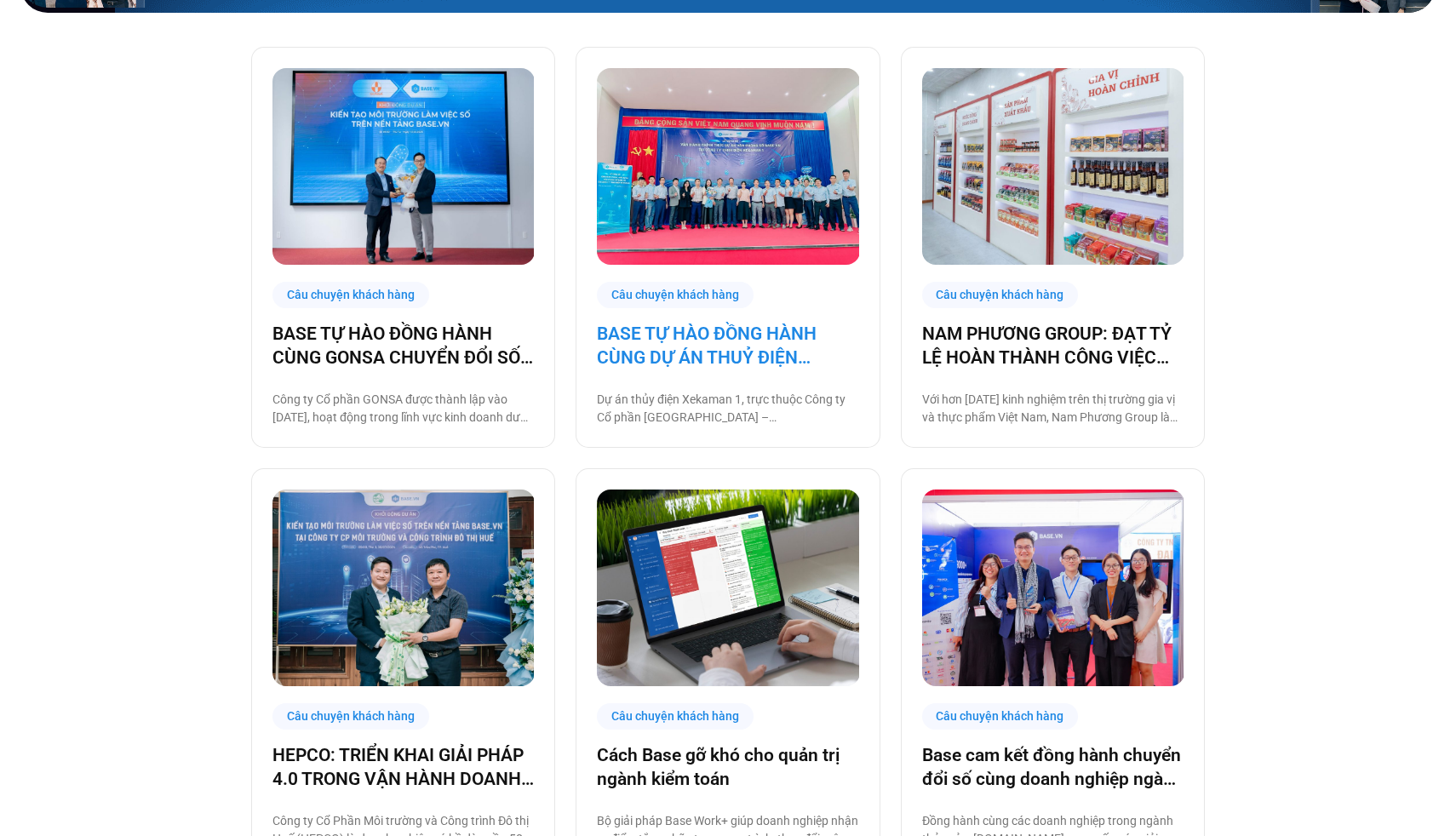
click at [727, 355] on link "BASE TỰ HÀO ĐỒNG HÀNH CÙNG DỰ ÁN THUỶ ĐIỆN XEKAMAN 1 TRÊN HÀNH TRÌNH CHUYỂN ĐỔI…" at bounding box center [728, 345] width 262 height 48
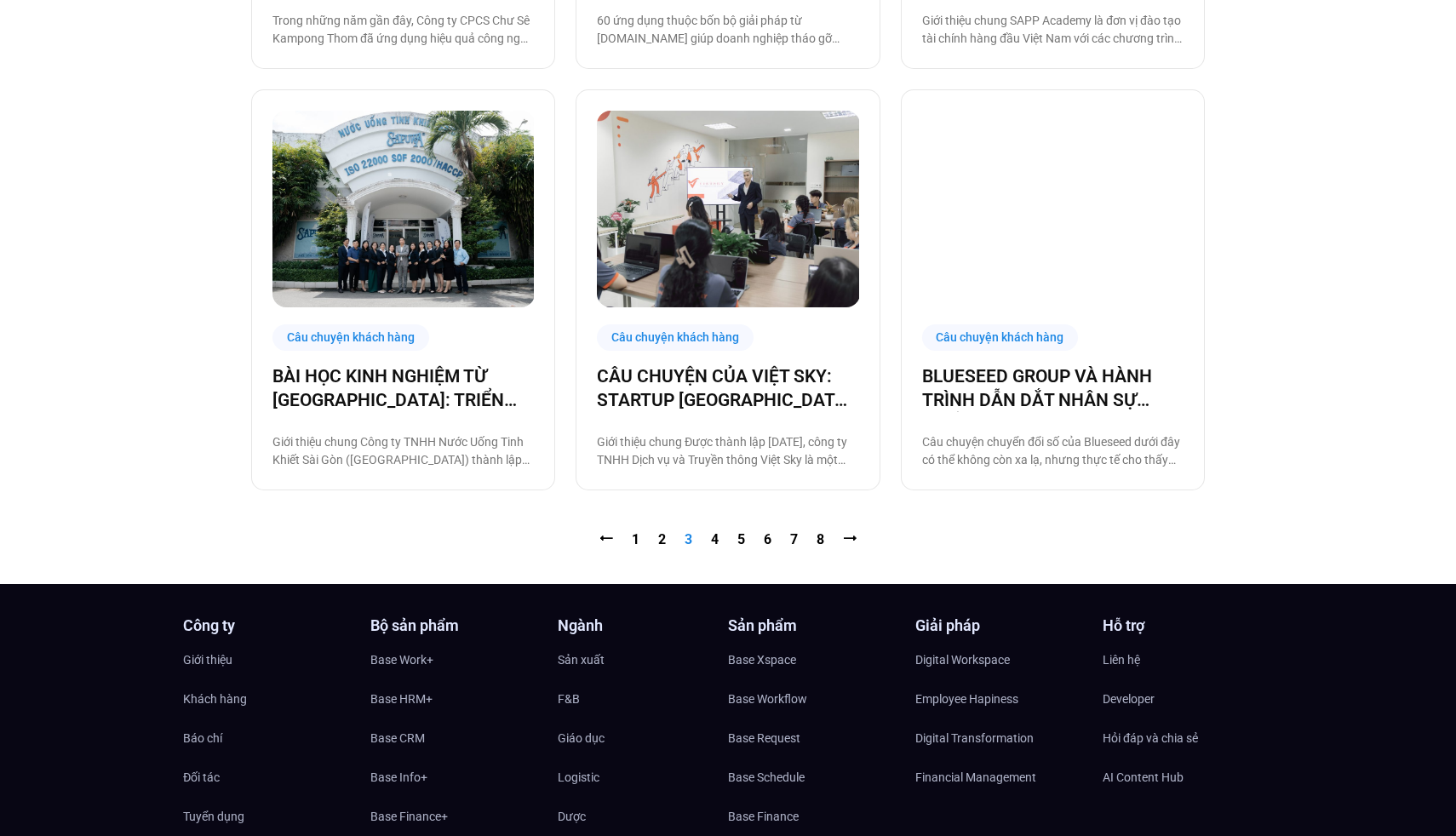
scroll to position [1723, 0]
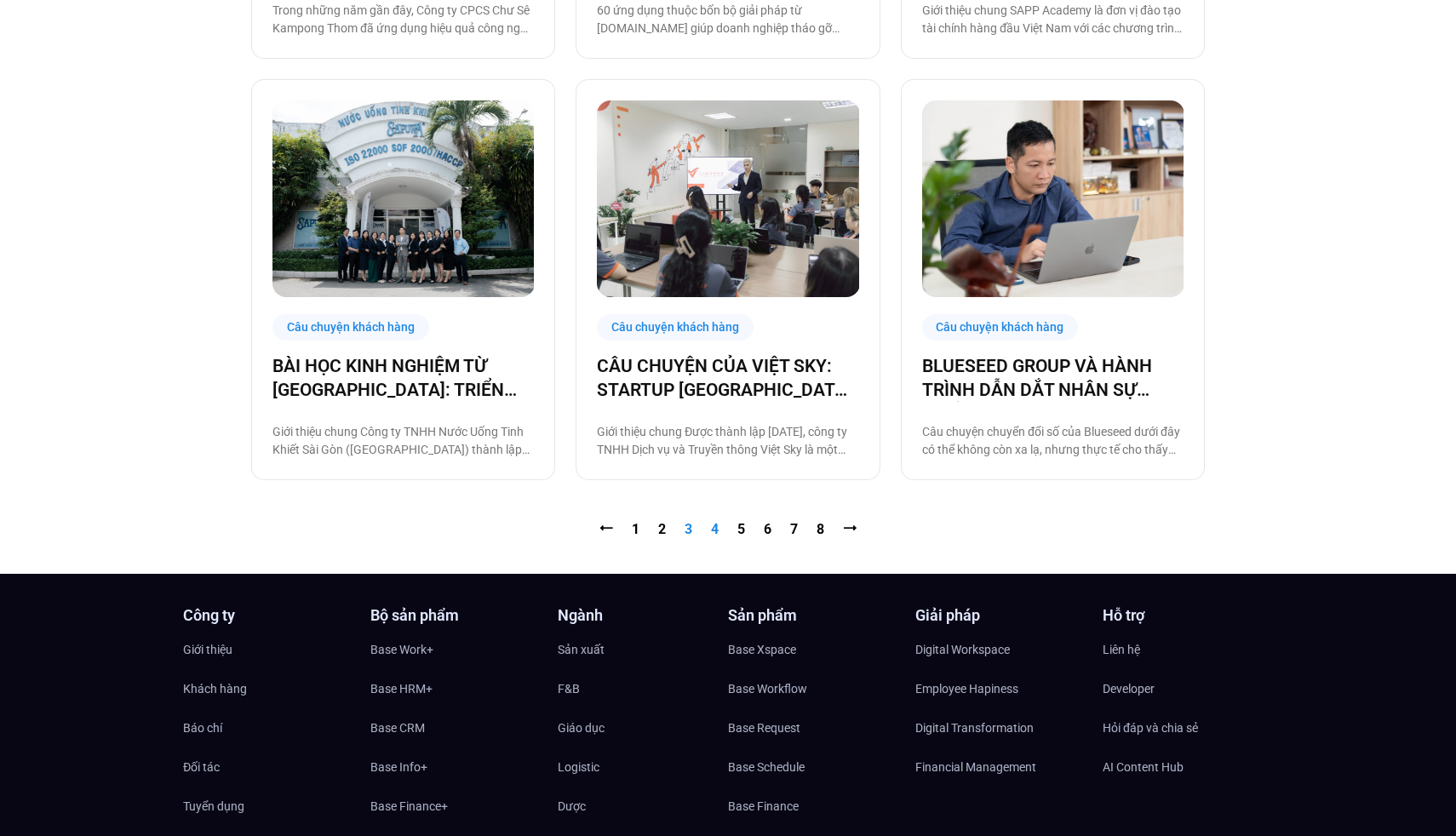
click at [712, 527] on link "Trang 4" at bounding box center [714, 528] width 8 height 16
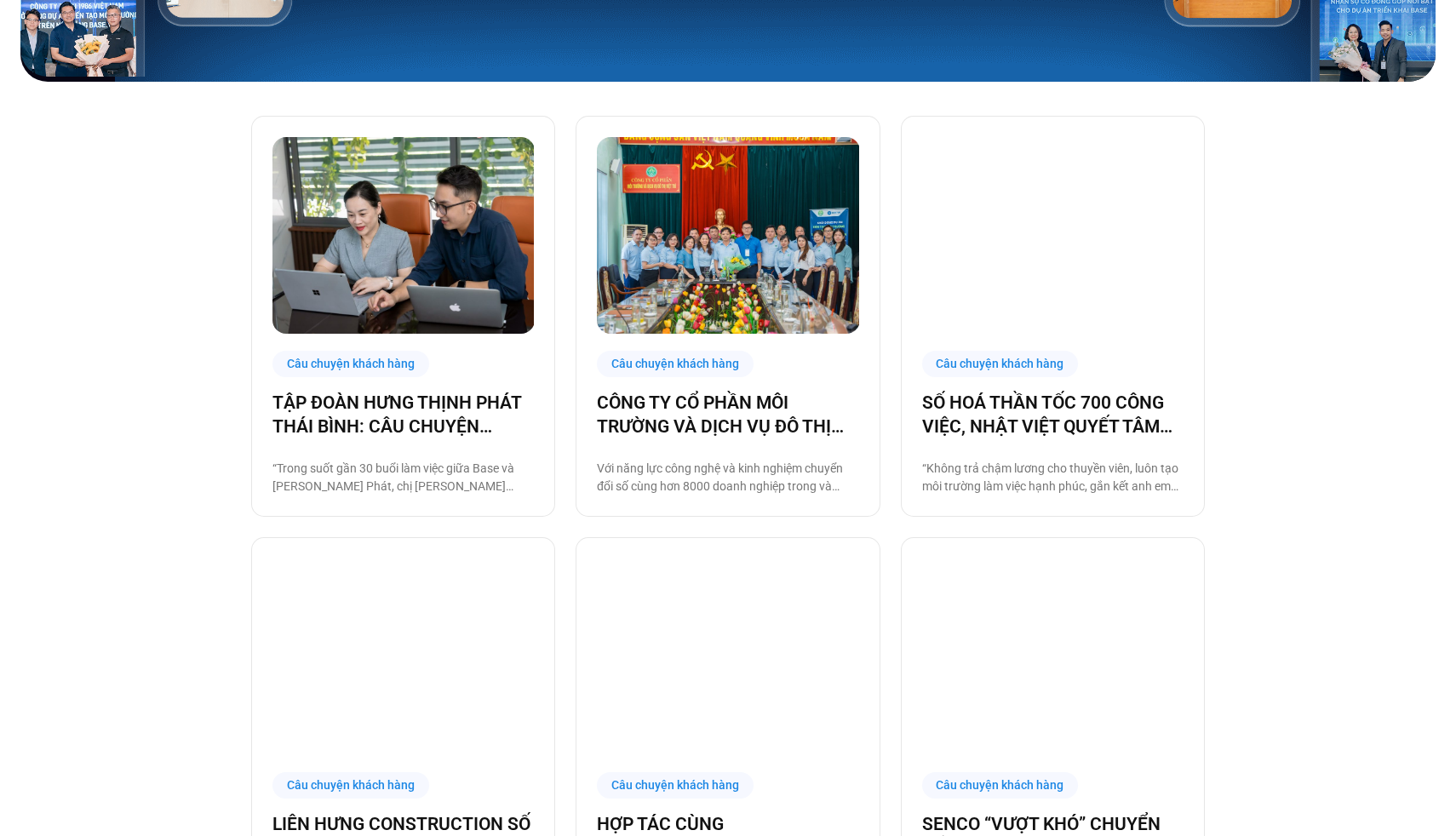
scroll to position [552, 0]
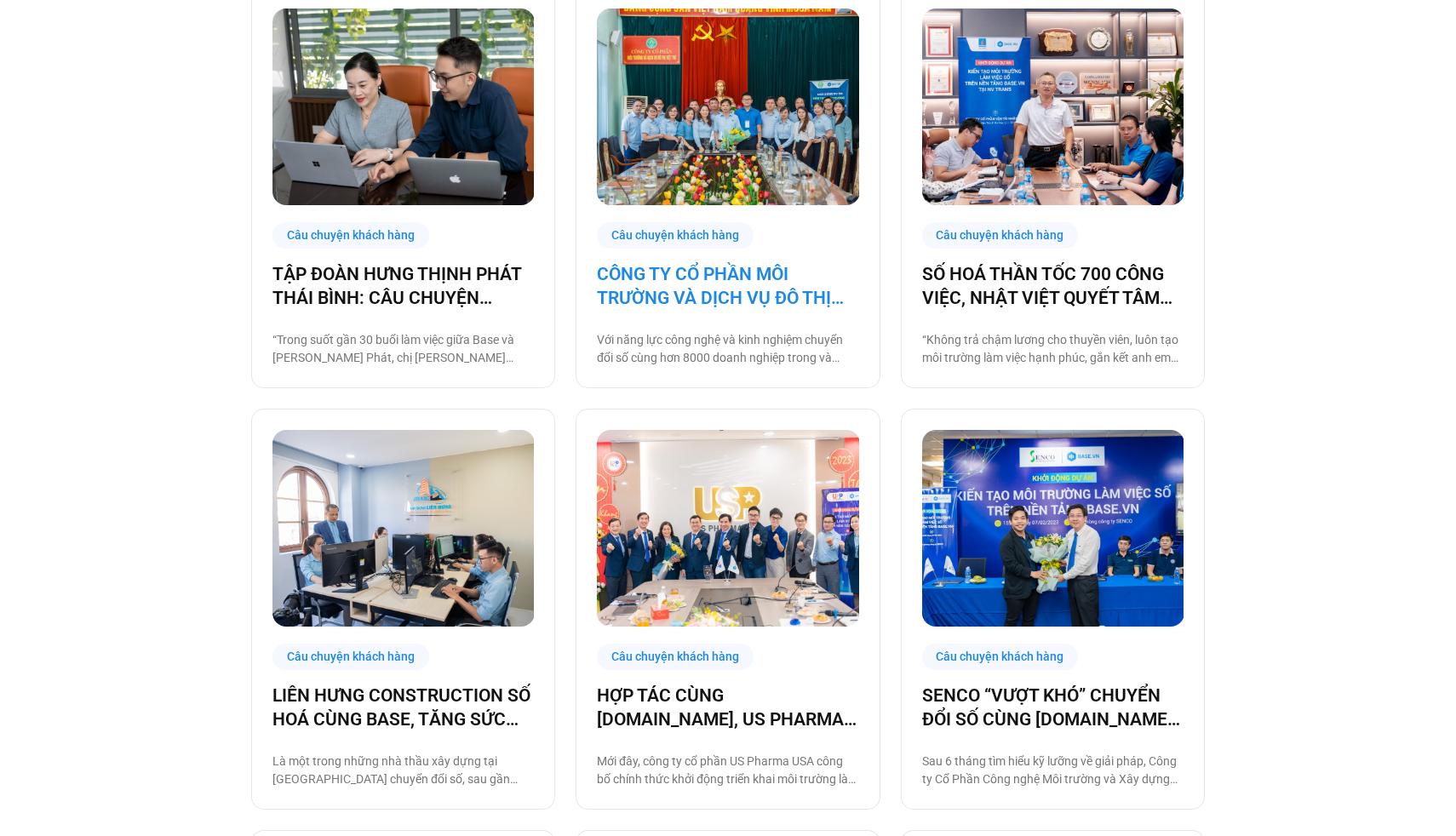
click at [724, 286] on link "CÔNG TY CỔ PHẦN MÔI TRƯỜNG VÀ DỊCH VỤ ĐÔ THỊ VIỆT TRÌ (MHP) CHÍNH THỨC CHUYỂN Đ…" at bounding box center [728, 286] width 262 height 48
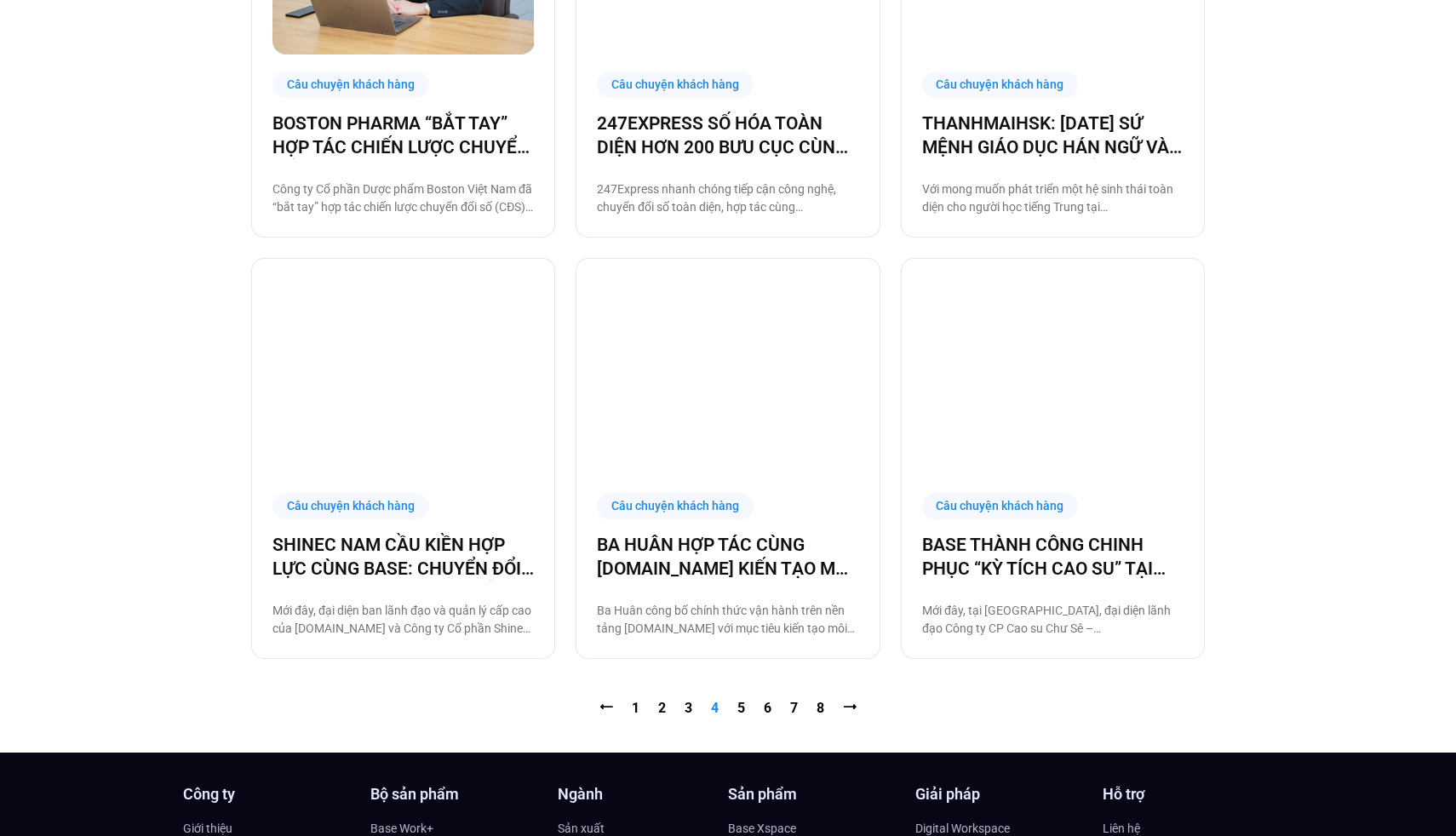
scroll to position [1623, 0]
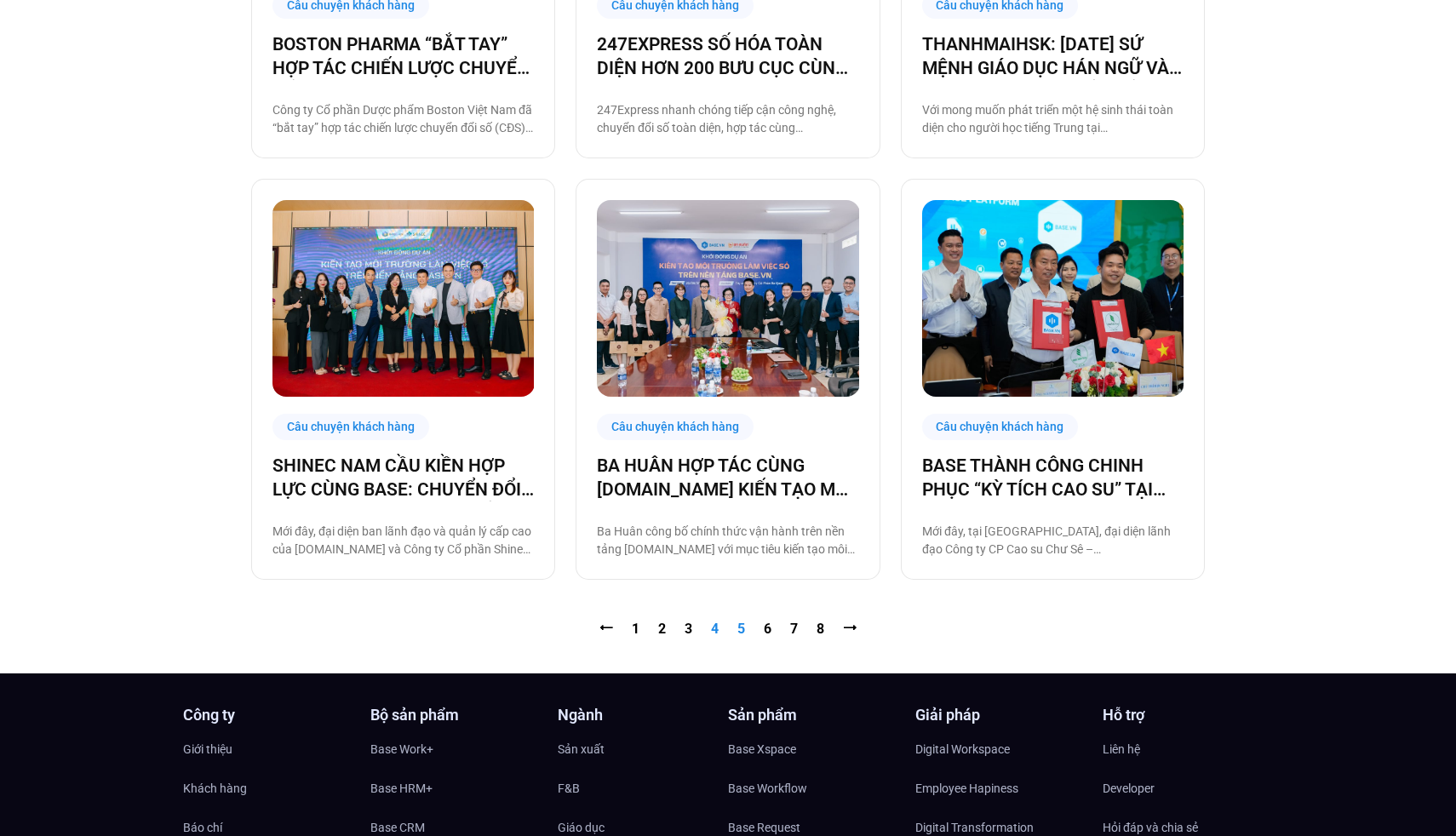
click at [741, 627] on link "Trang 5" at bounding box center [741, 628] width 8 height 16
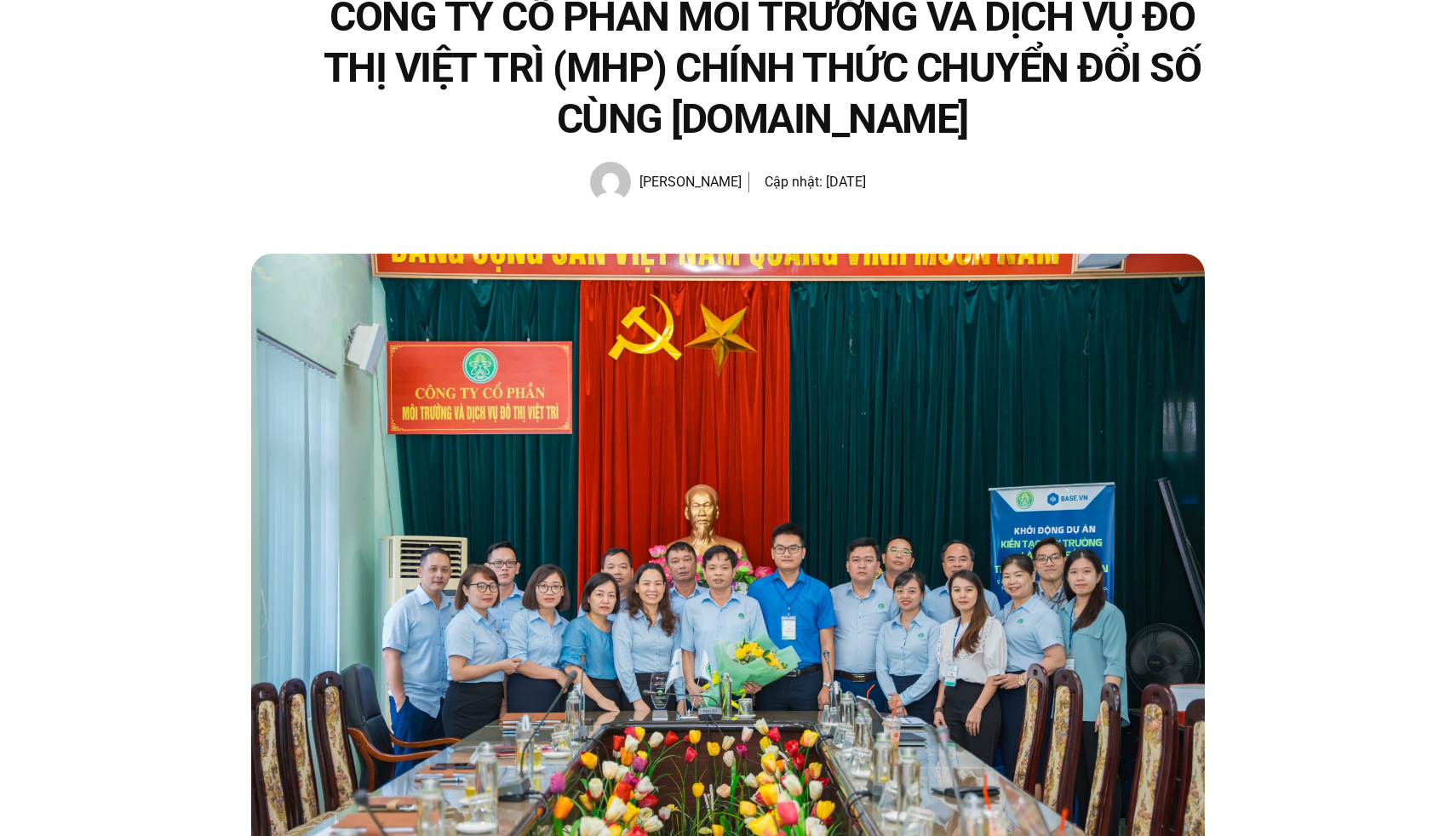
scroll to position [299, 0]
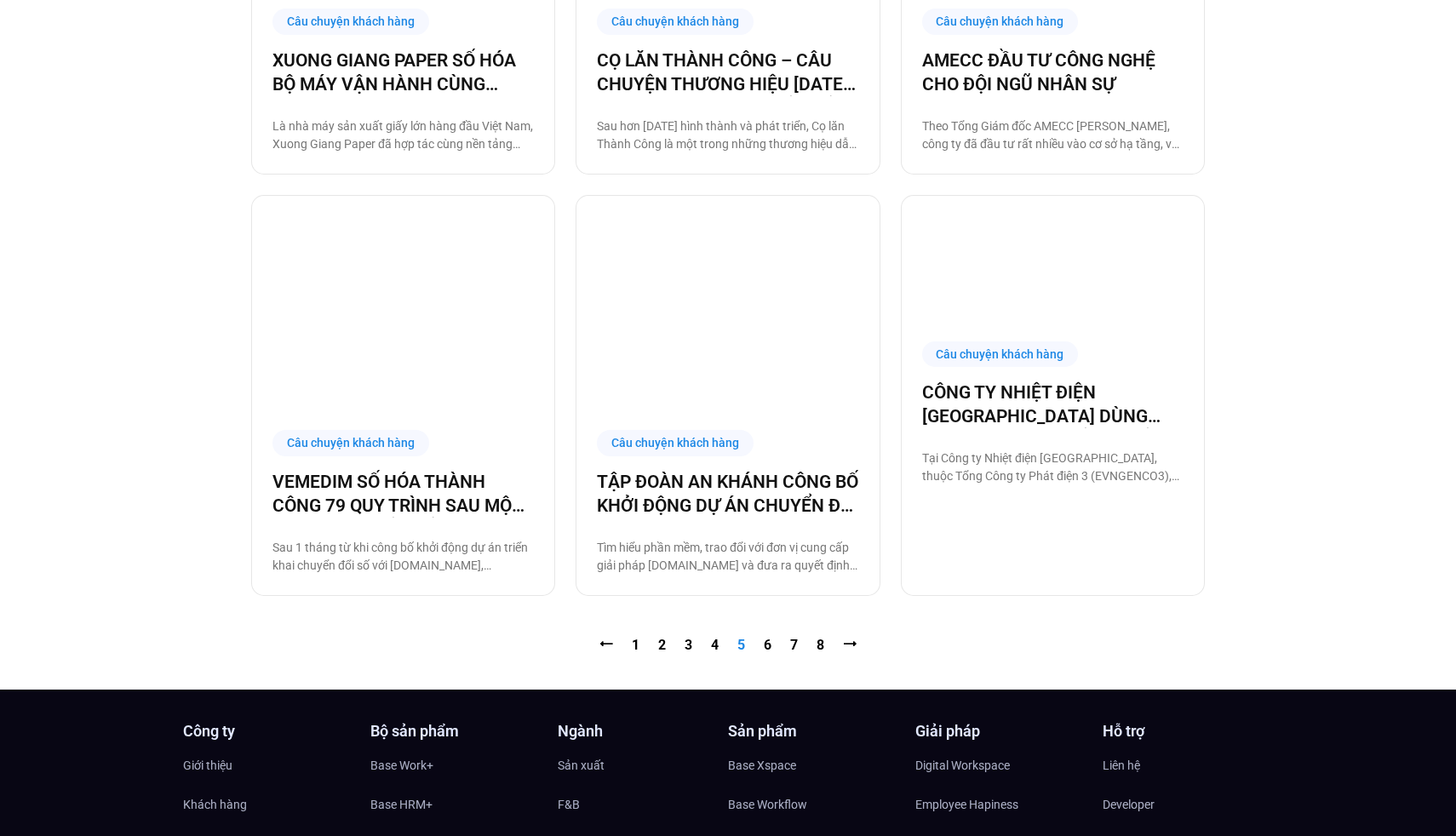
scroll to position [1668, 0]
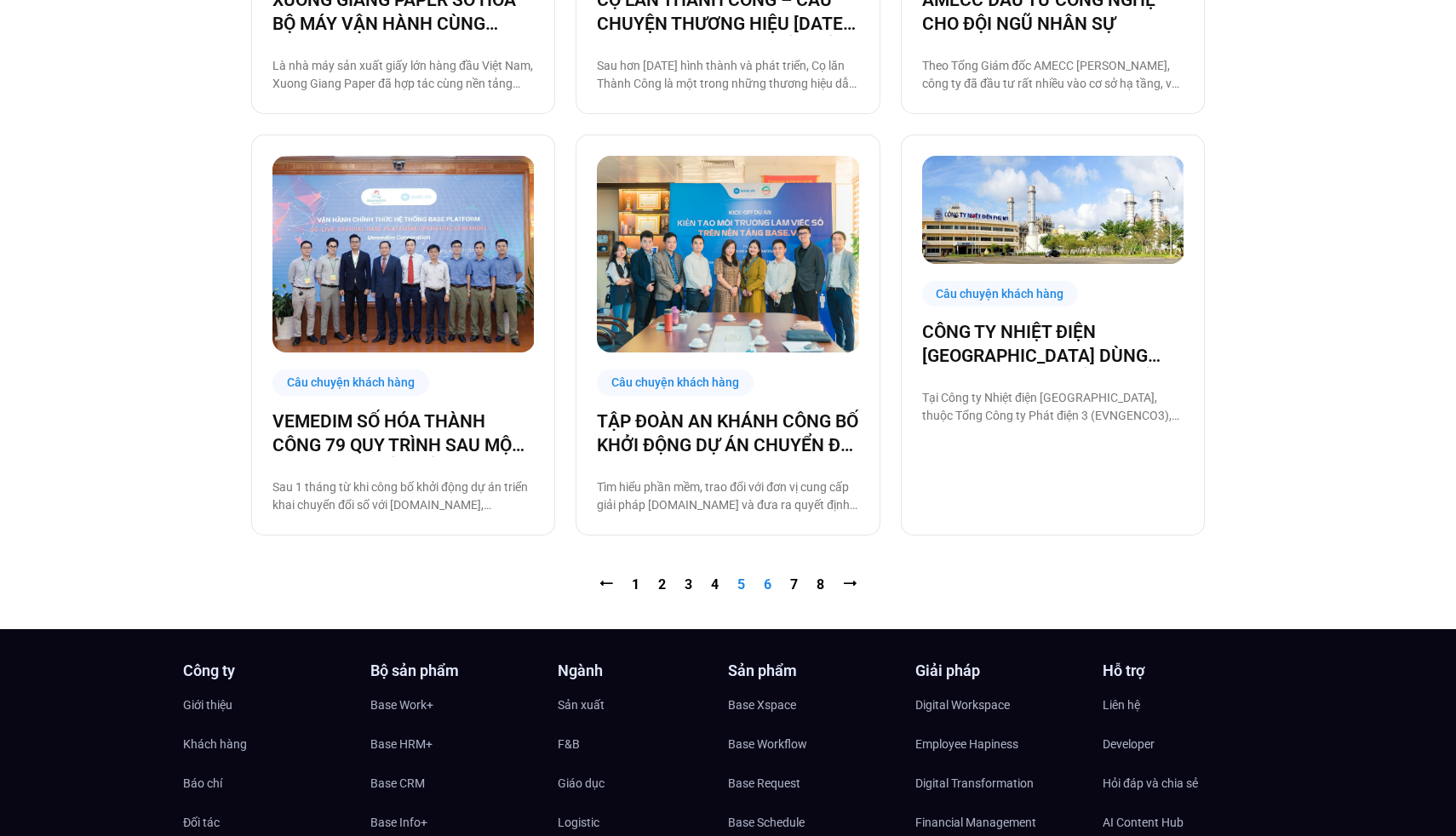
click at [769, 586] on link "Trang 6" at bounding box center [767, 584] width 8 height 16
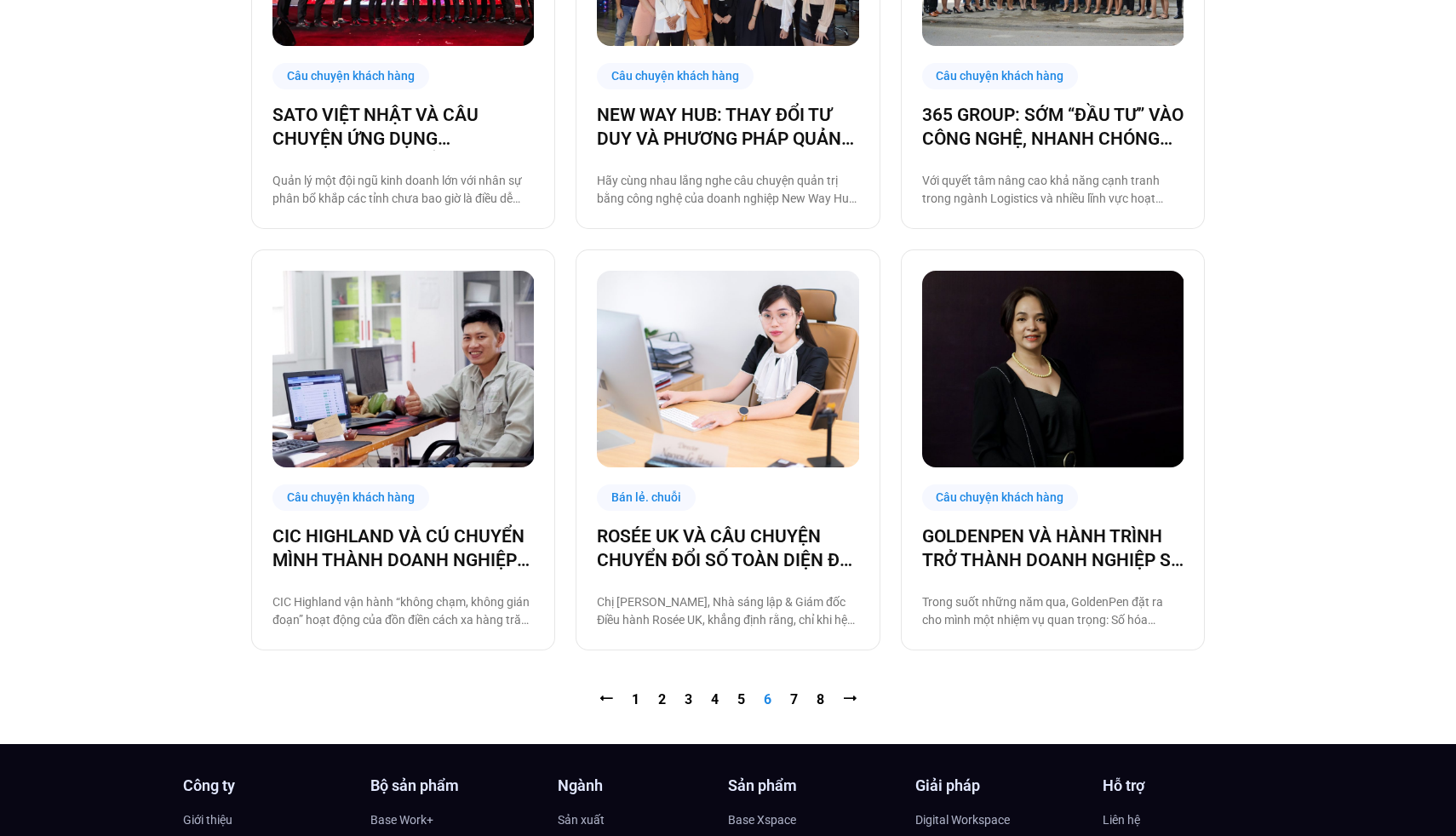
scroll to position [1564, 0]
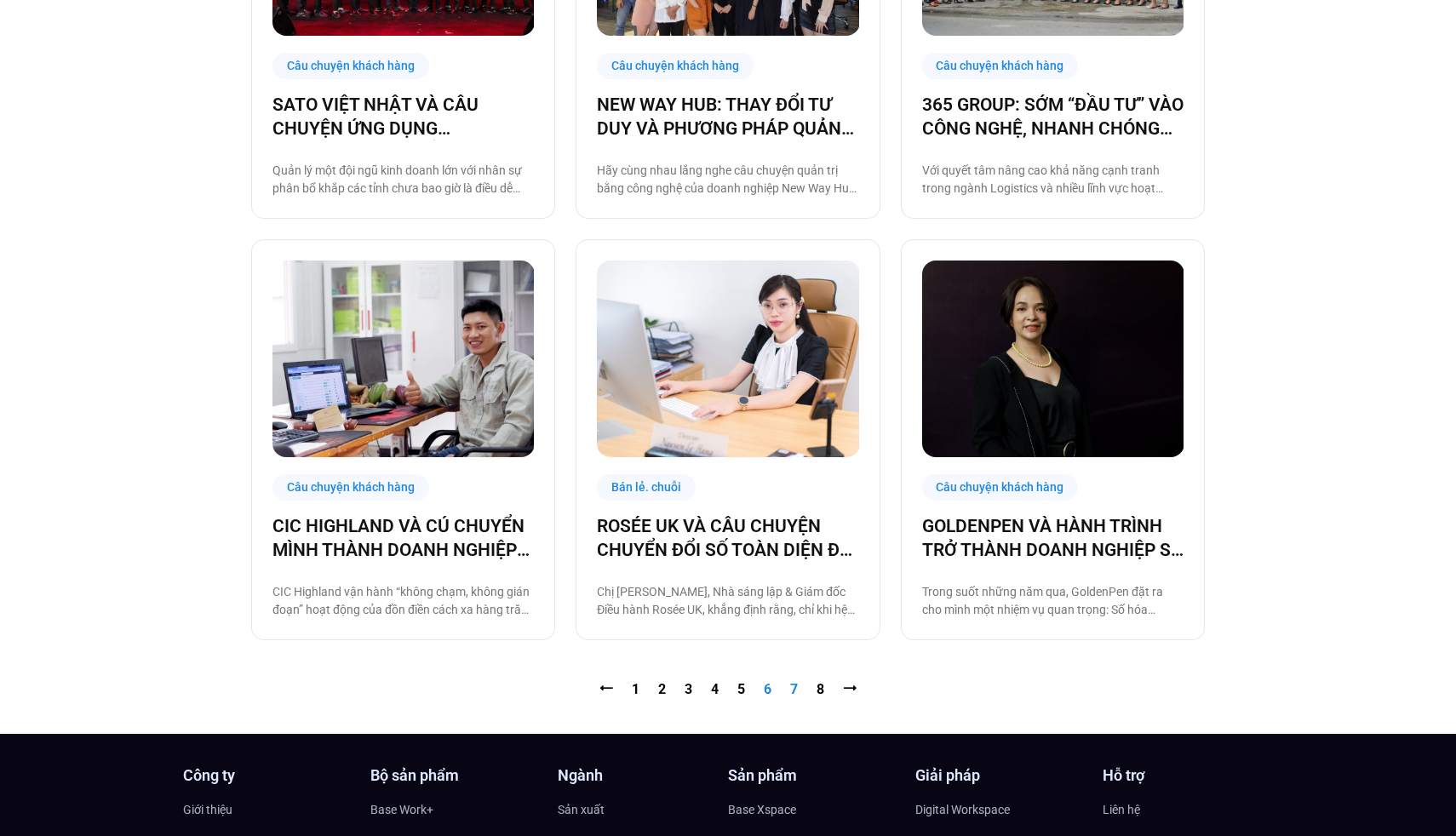
click at [795, 684] on link "Trang 7" at bounding box center [794, 689] width 8 height 16
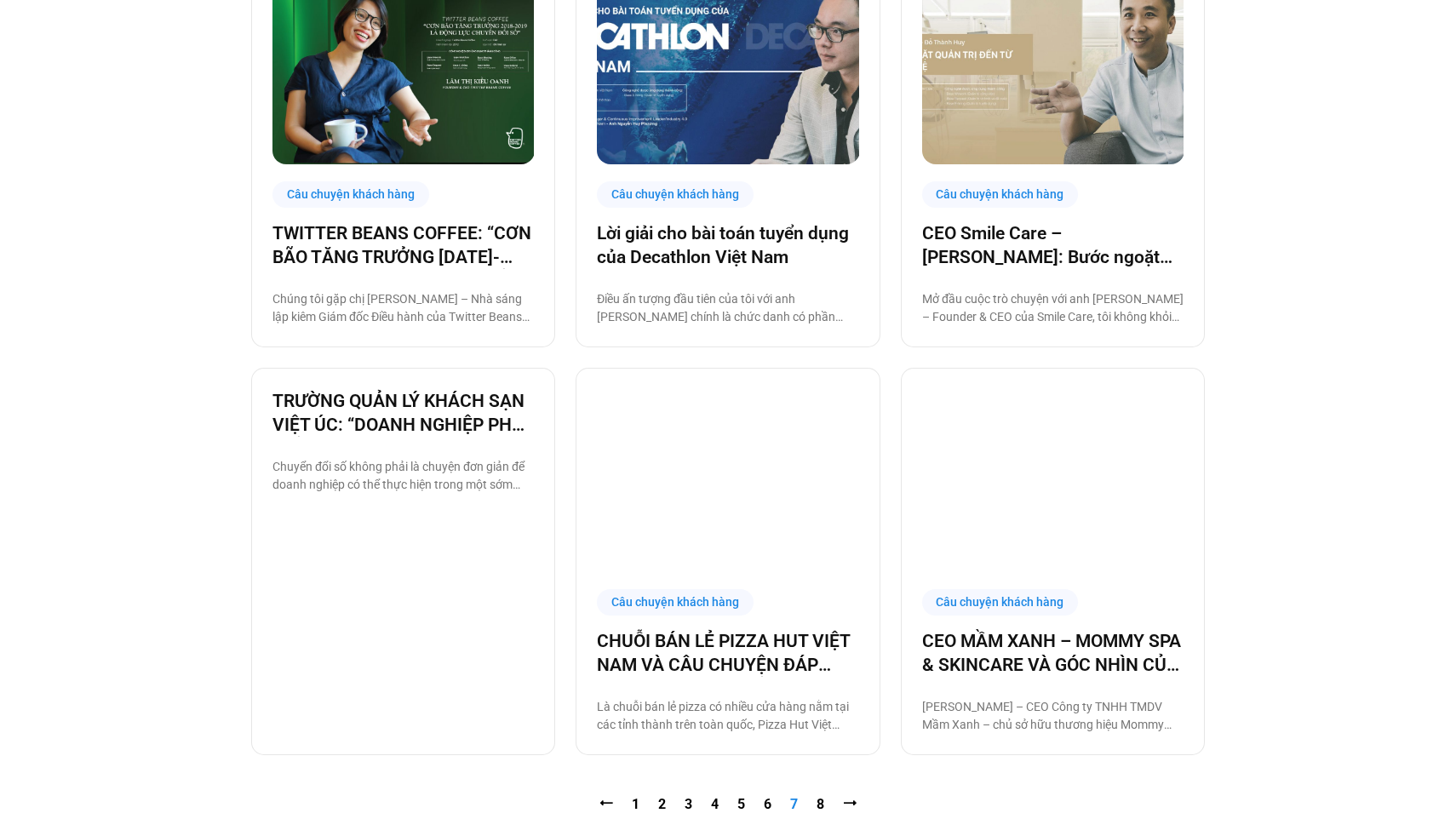
scroll to position [1543, 0]
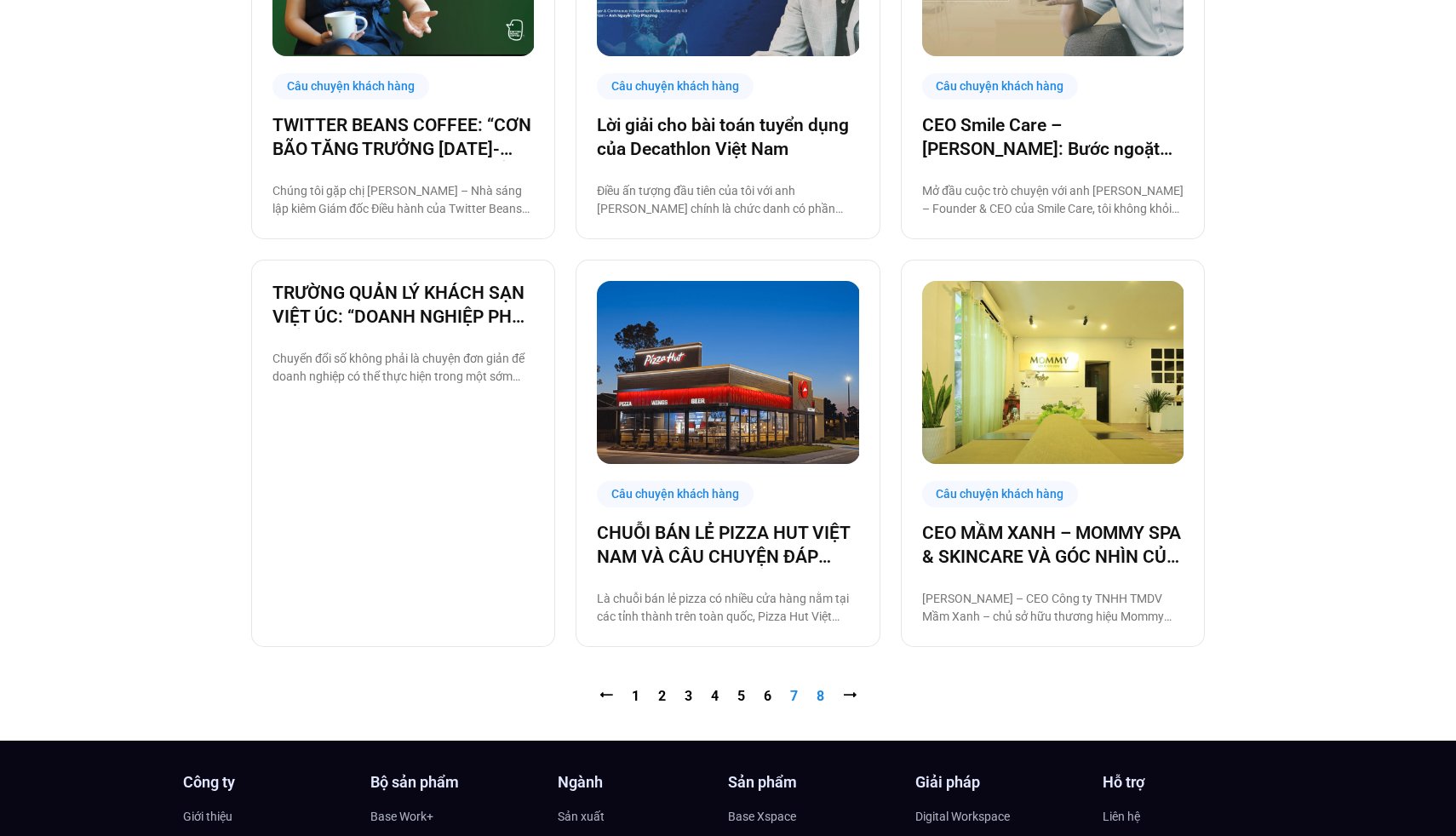
click at [817, 697] on link "Trang 8" at bounding box center [820, 696] width 8 height 16
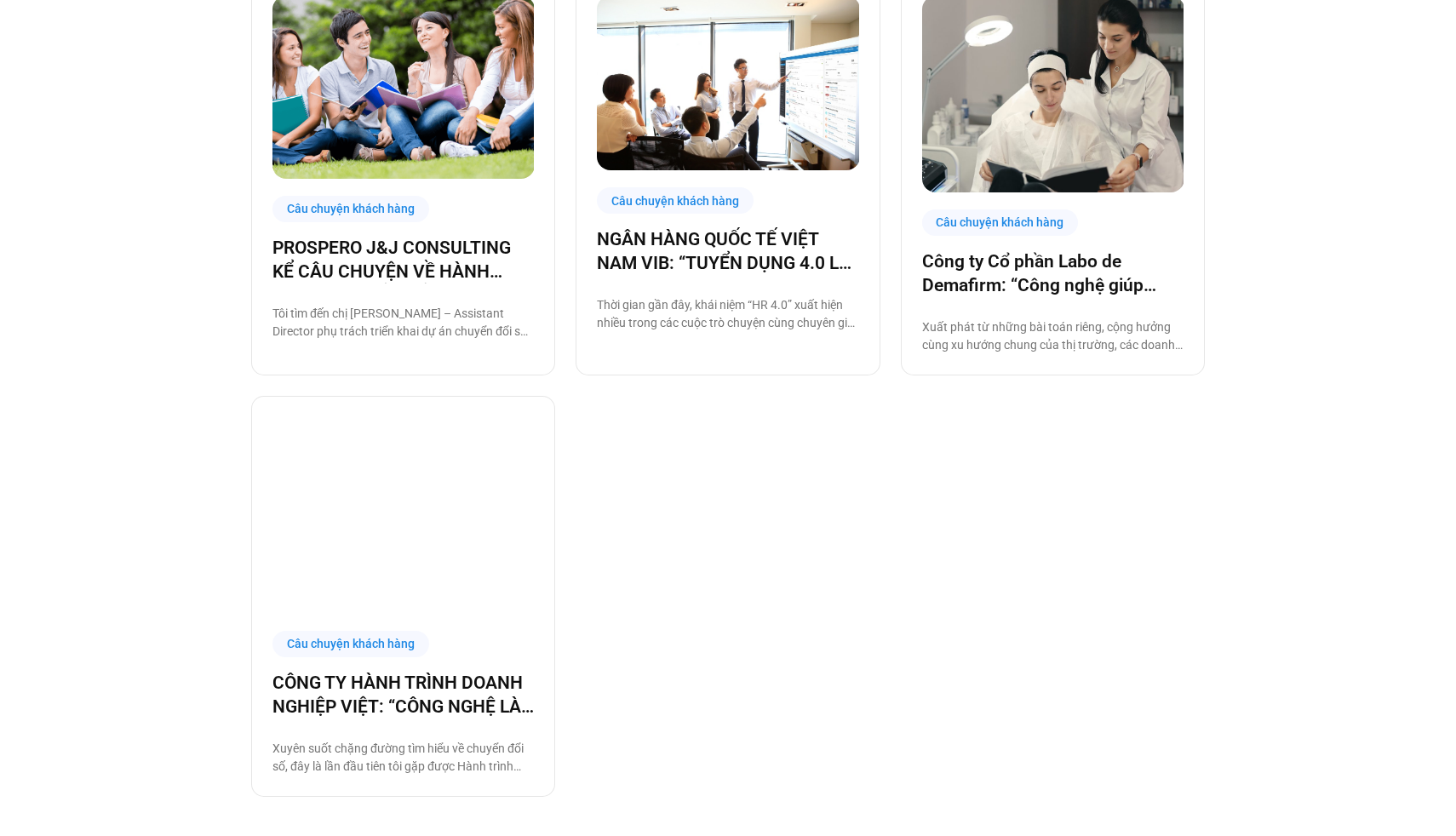
scroll to position [708, 0]
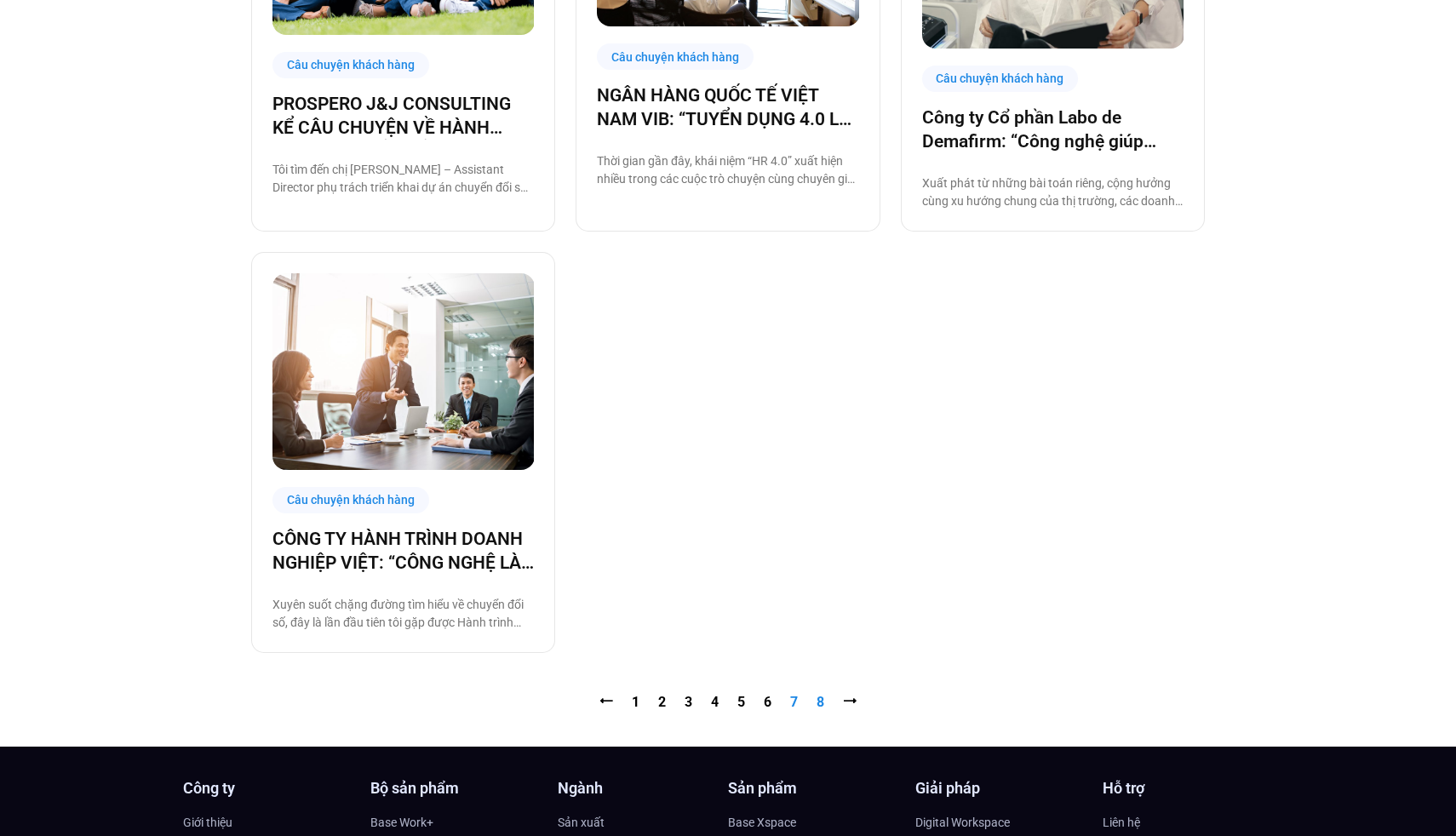
click at [795, 702] on link "Trang 7" at bounding box center [794, 702] width 8 height 16
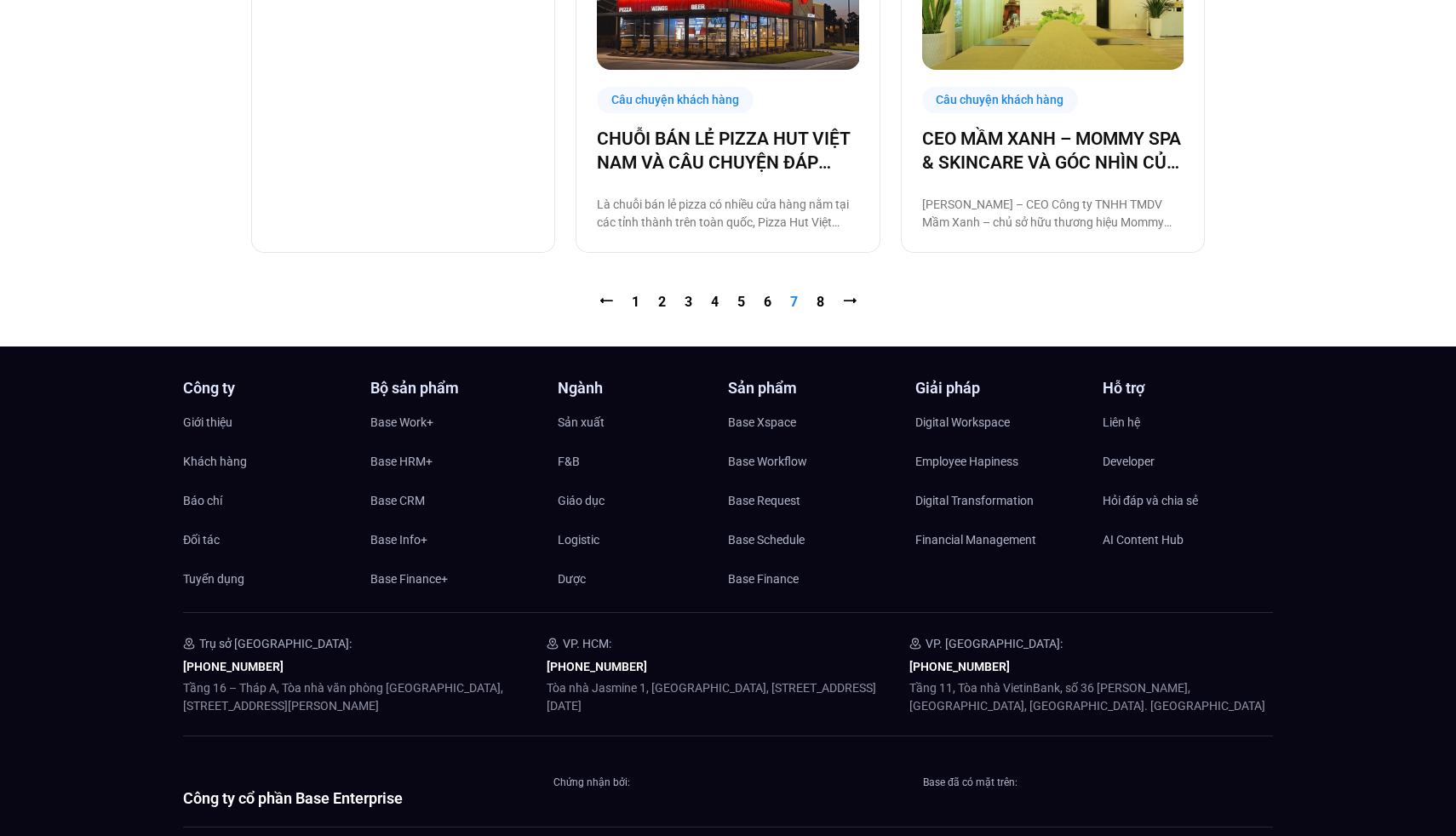
scroll to position [1964, 0]
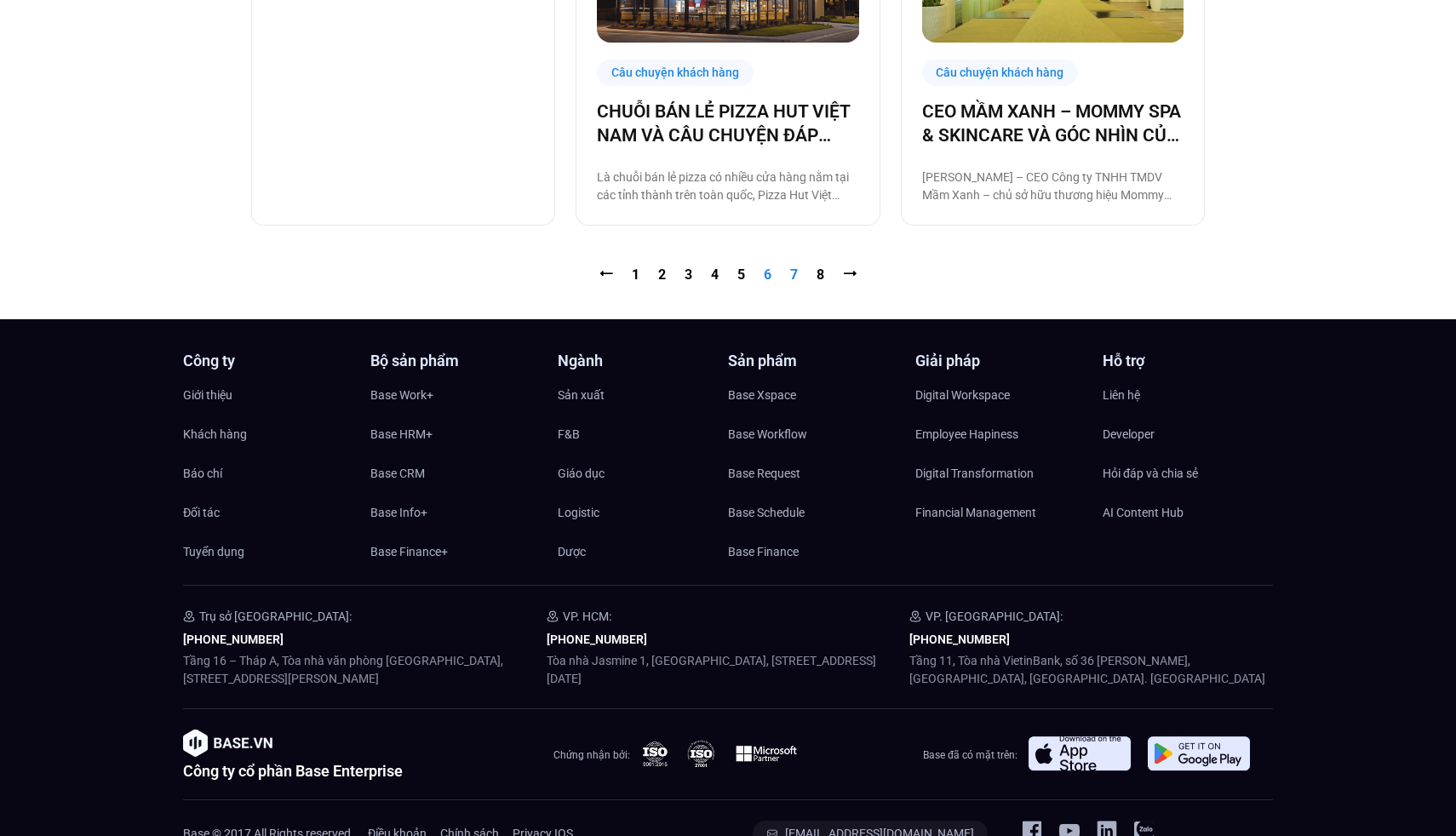
click at [767, 271] on link "Trang 6" at bounding box center [767, 274] width 8 height 16
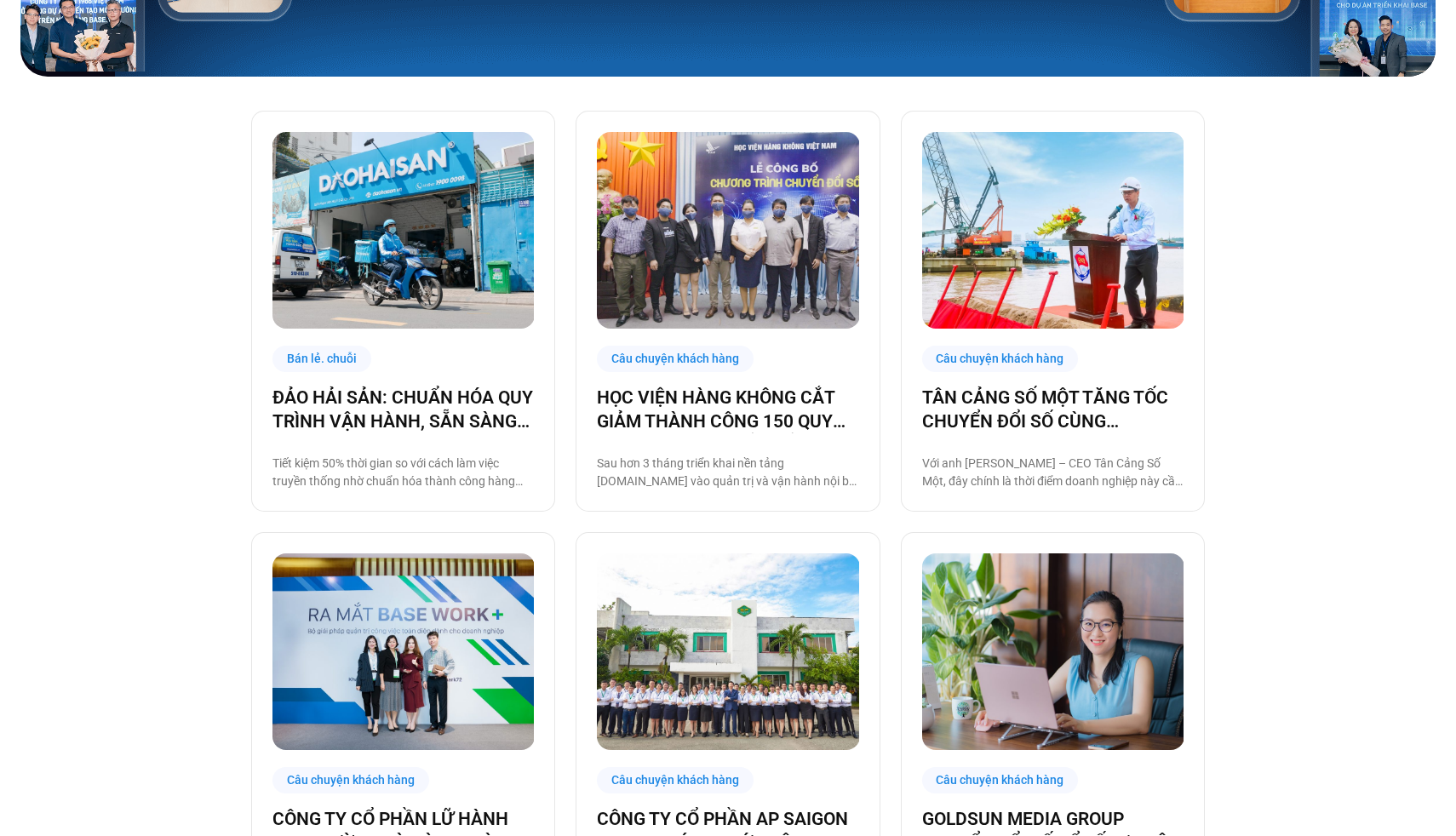
scroll to position [539, 0]
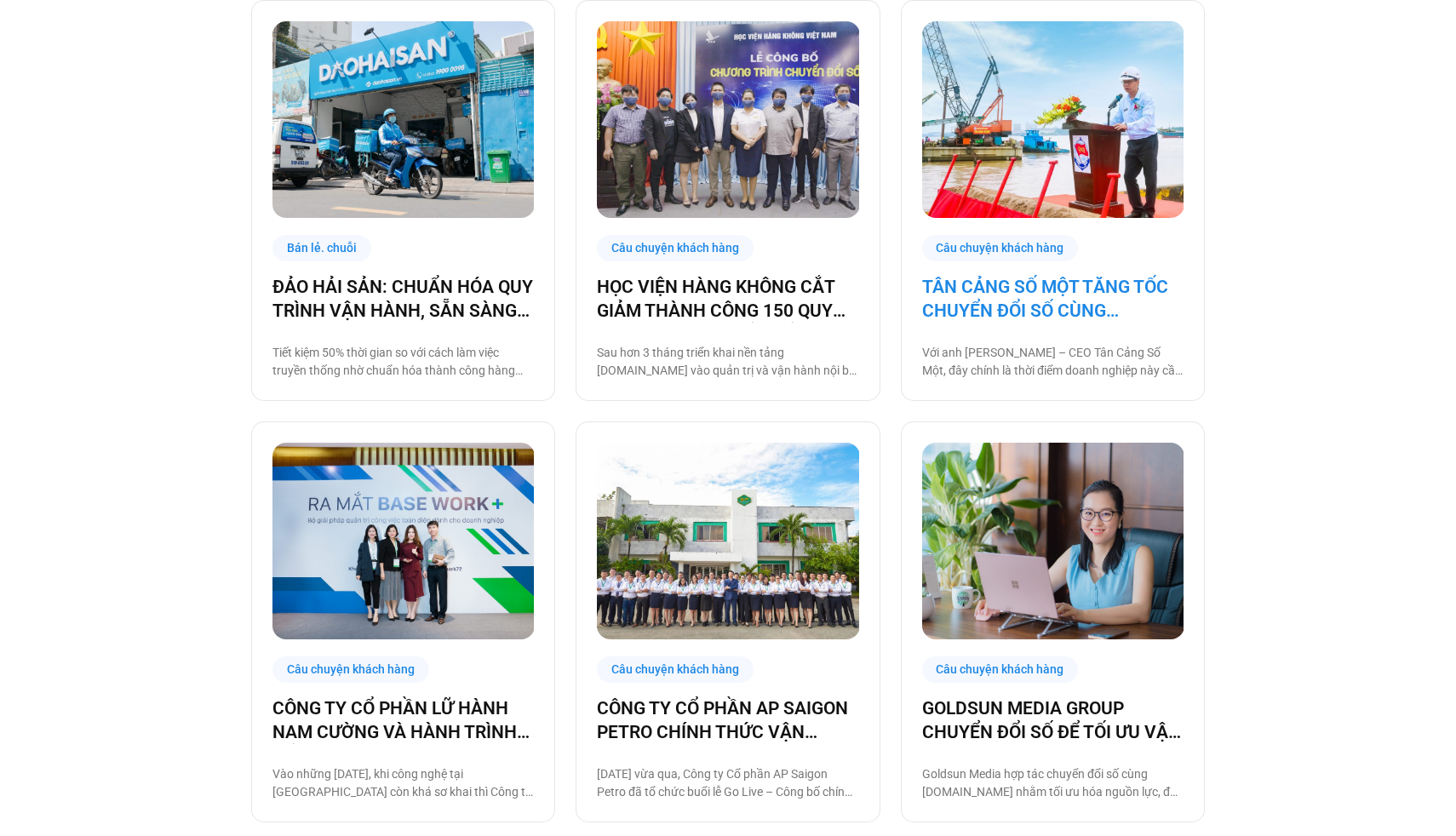
click at [978, 282] on link "TÂN CẢNG SỐ MỘT TĂNG TỐC CHUYỂN ĐỔI SỐ CÙNG [DOMAIN_NAME]" at bounding box center [1053, 298] width 262 height 48
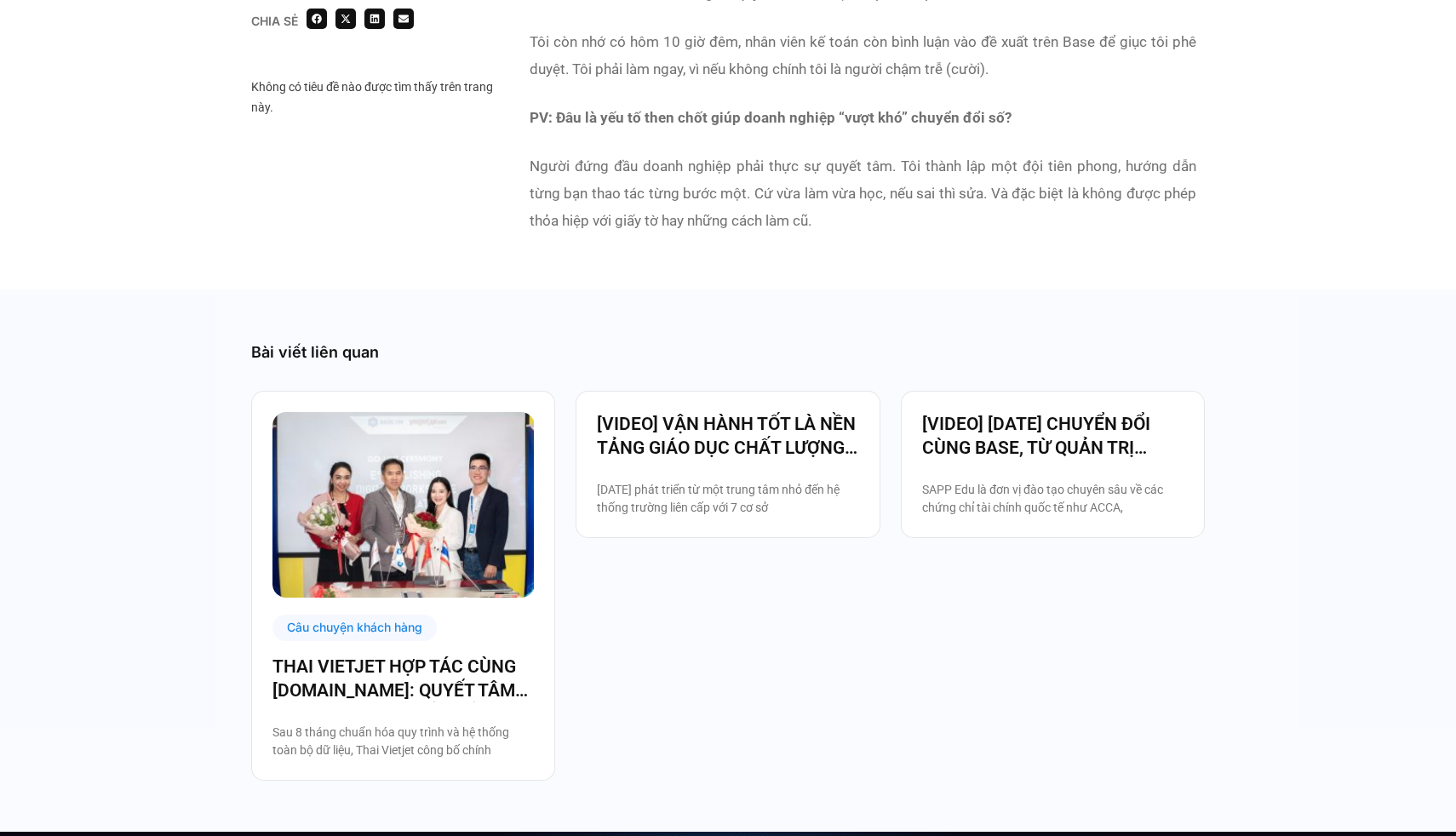
scroll to position [4918, 0]
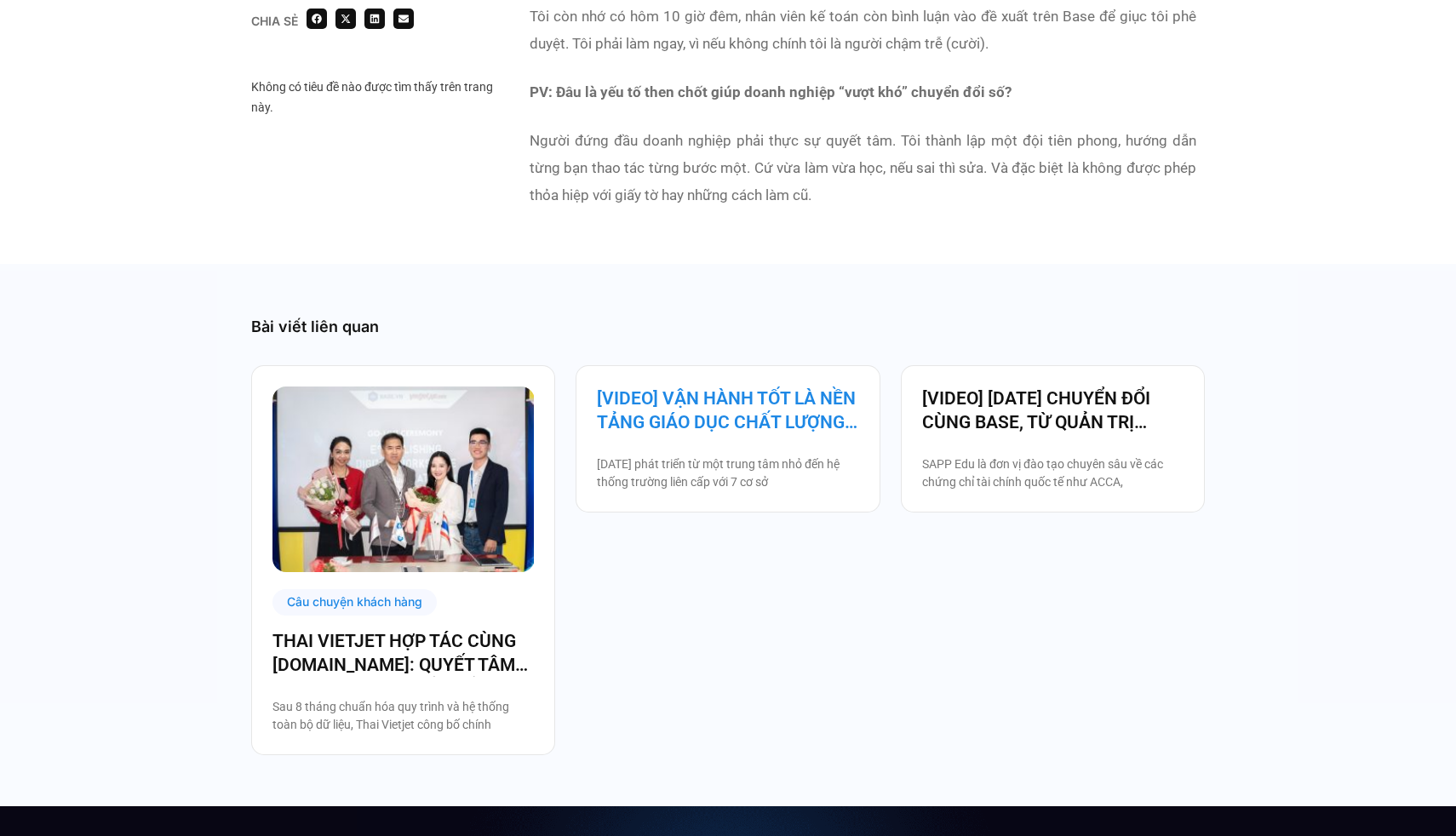
click at [795, 386] on link "[VIDEO] VẬN HÀNH TỐT LÀ NỀN TẢNG GIÁO DỤC CHẤT LƯỢNG – BAMBOO SCHOOL CHỌN BASE" at bounding box center [728, 410] width 262 height 48
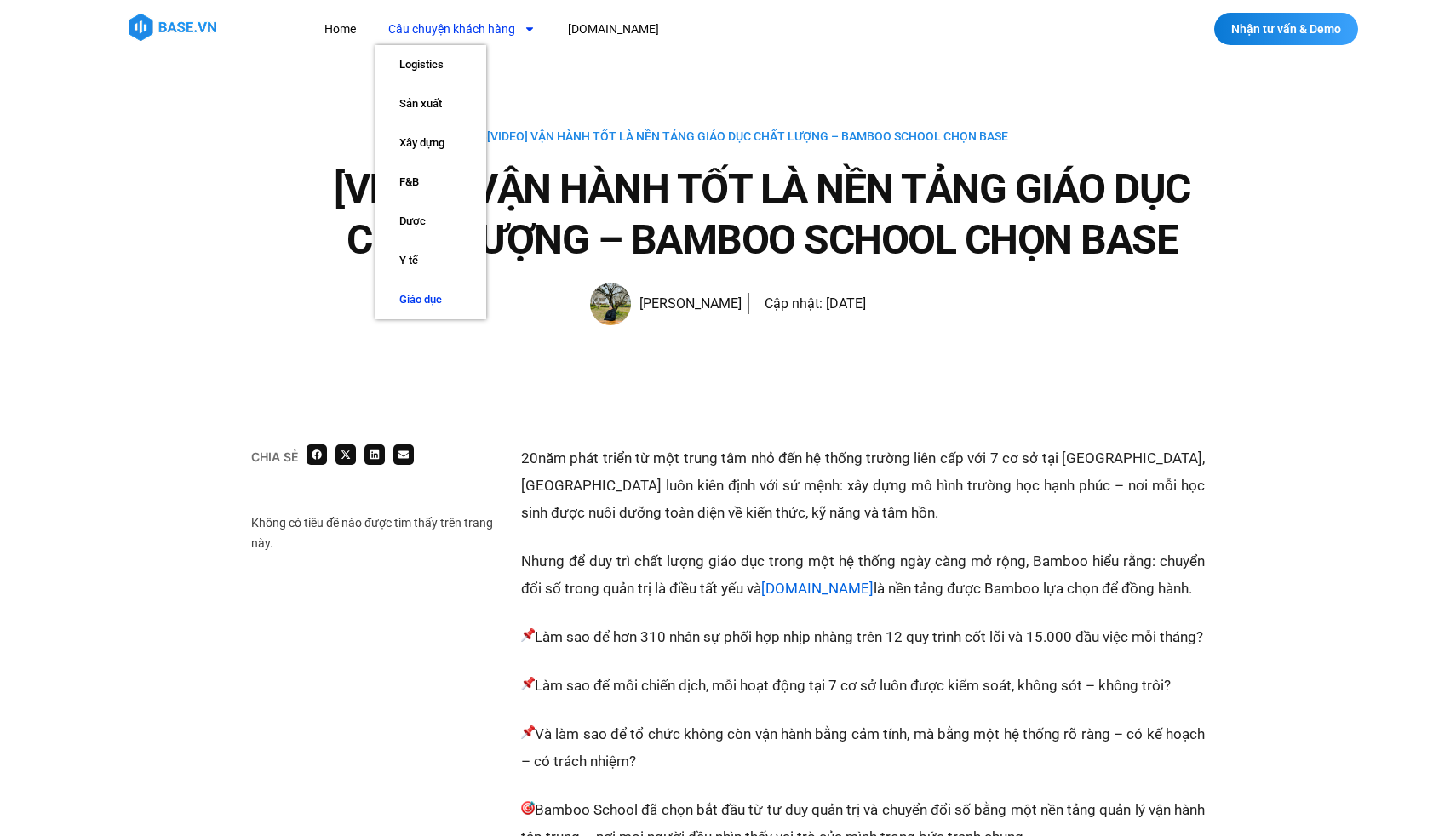
click at [443, 301] on link "Giáo dục" at bounding box center [431, 299] width 111 height 39
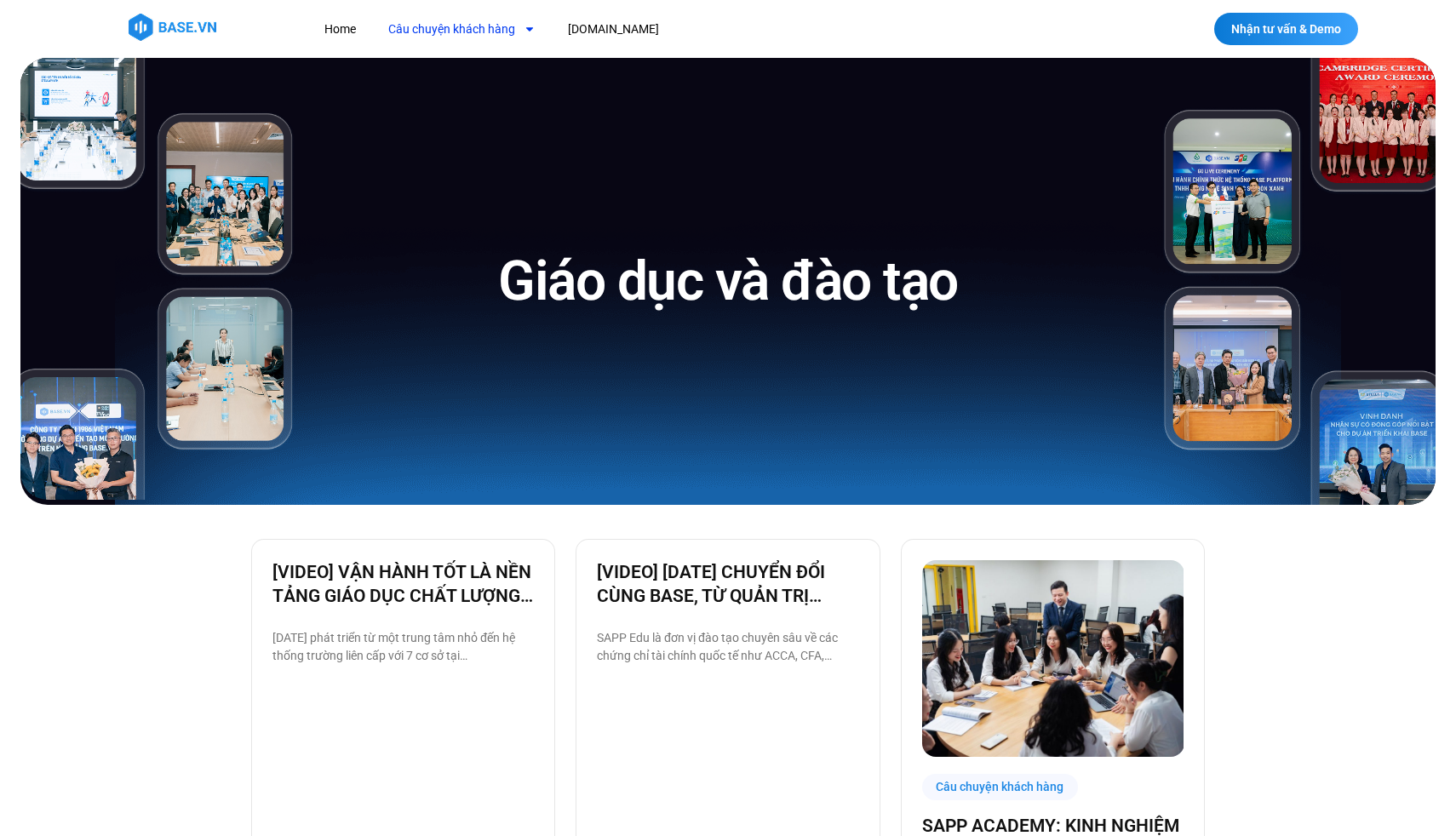
click at [484, 23] on link "Câu chuyện khách hàng" at bounding box center [461, 29] width 172 height 31
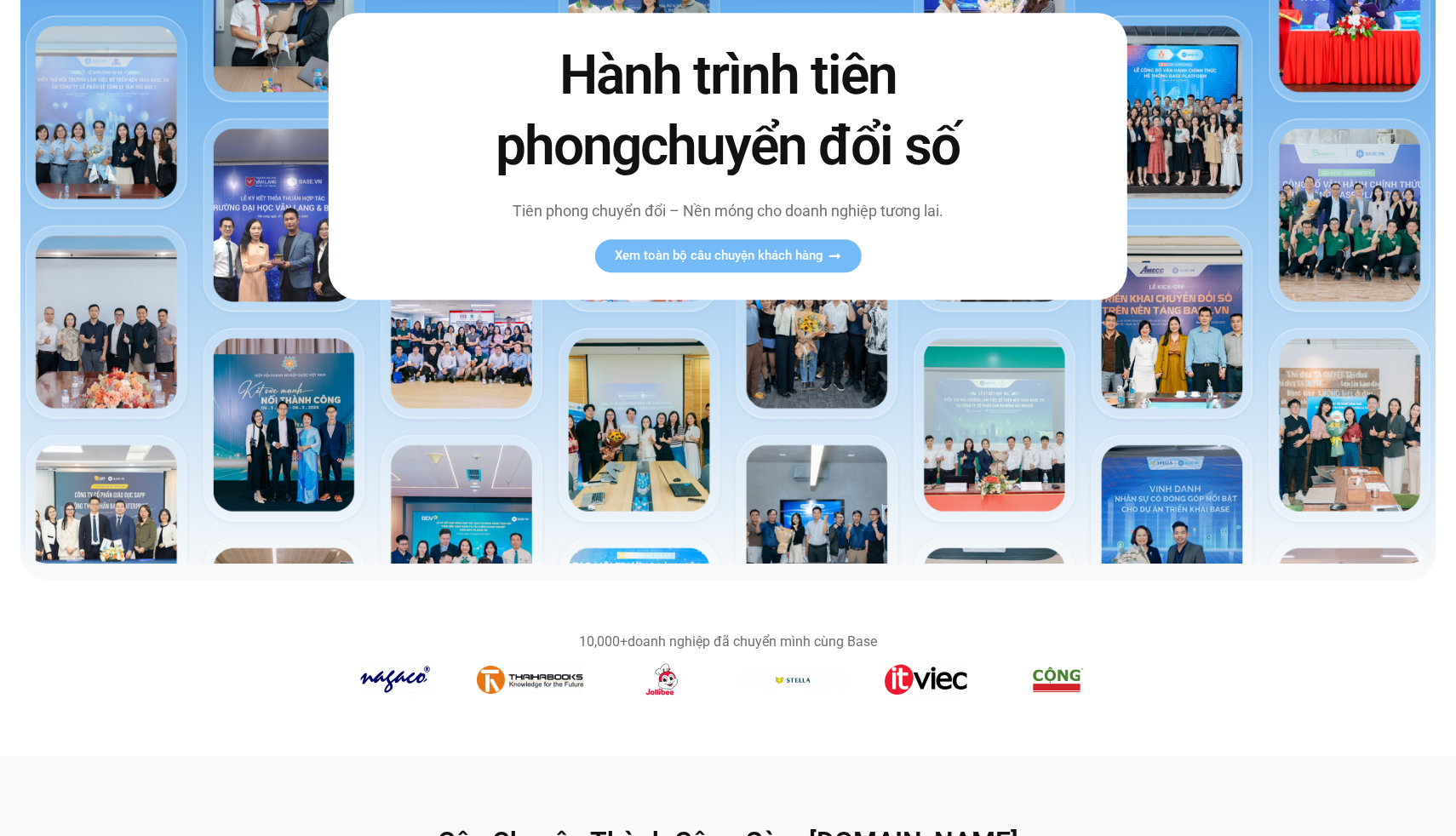
scroll to position [211, 0]
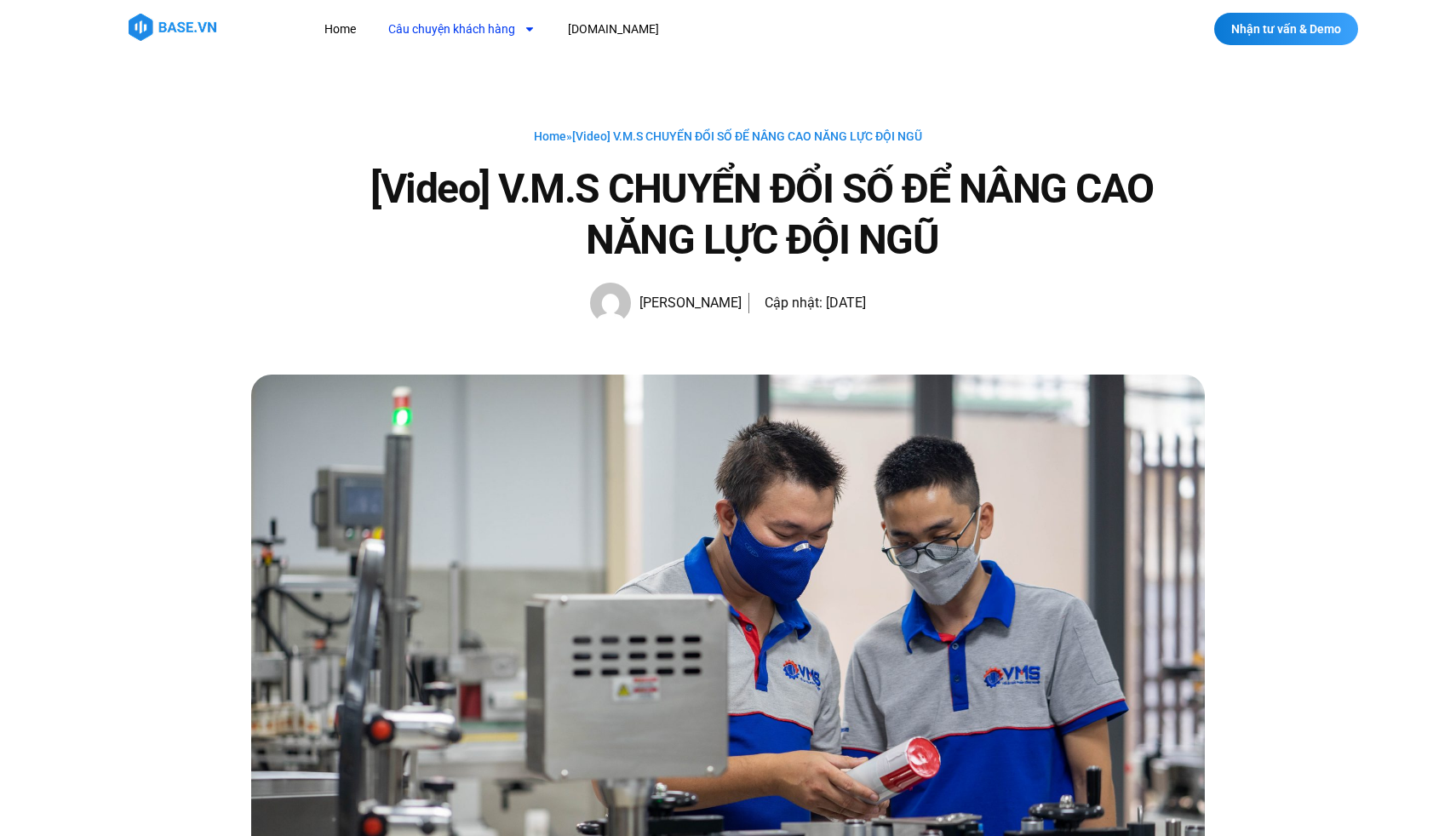
click at [449, 17] on link "Câu chuyện khách hàng" at bounding box center [461, 29] width 172 height 31
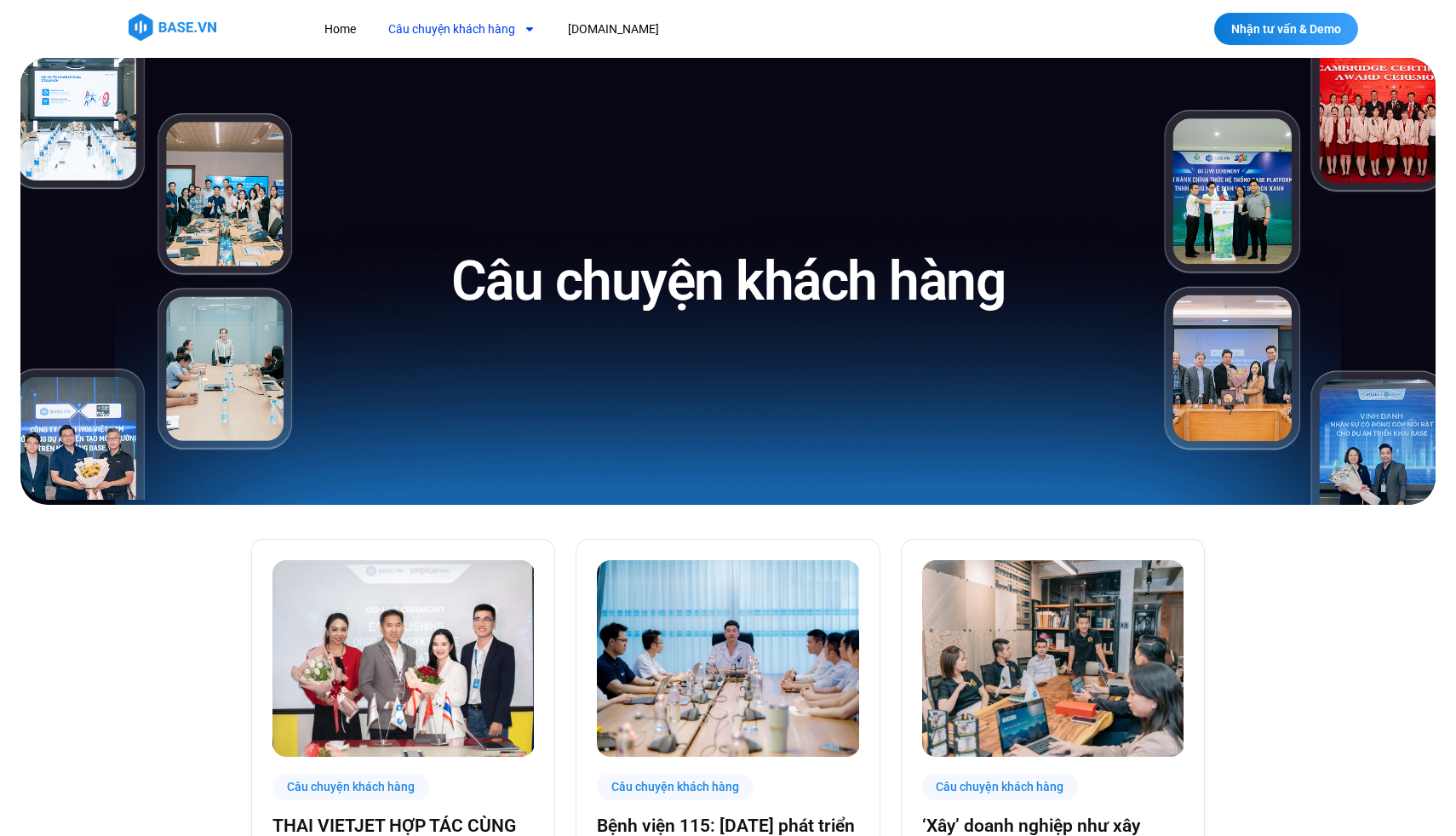
click at [446, 29] on link "Câu chuyện khách hàng" at bounding box center [461, 29] width 172 height 31
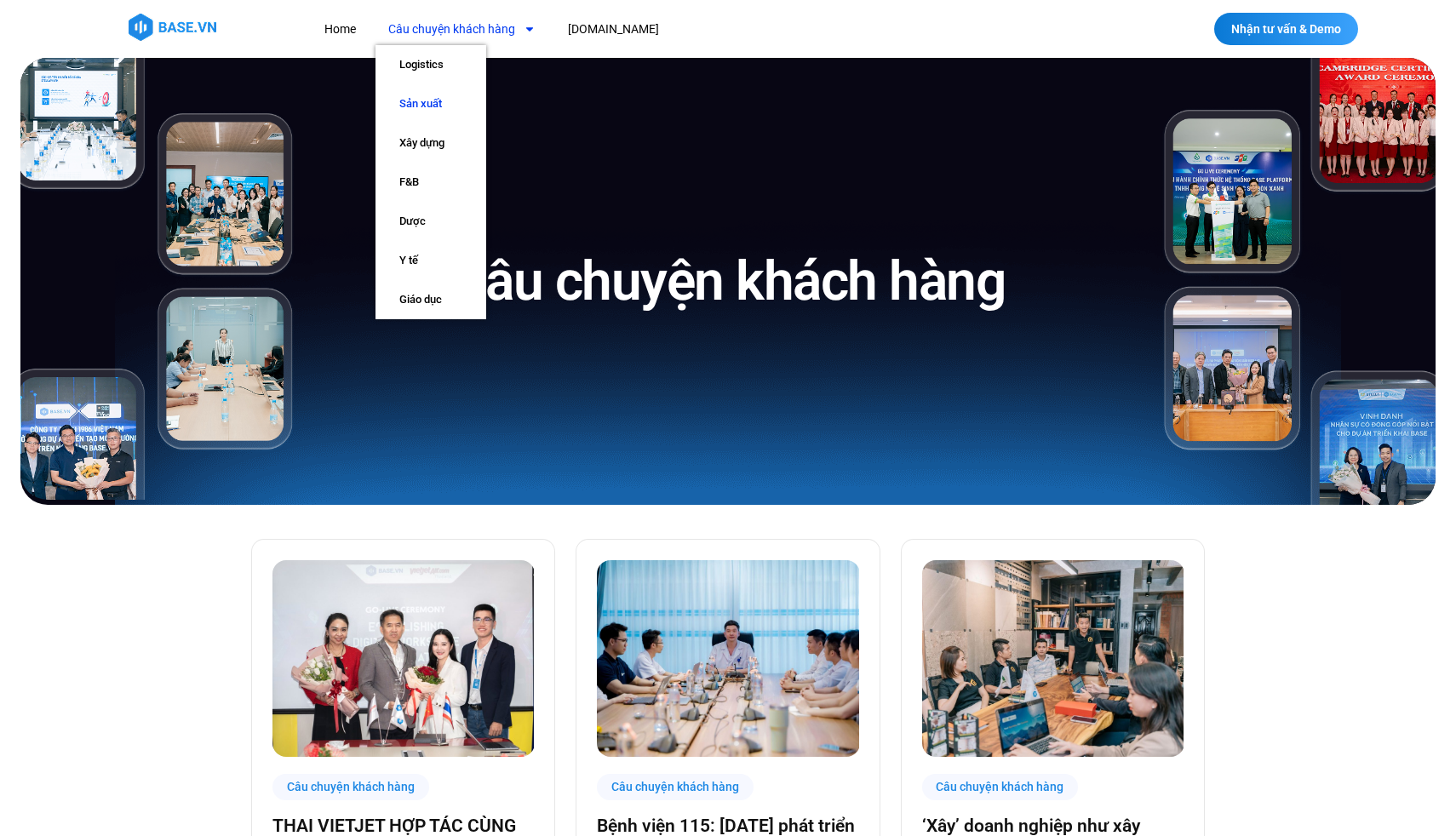
click at [426, 102] on link "Sản xuất" at bounding box center [431, 103] width 111 height 39
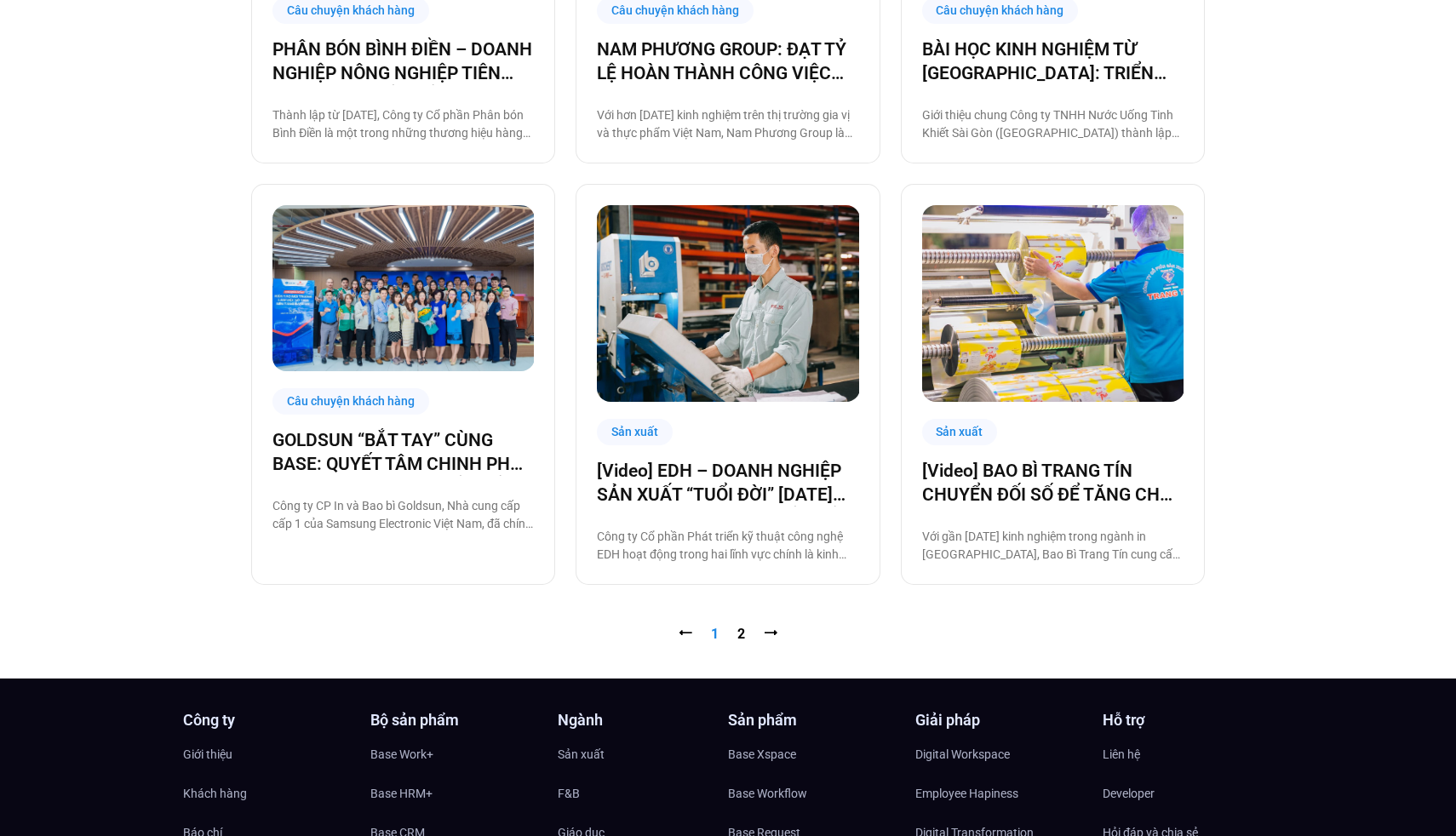
scroll to position [1725, 0]
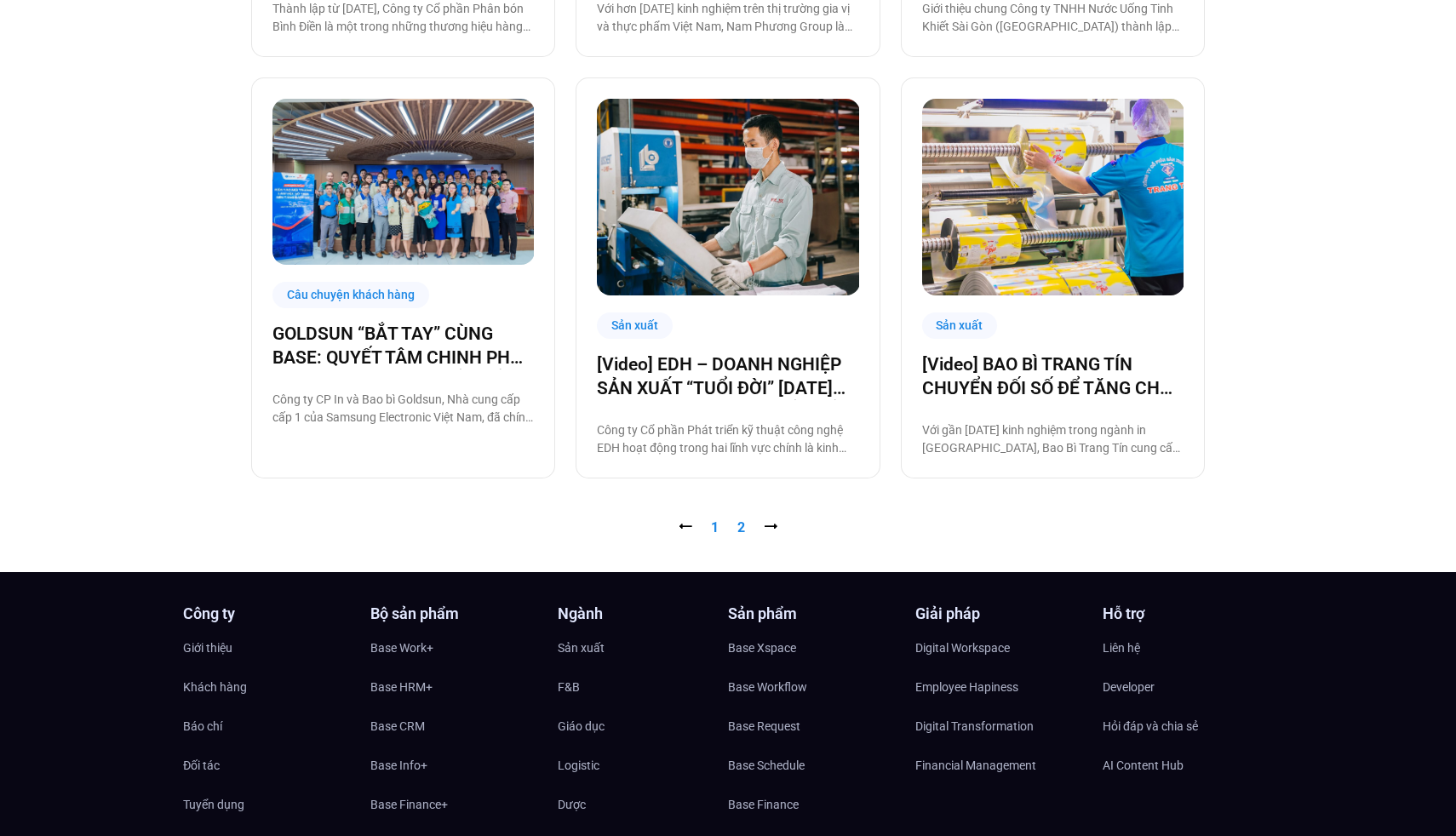
click at [738, 530] on link "Trang 2" at bounding box center [741, 527] width 8 height 16
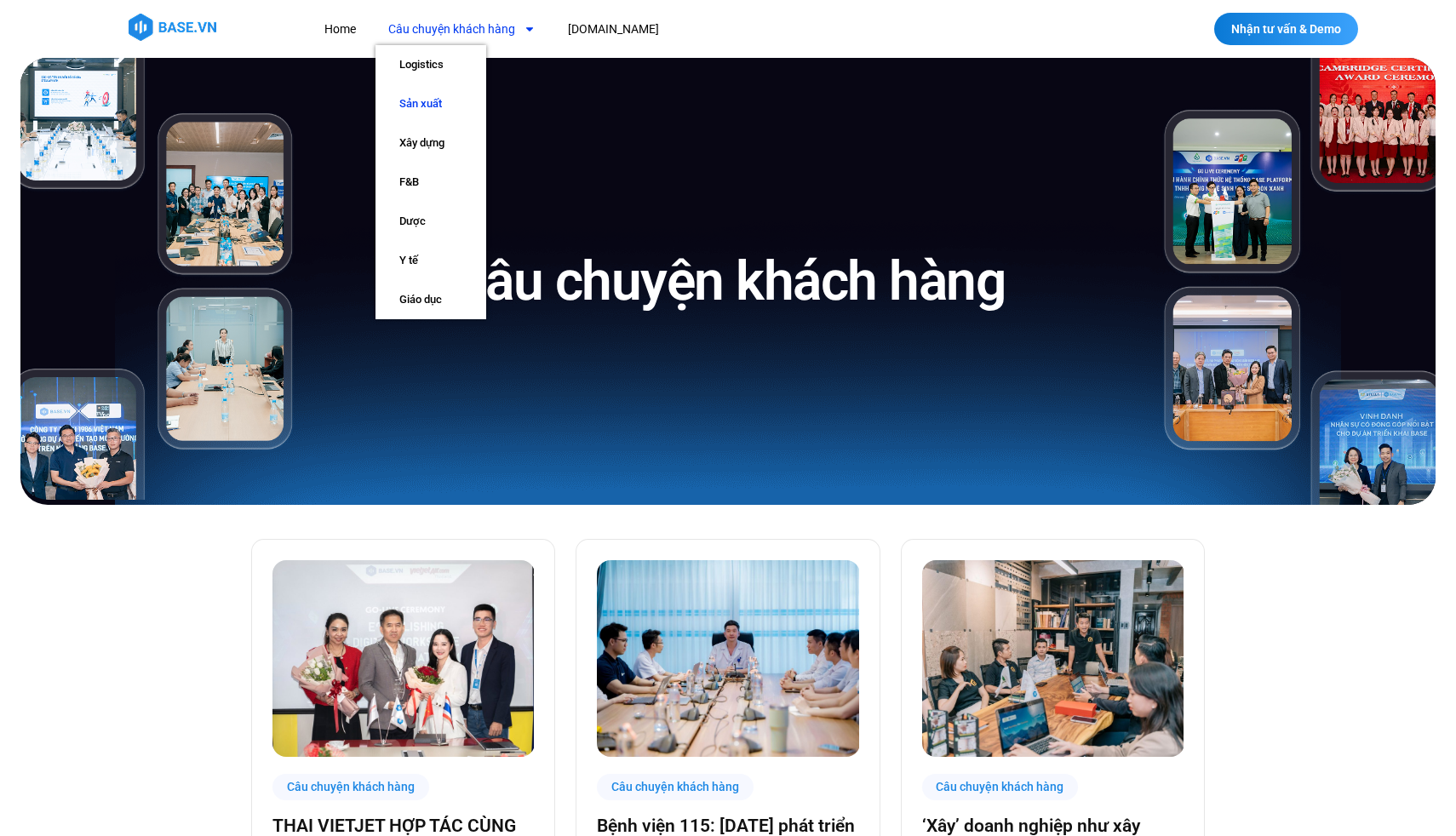
click at [447, 110] on link "Sản xuất" at bounding box center [431, 103] width 111 height 39
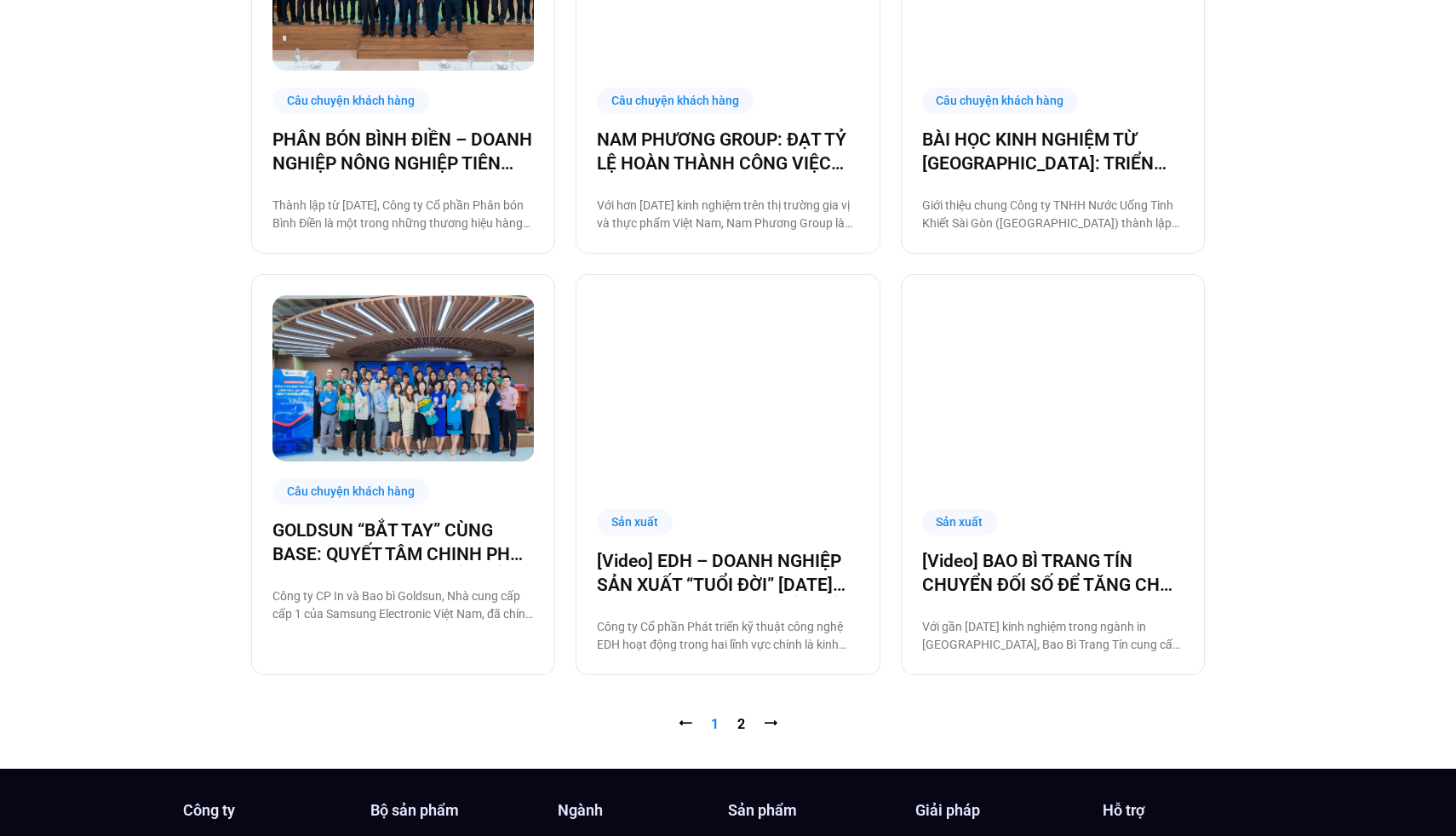
scroll to position [1672, 0]
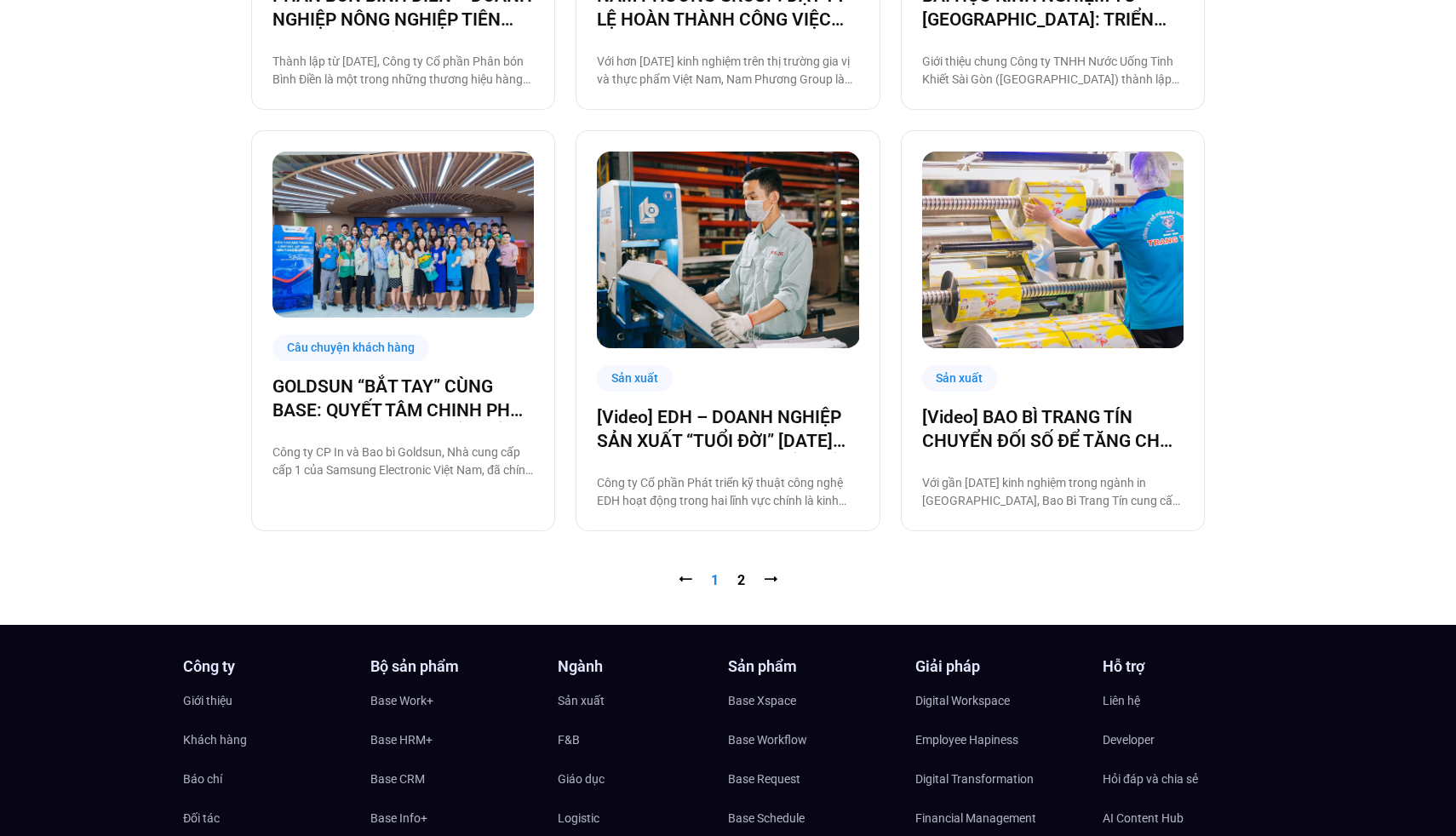
click at [736, 585] on nav "⭠ Trang 1 Trang 2 ⭢" at bounding box center [728, 580] width 953 height 21
click at [743, 580] on link "Trang 2" at bounding box center [741, 580] width 8 height 16
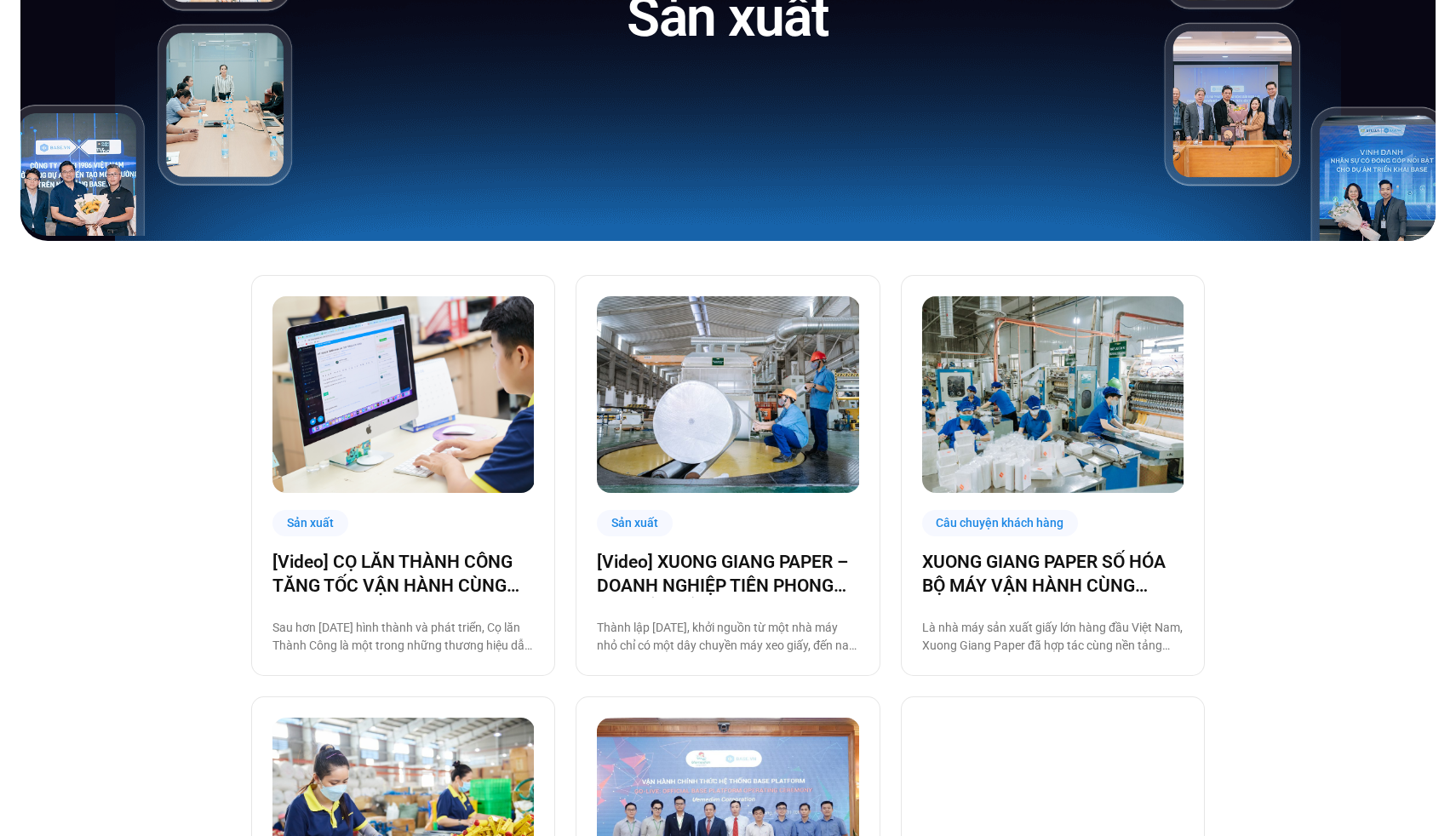
scroll to position [219, 0]
